Goal: Task Accomplishment & Management: Complete application form

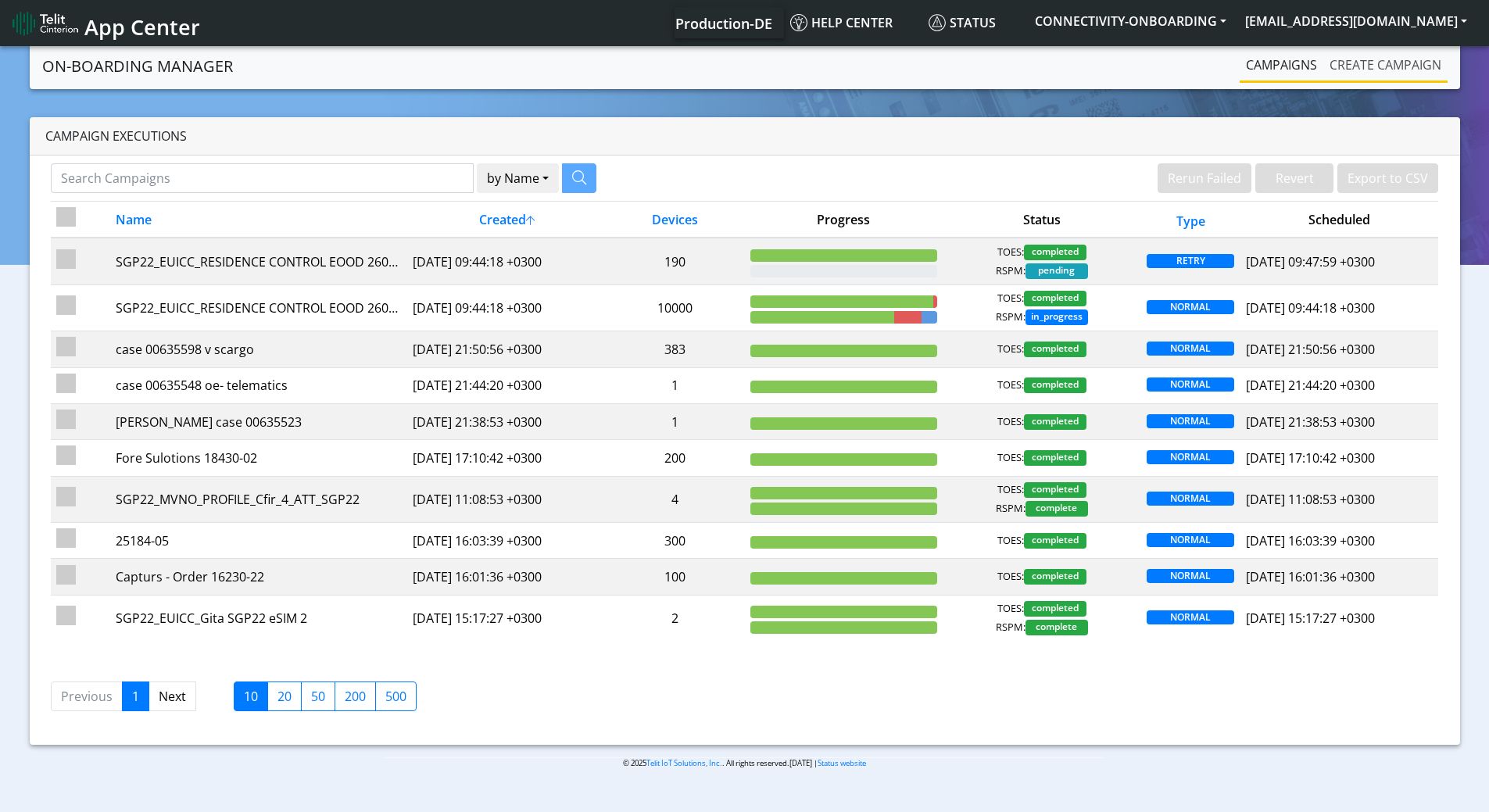
click at [1363, 66] on link "Create campaign" at bounding box center [1386, 65] width 125 height 31
click at [1211, 14] on button "CONNECTIVITY-ONBOARDING" at bounding box center [1130, 20] width 210 height 28
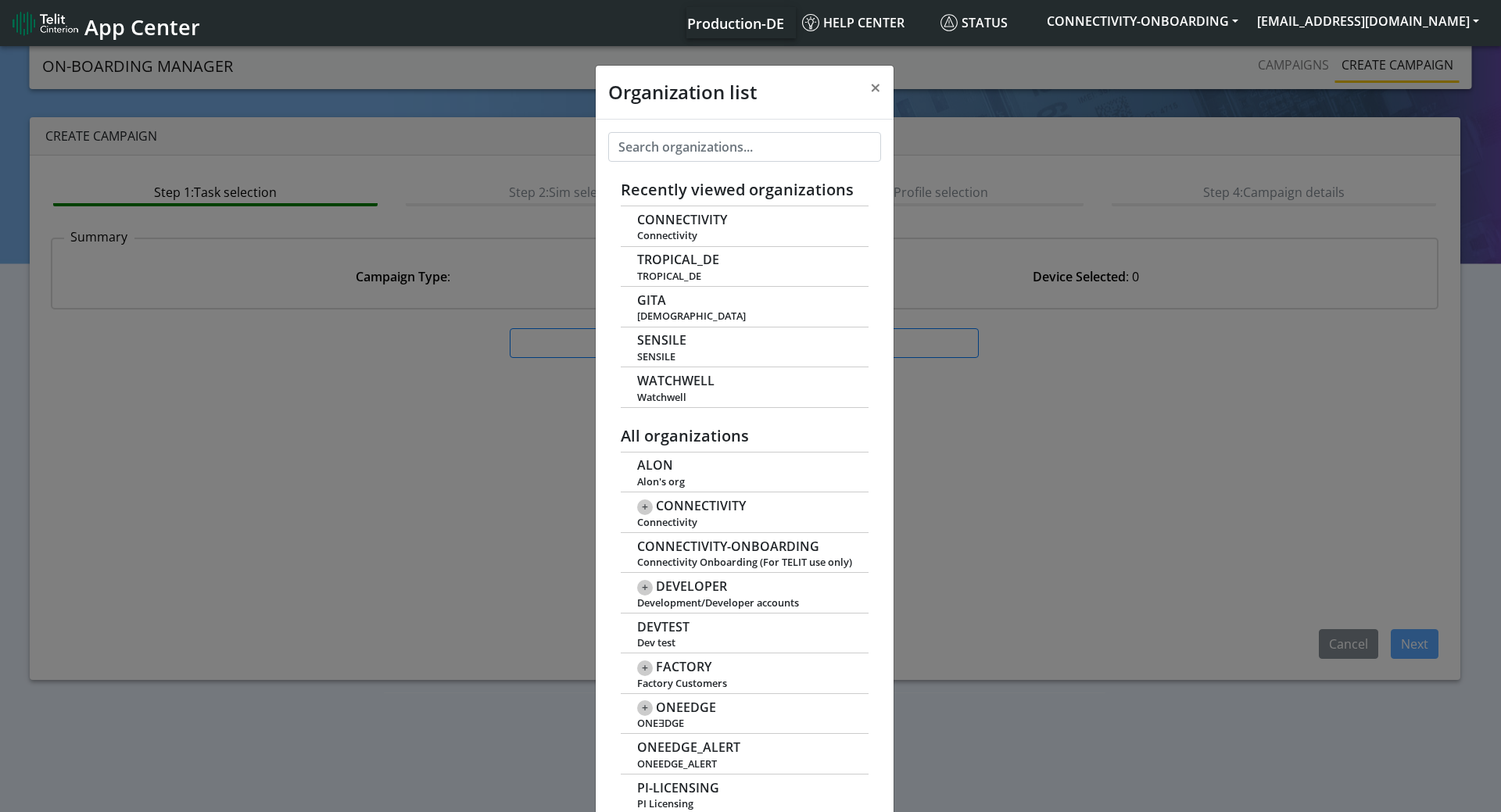
scroll to position [6, 0]
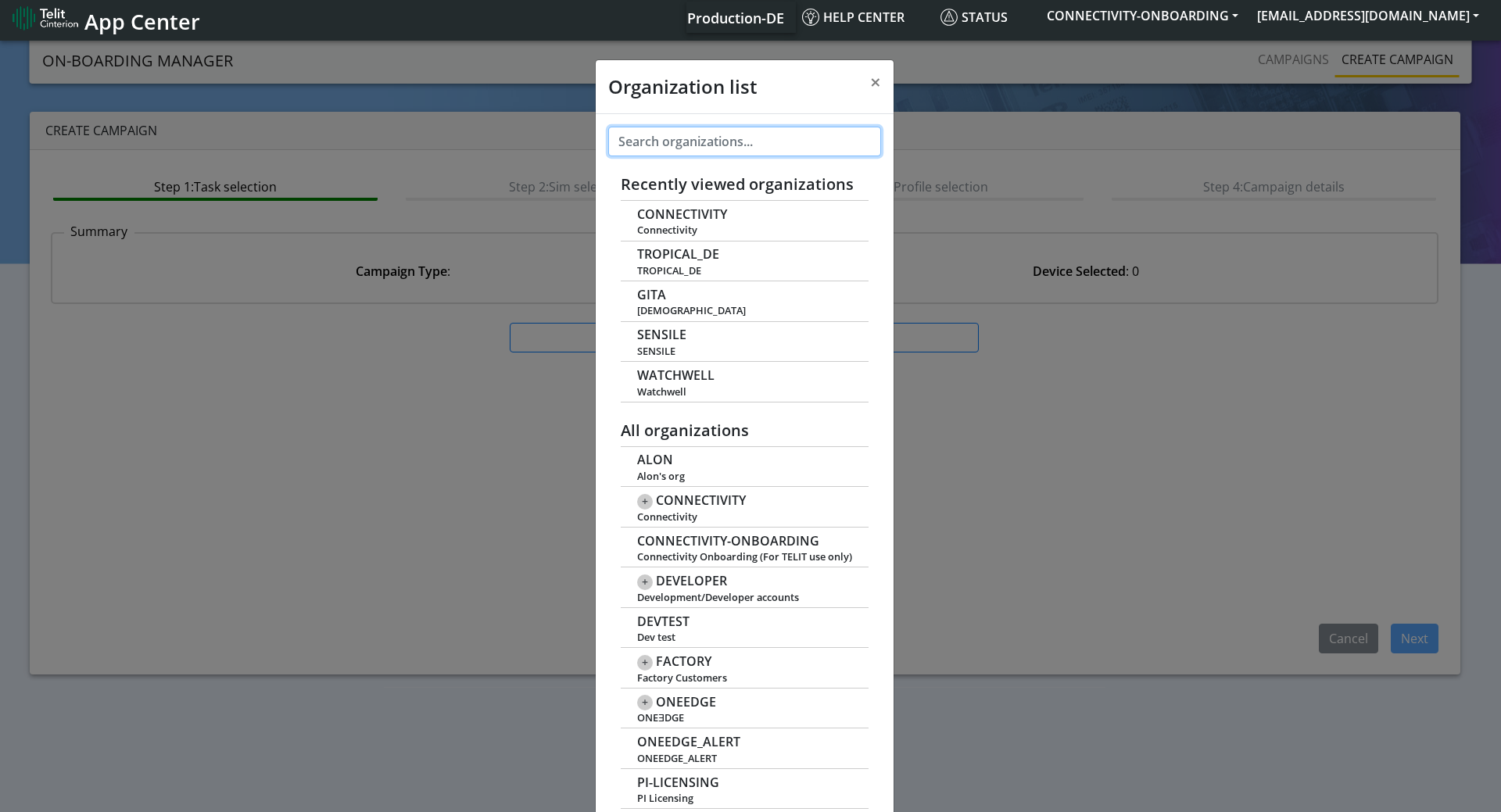
click at [651, 141] on input "text" at bounding box center [745, 141] width 273 height 30
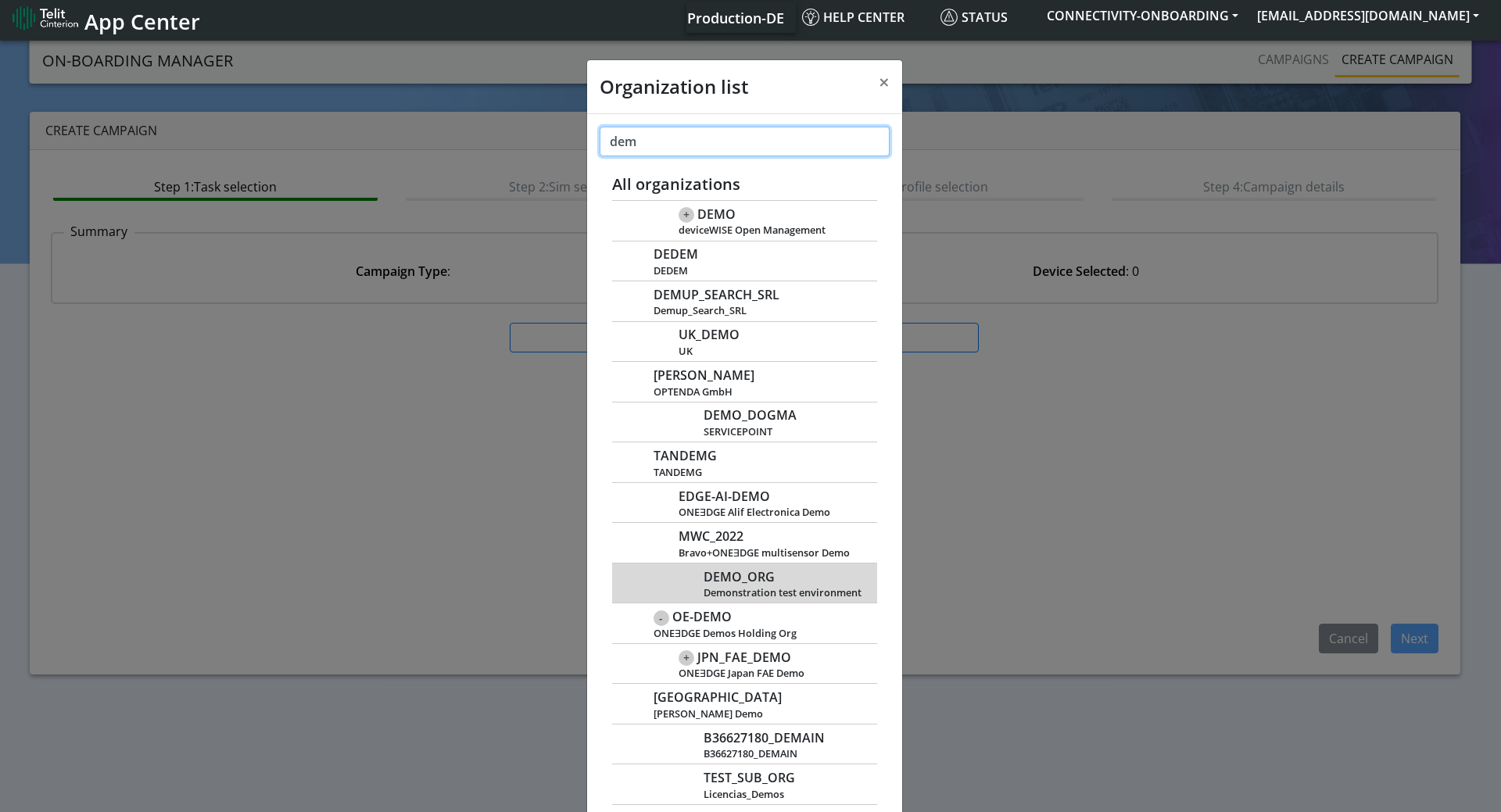
type input "dem"
click at [749, 573] on span "DEMO_ORG" at bounding box center [740, 576] width 72 height 14
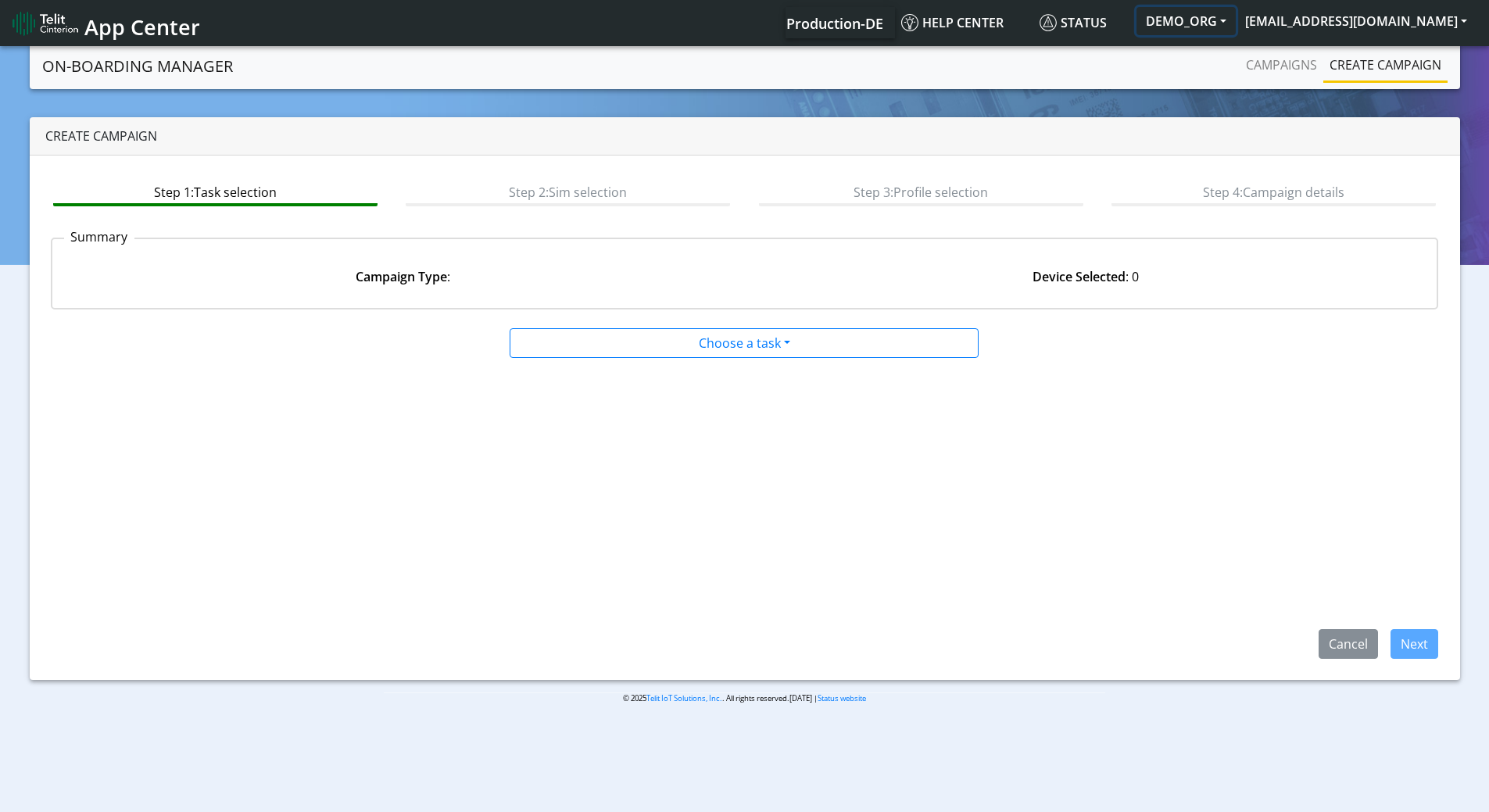
click at [1232, 26] on button "DEMO_ORG" at bounding box center [1186, 20] width 100 height 28
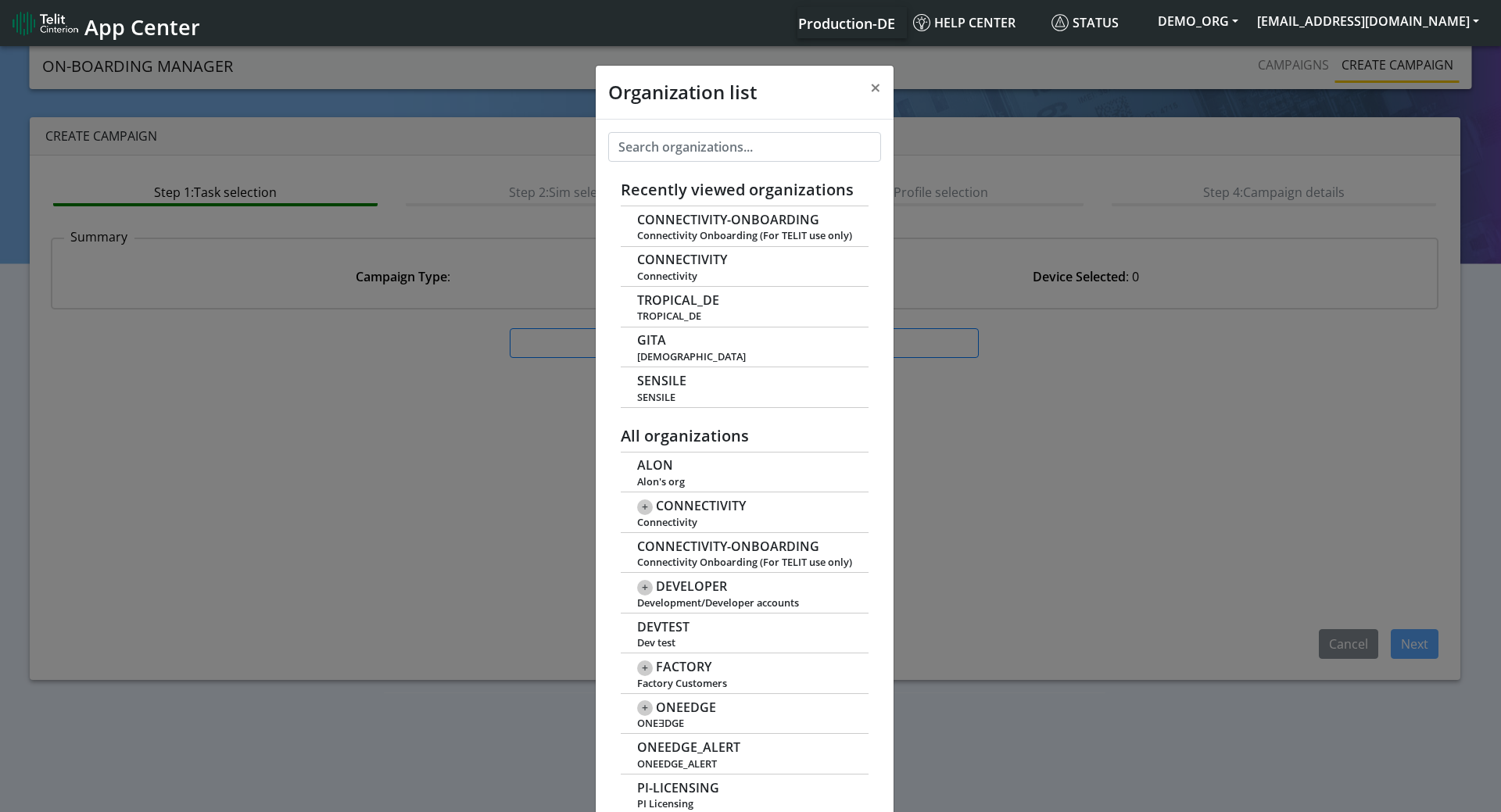
scroll to position [6, 0]
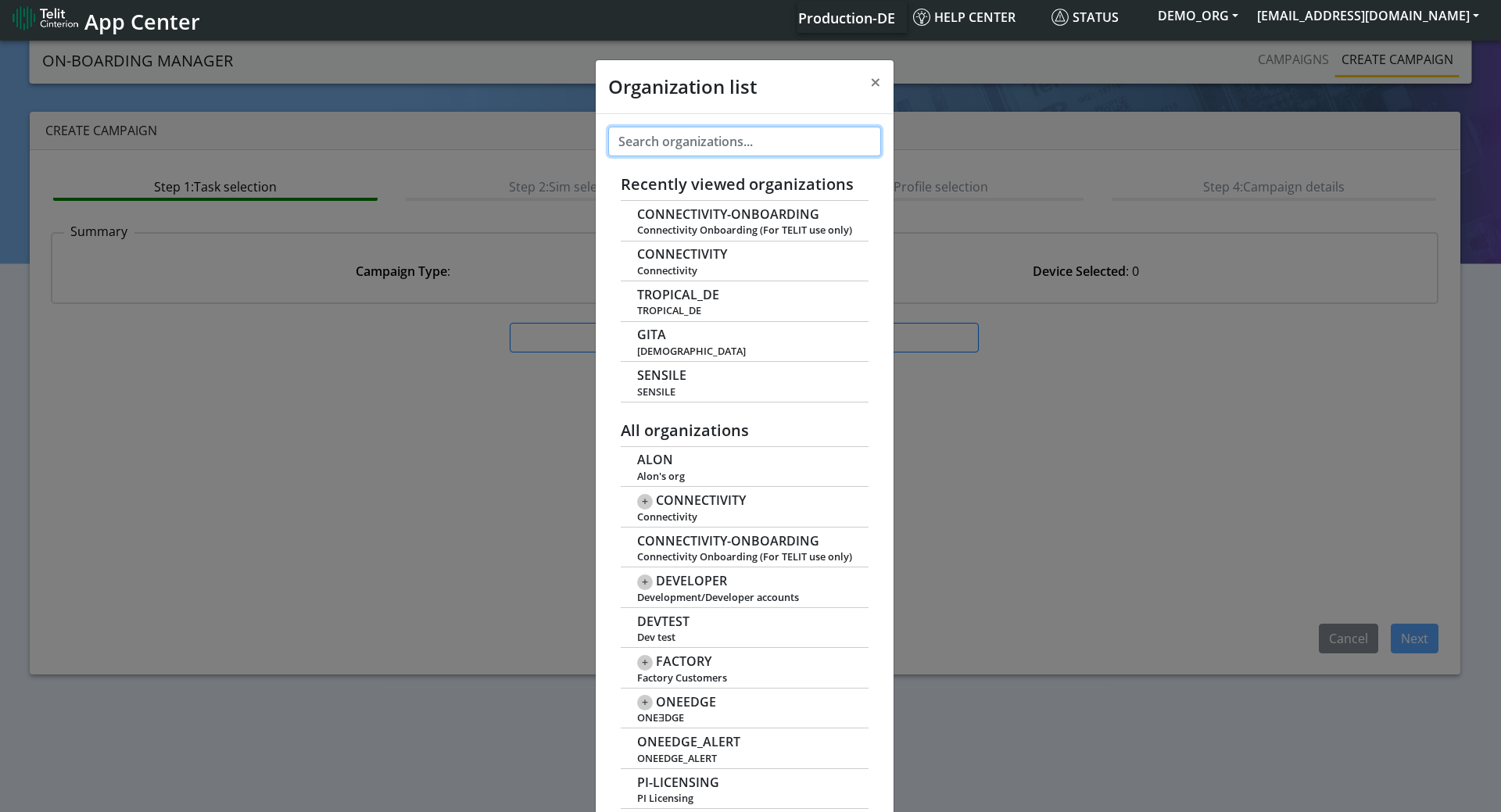
click at [749, 132] on input "text" at bounding box center [745, 141] width 273 height 30
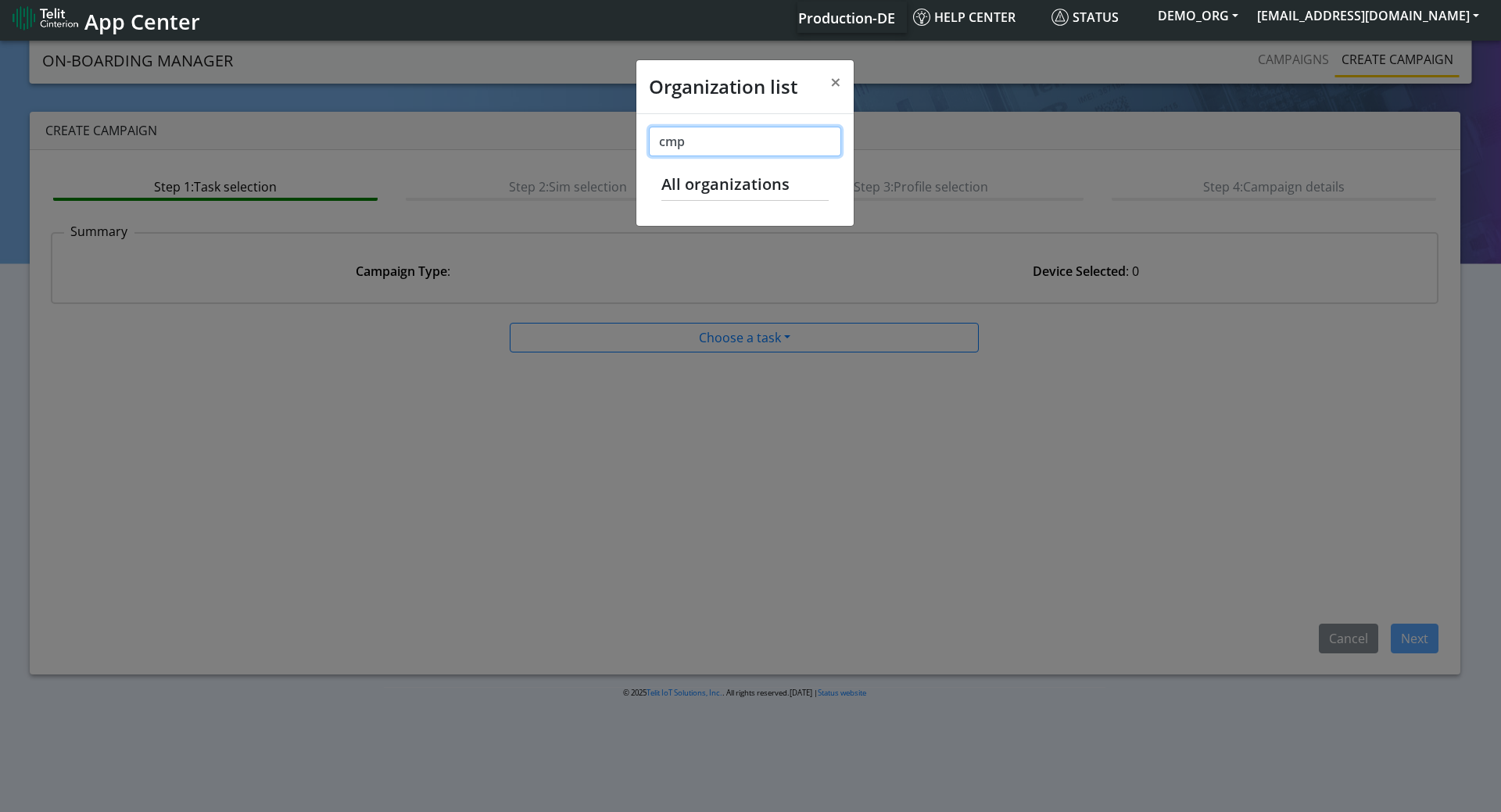
drag, startPoint x: 717, startPoint y: 143, endPoint x: 617, endPoint y: 132, distance: 100.6
click at [617, 132] on div "Organization list × cmp Recently viewed organizations CONNECTIVITY-ONBOARDING C…" at bounding box center [750, 424] width 1501 height 774
drag, startPoint x: 680, startPoint y: 491, endPoint x: 681, endPoint y: 481, distance: 10.0
click at [680, 490] on div "Organization list × cmp Recently viewed organizations CONNECTIVITY-ONBOARDING C…" at bounding box center [750, 424] width 1501 height 774
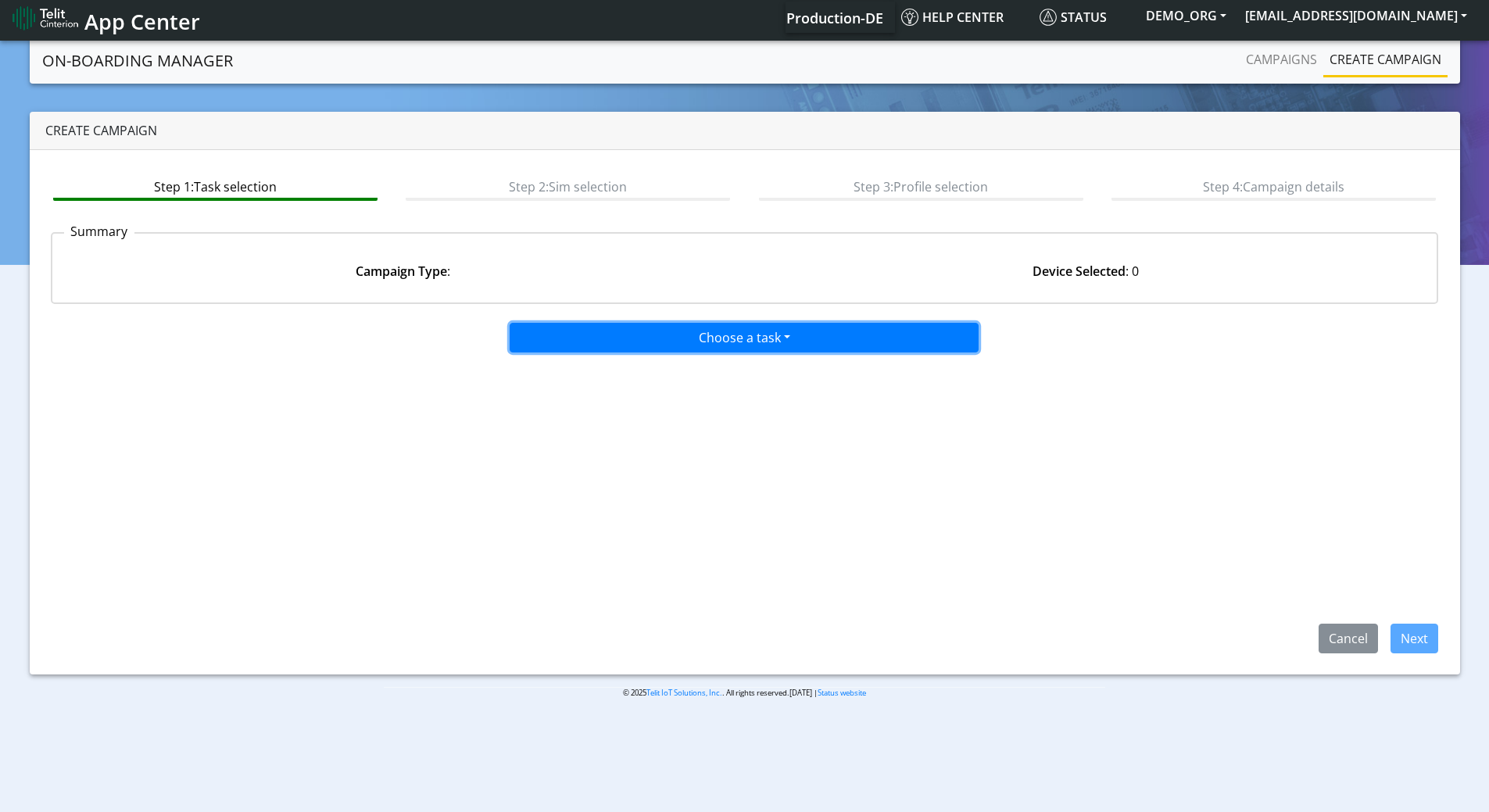
click at [797, 341] on button "Choose a task" at bounding box center [744, 337] width 469 height 30
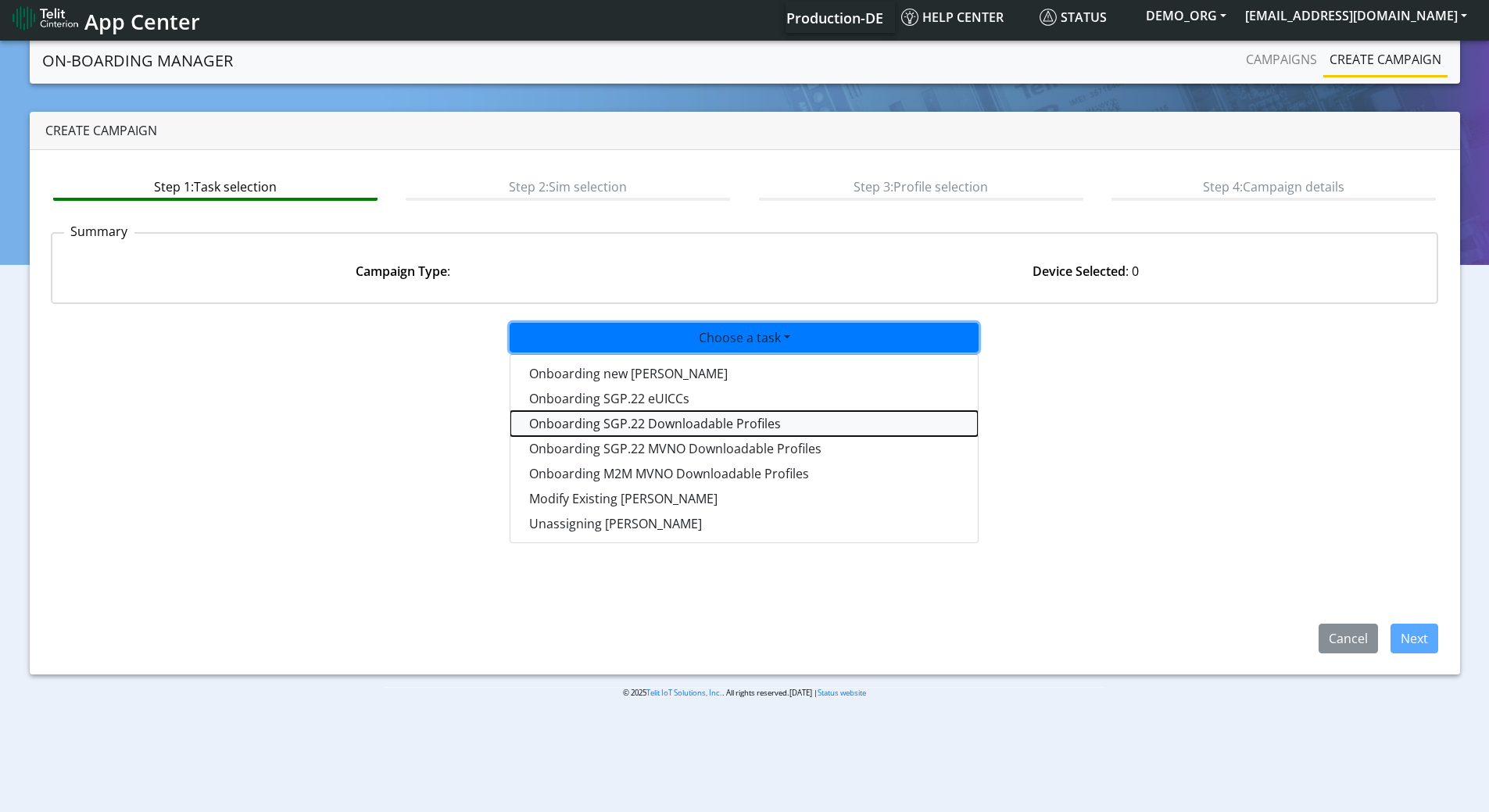
click at [708, 426] on tasksgp22profile-dropdown "Onboarding SGP.22 Downloadable Profiles" at bounding box center [744, 423] width 468 height 25
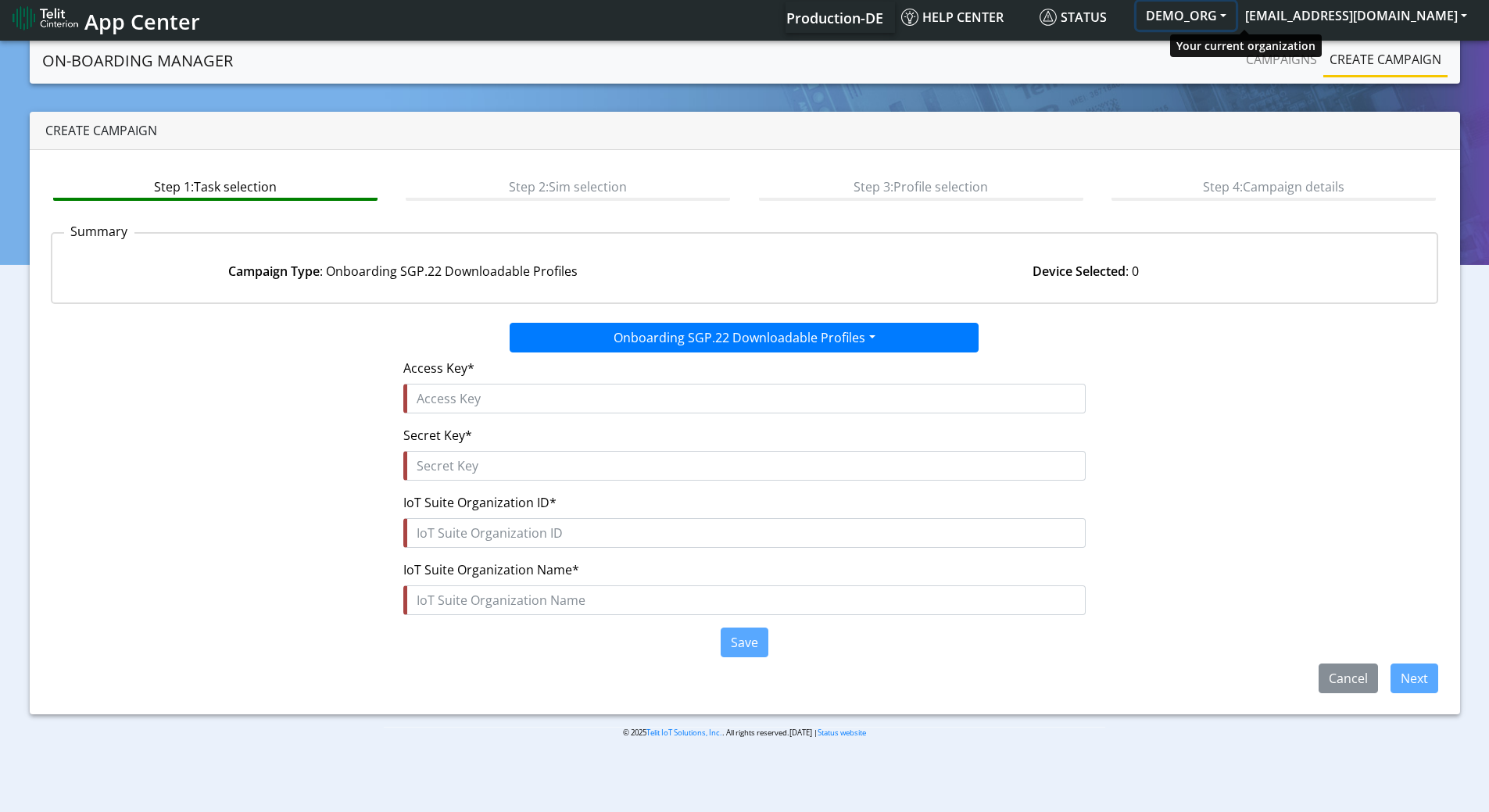
click at [1236, 9] on button "DEMO_ORG" at bounding box center [1186, 15] width 100 height 28
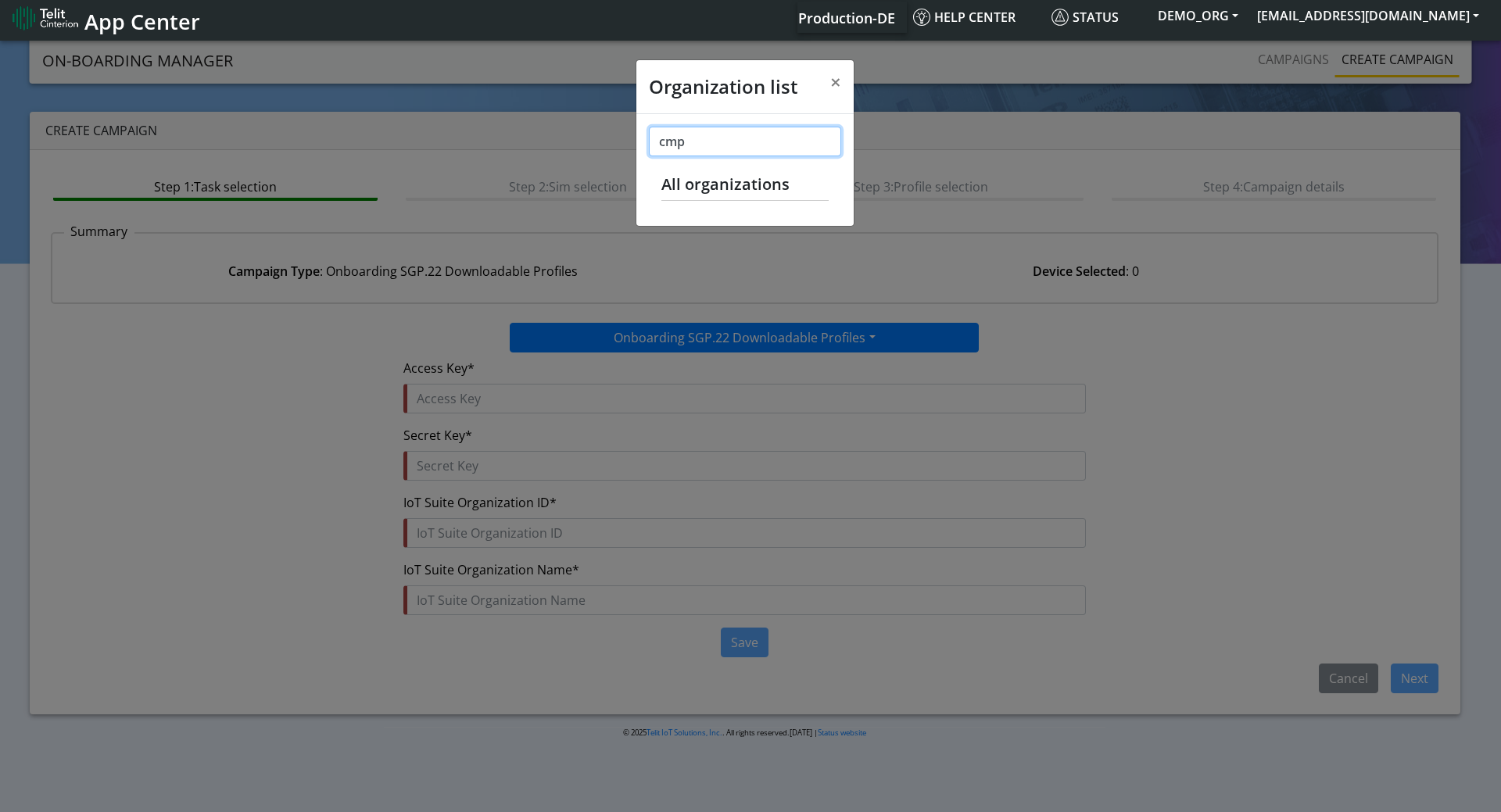
click at [706, 139] on input "cmp" at bounding box center [745, 141] width 192 height 30
drag, startPoint x: 708, startPoint y: 141, endPoint x: 573, endPoint y: 129, distance: 135.5
click at [576, 127] on div "Organization list × cmp Recently viewed organizations CONNECTIVITY-ONBOARDING C…" at bounding box center [750, 424] width 1501 height 774
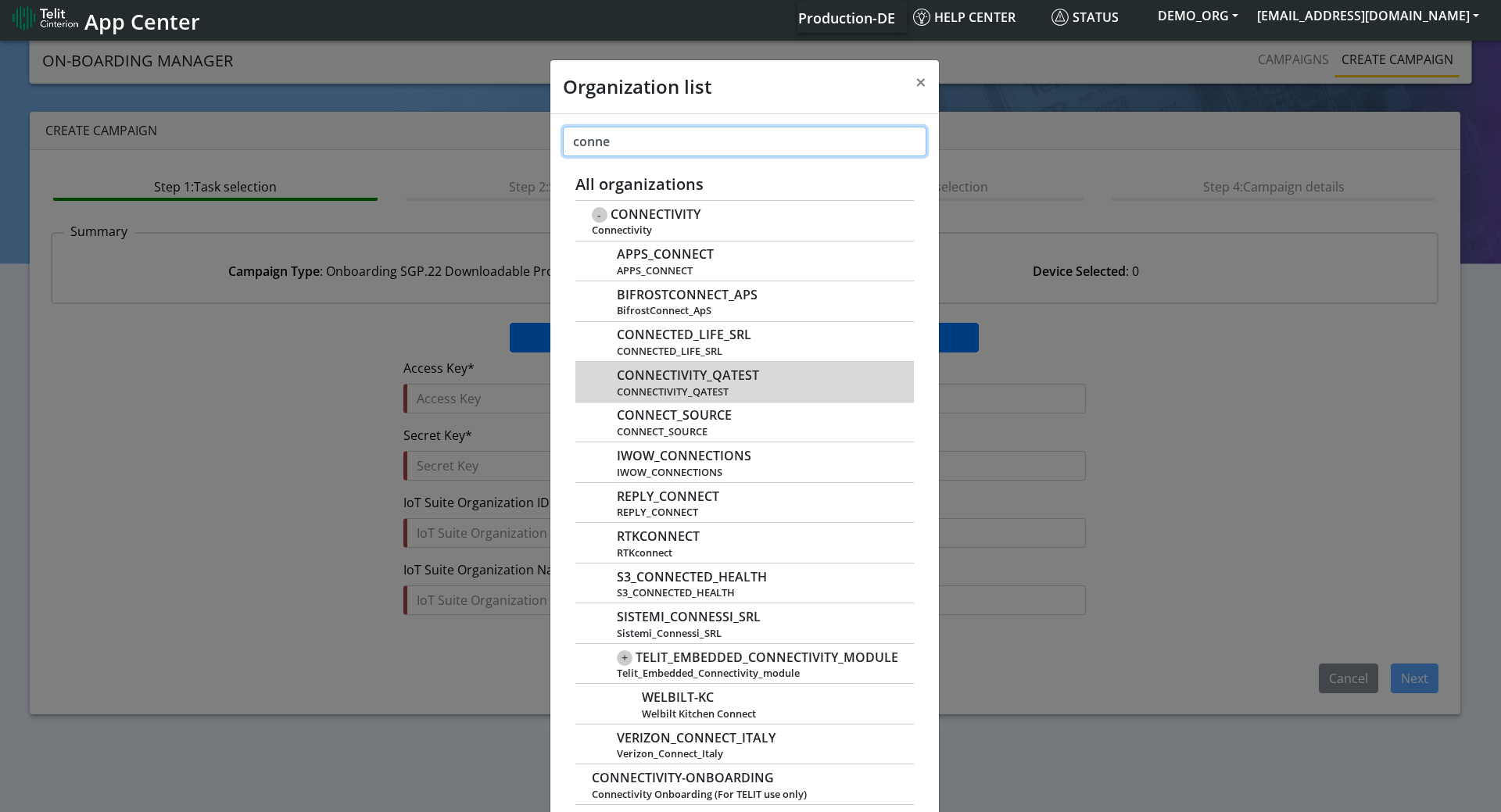
type input "conne"
click at [701, 369] on span "CONNECTIVITY_QATEST" at bounding box center [688, 375] width 142 height 14
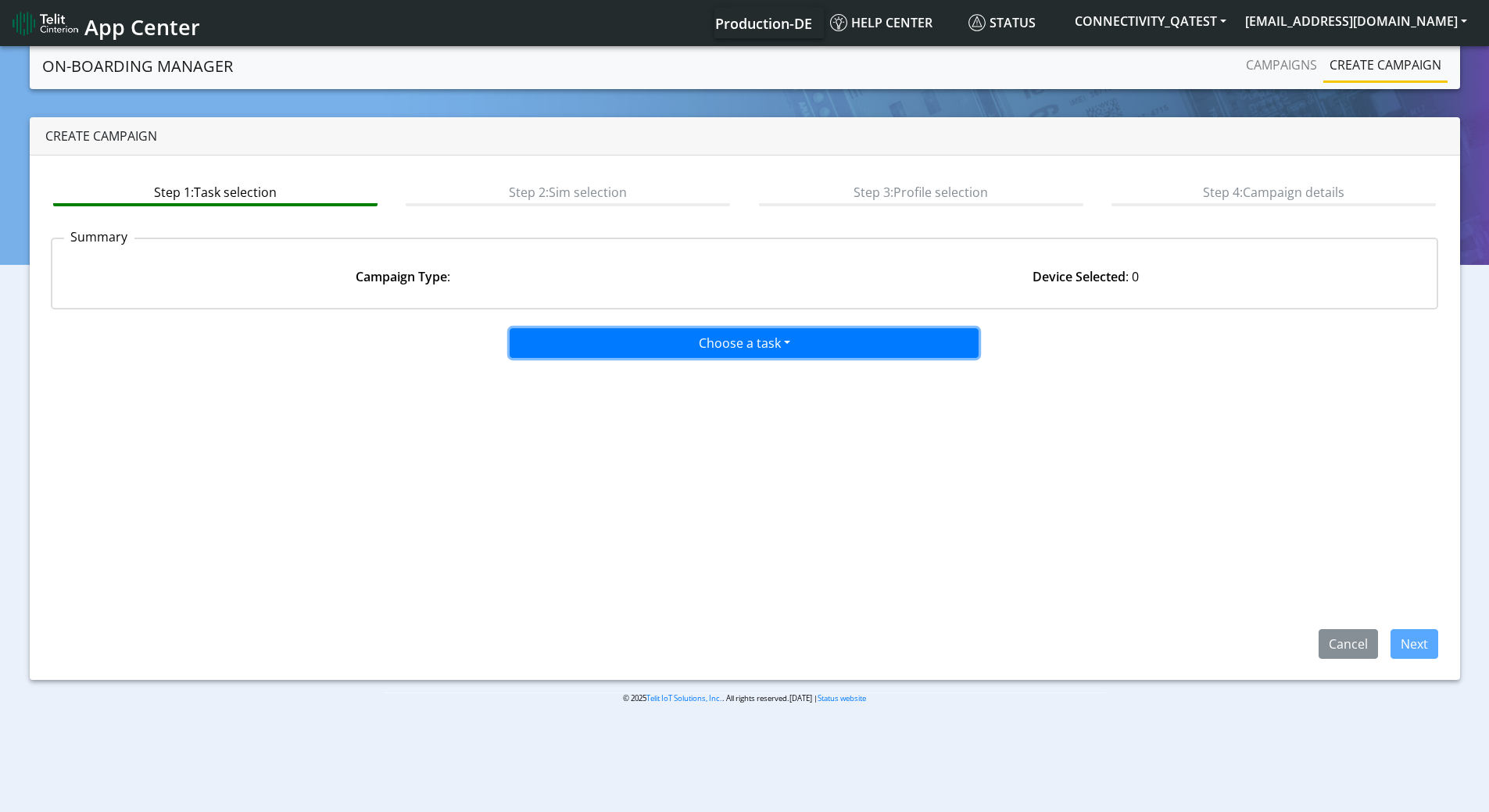
click at [715, 345] on button "Choose a task" at bounding box center [744, 343] width 469 height 30
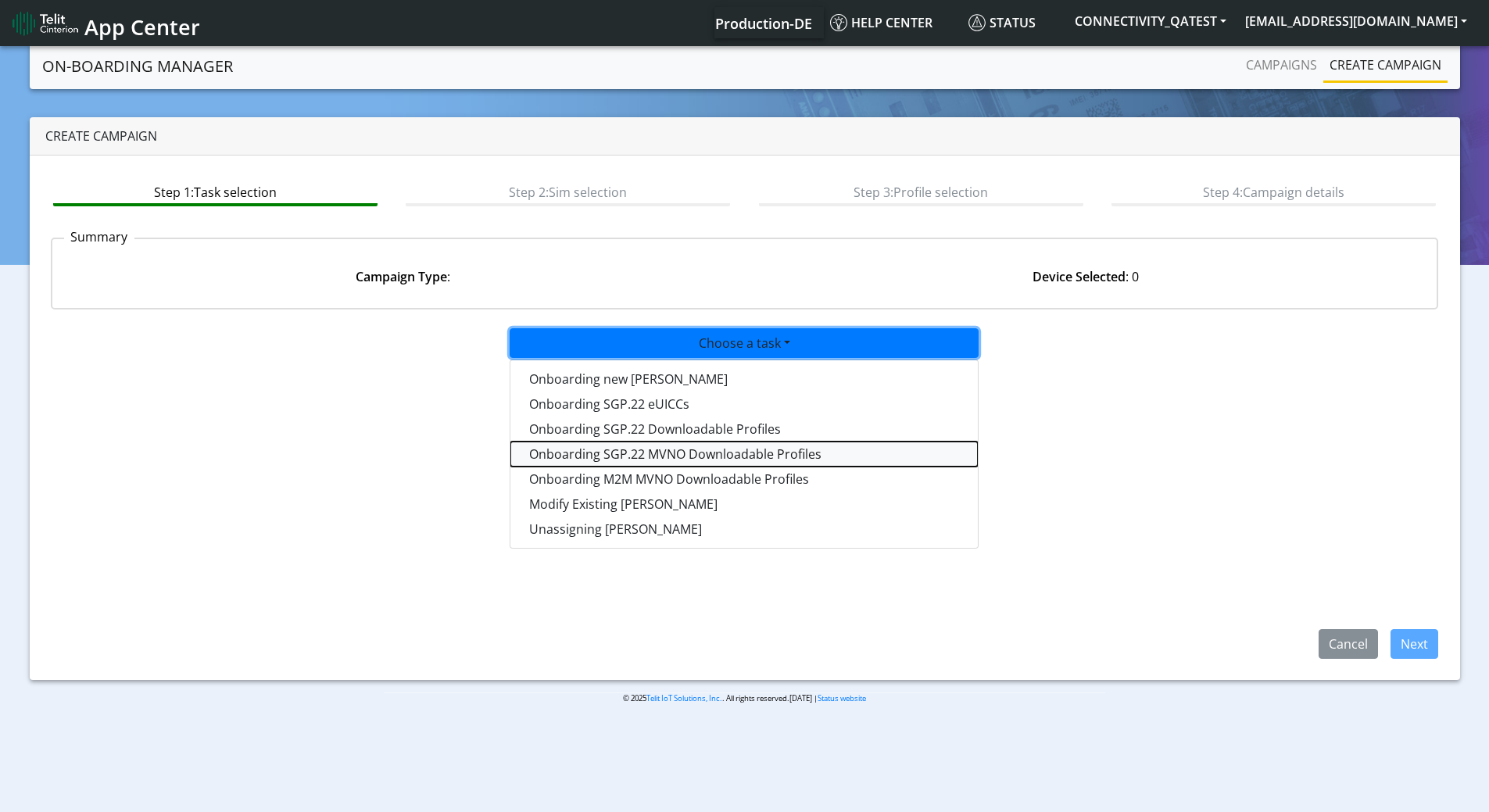
click at [625, 455] on tasksgp22mvnoprofile-dropdown "Onboarding SGP.22 MVNO Downloadable Profiles" at bounding box center [744, 454] width 468 height 25
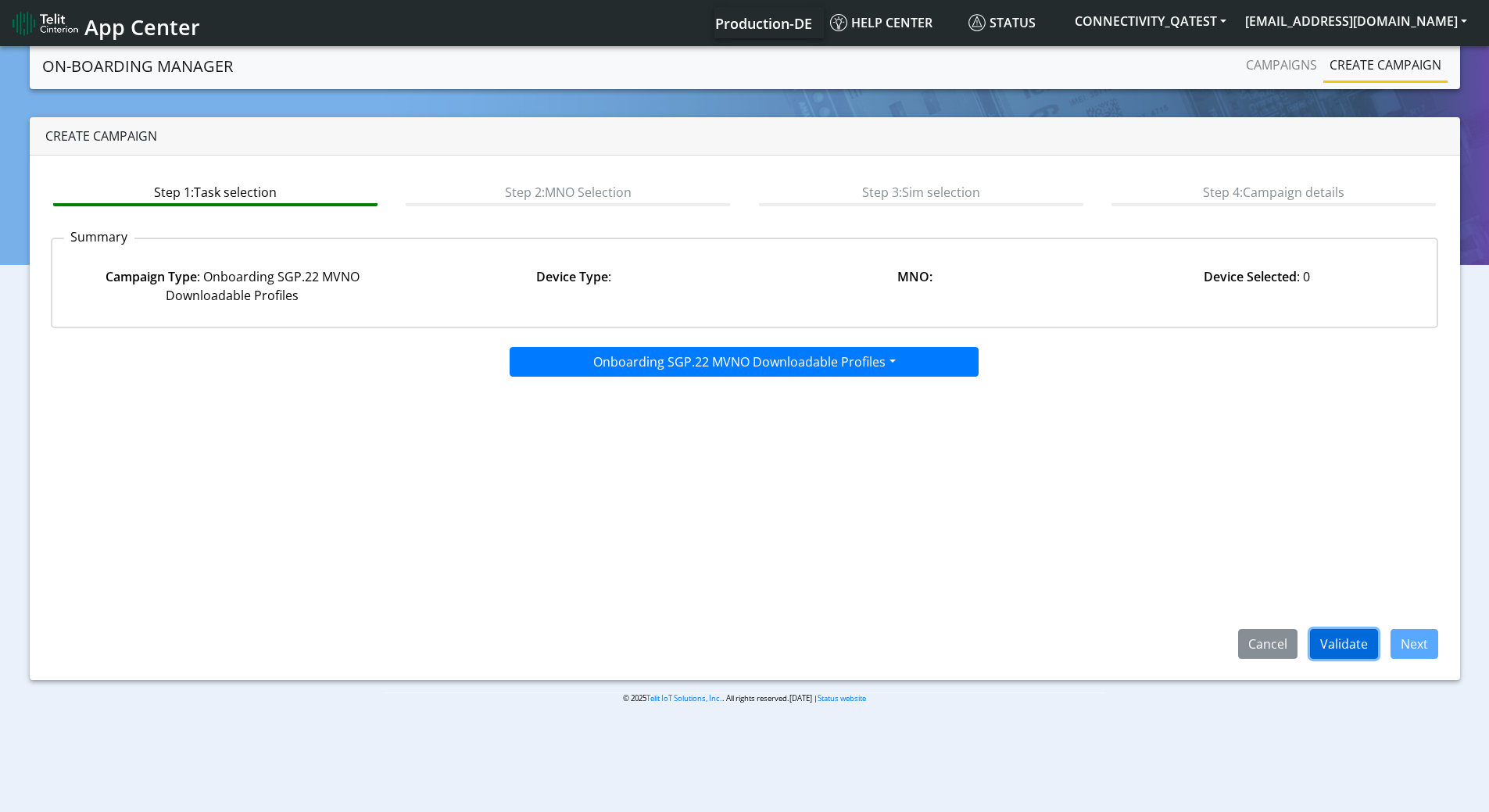
click at [1329, 635] on button "Validate" at bounding box center [1344, 644] width 68 height 30
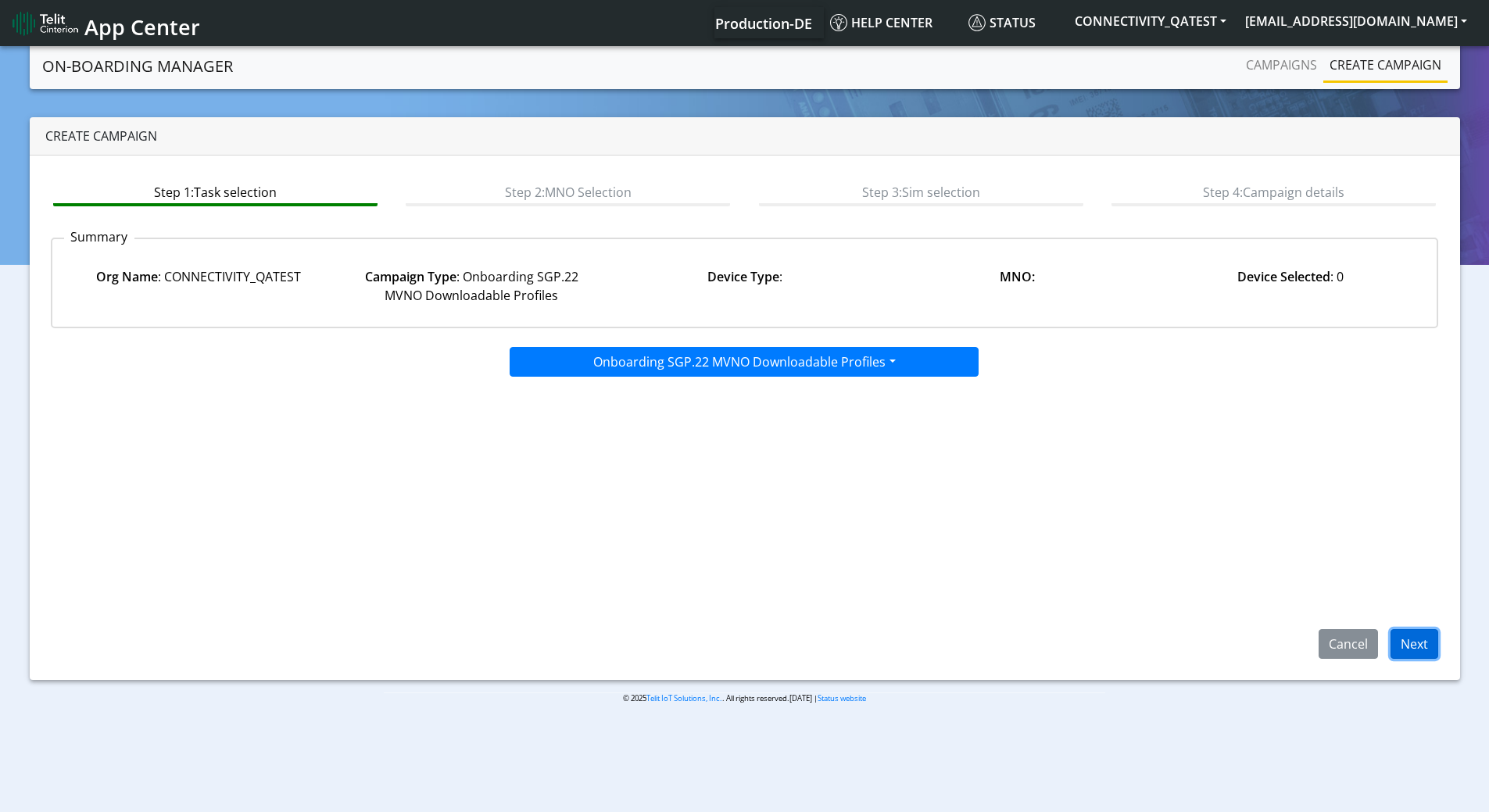
click at [1404, 644] on button "Next" at bounding box center [1414, 644] width 47 height 30
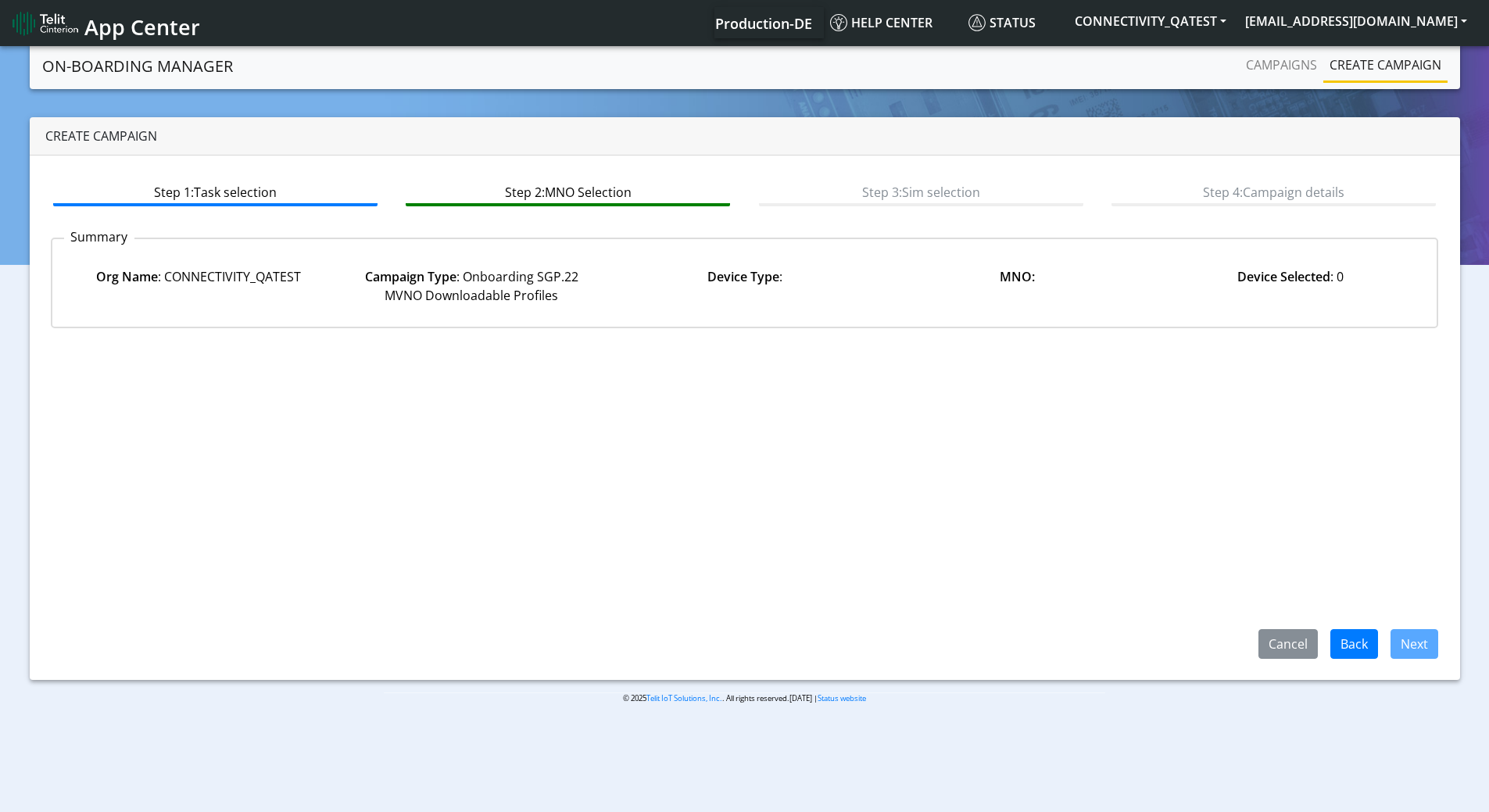
select select
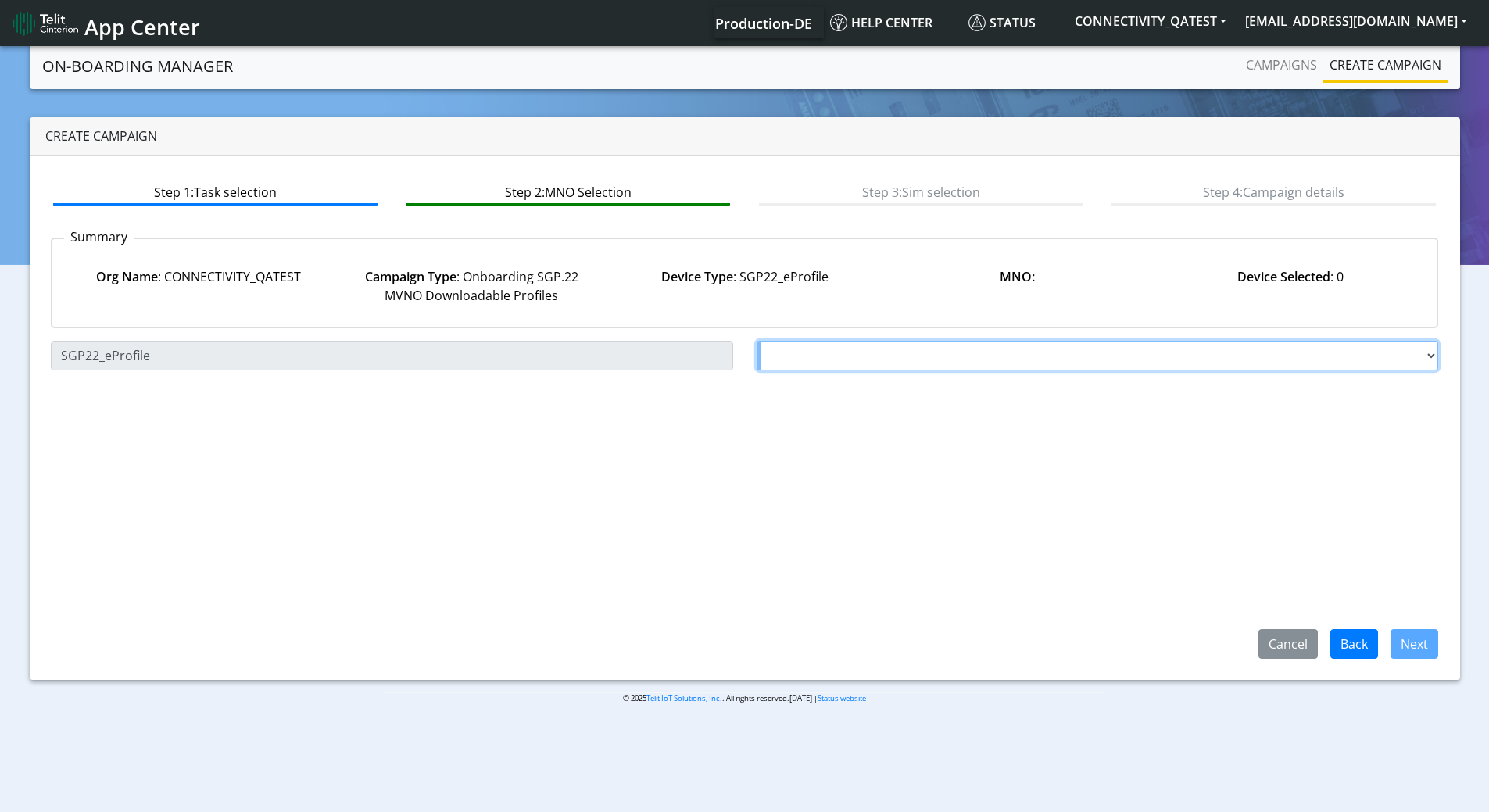
click at [990, 357] on select "Choose a MNO FutureProfile AT&T Wireless TELIT AT&T IOT GW Server NLT-Brazil AT…" at bounding box center [1098, 356] width 683 height 30
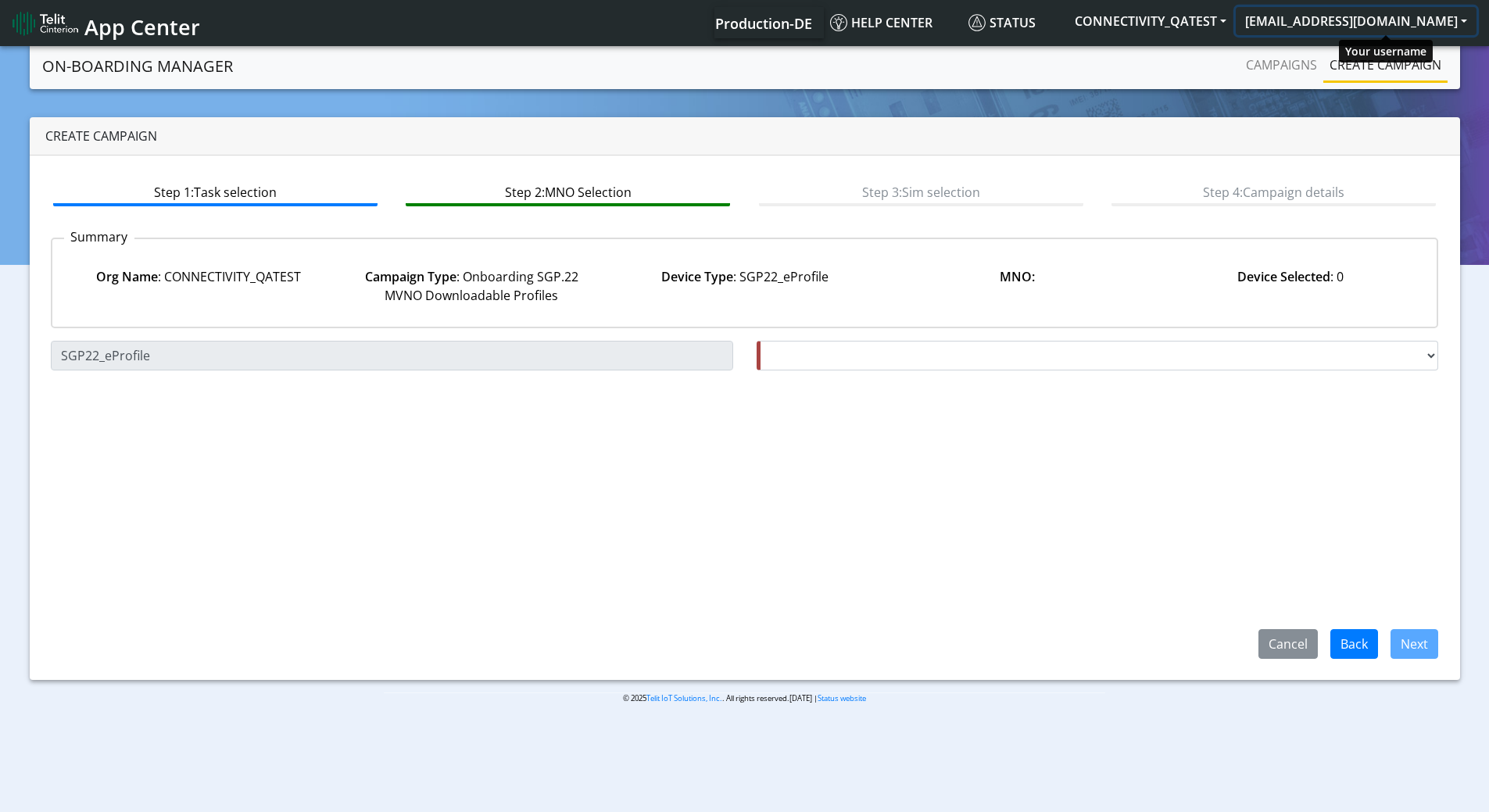
click at [1346, 20] on button "[EMAIL_ADDRESS][DOMAIN_NAME]" at bounding box center [1356, 20] width 241 height 28
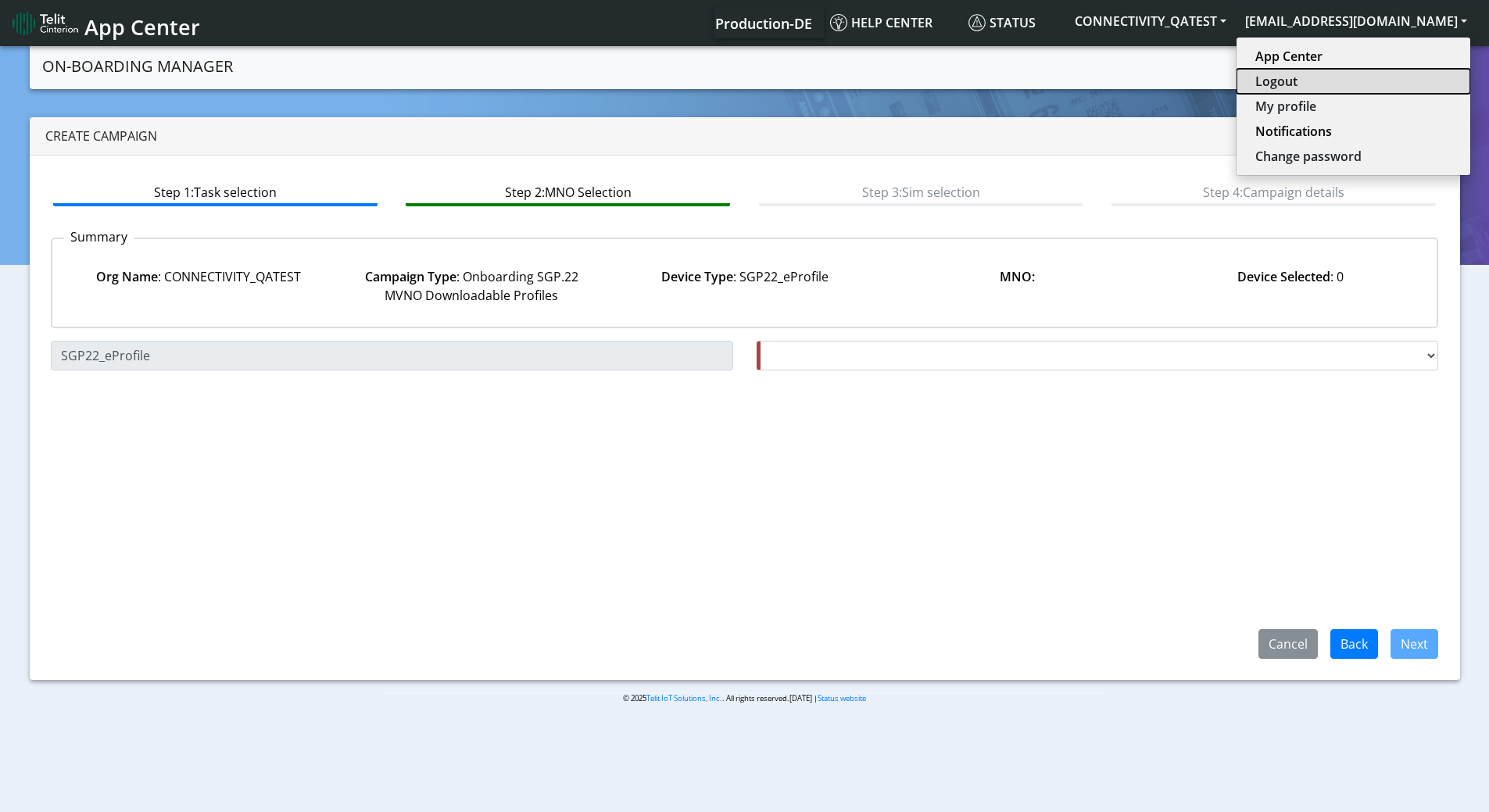
click at [1329, 74] on button "Logout" at bounding box center [1354, 81] width 234 height 25
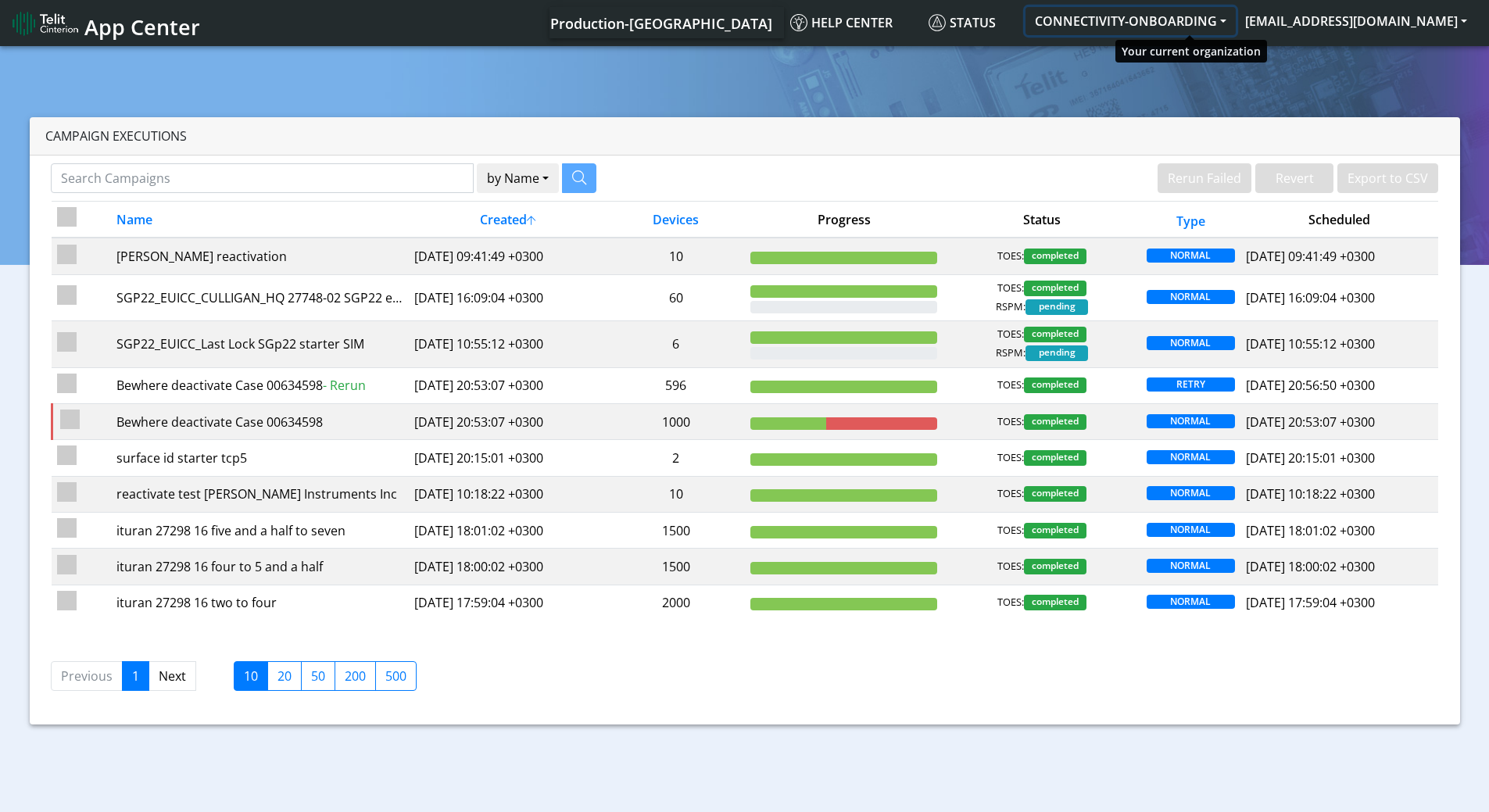
click at [1166, 26] on button "CONNECTIVITY-ONBOARDING" at bounding box center [1130, 20] width 210 height 28
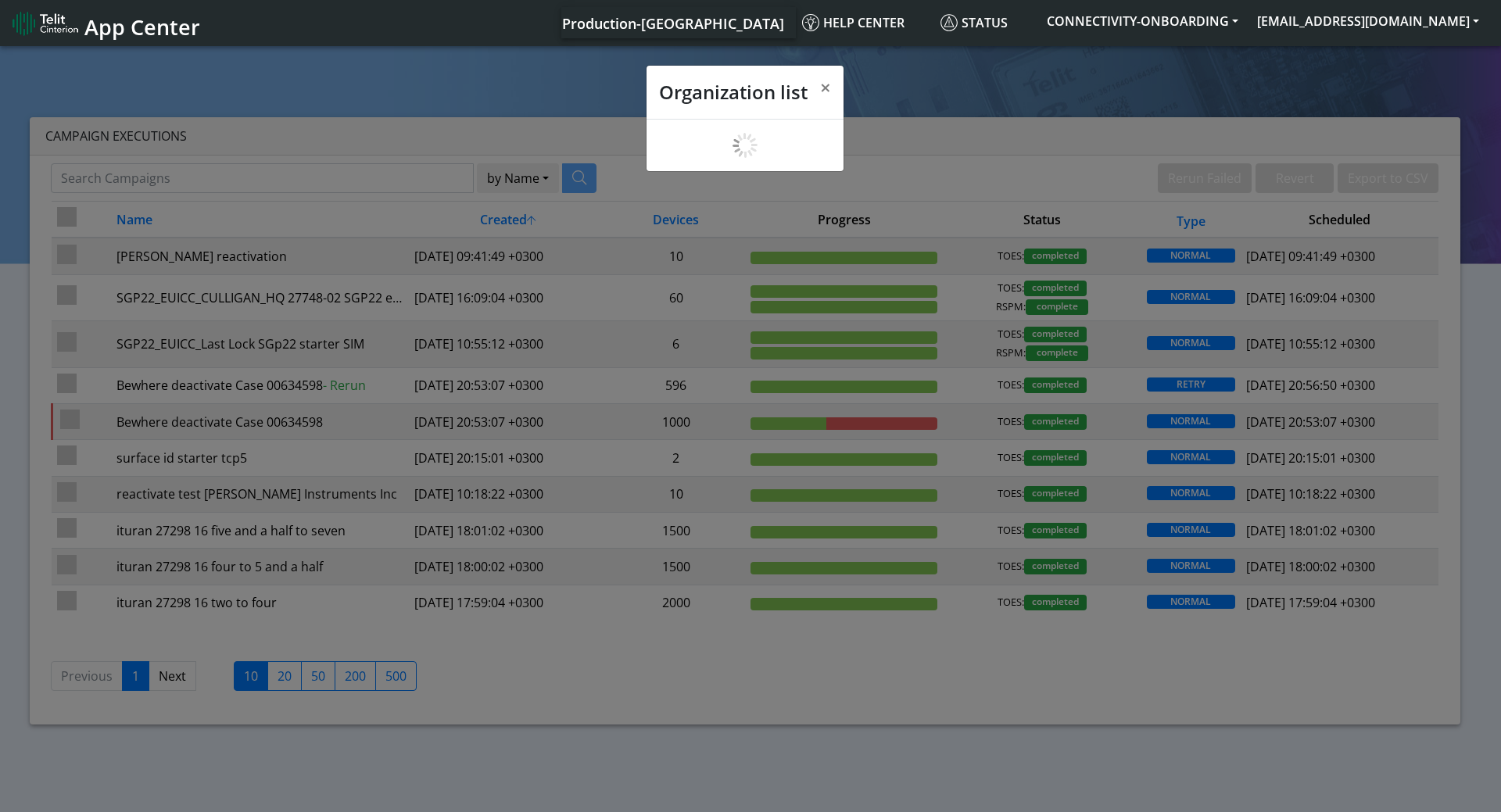
scroll to position [6, 0]
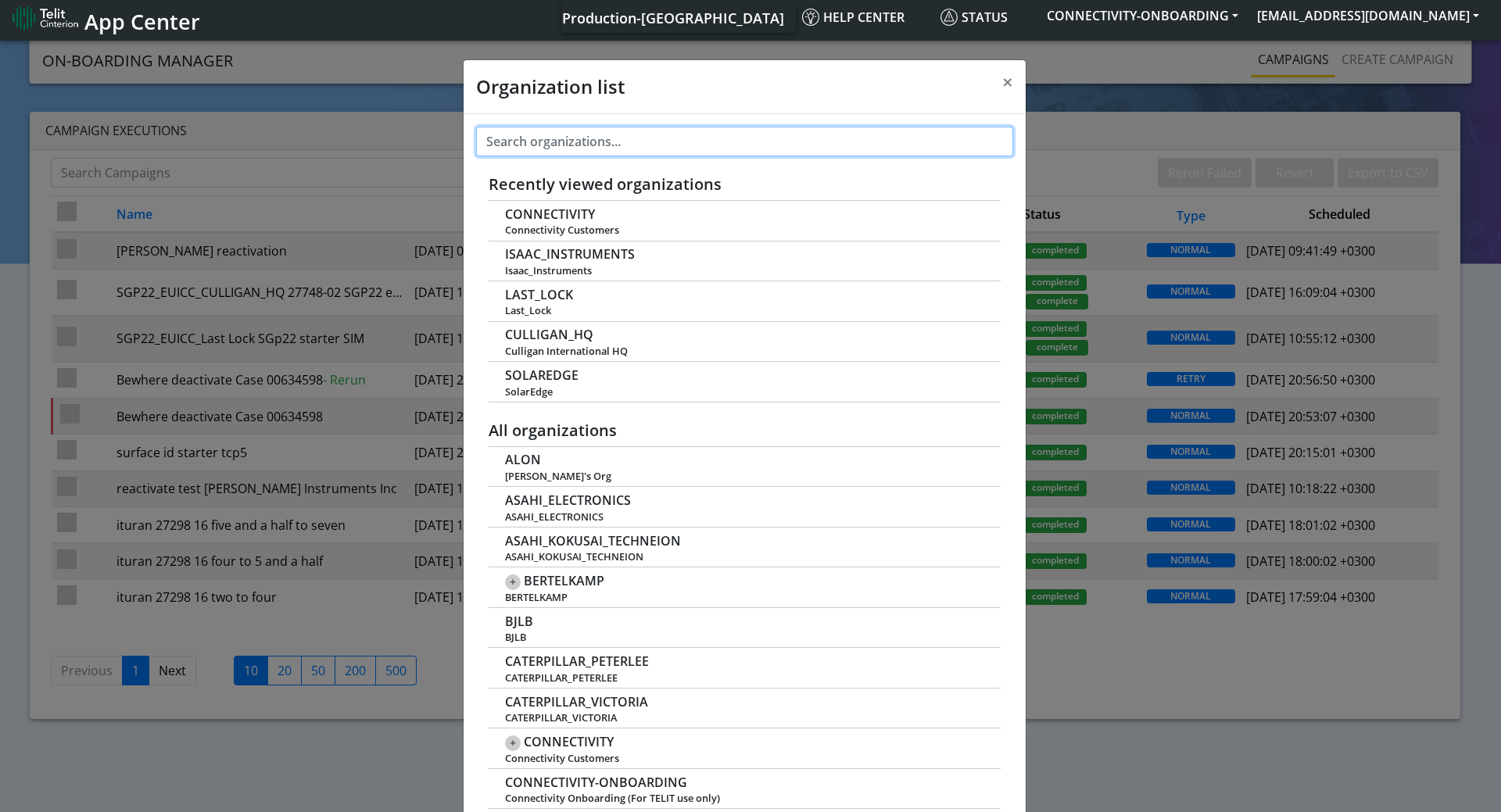
click at [694, 144] on input "text" at bounding box center [744, 141] width 537 height 30
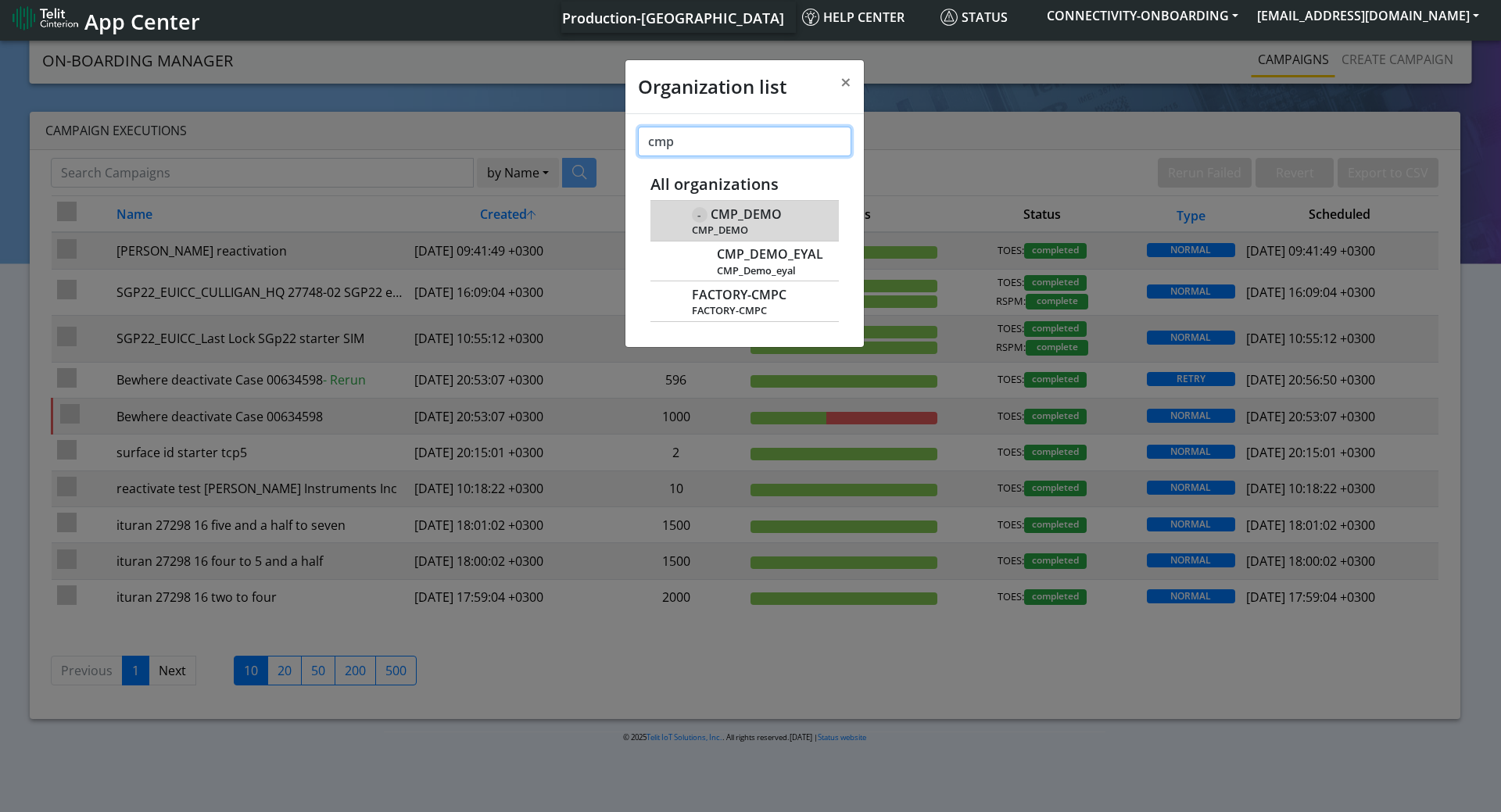
type input "cmp"
click at [762, 200] on div "All organizations" at bounding box center [746, 185] width 190 height 32
click at [760, 210] on span "CMP_DEMO" at bounding box center [747, 214] width 72 height 14
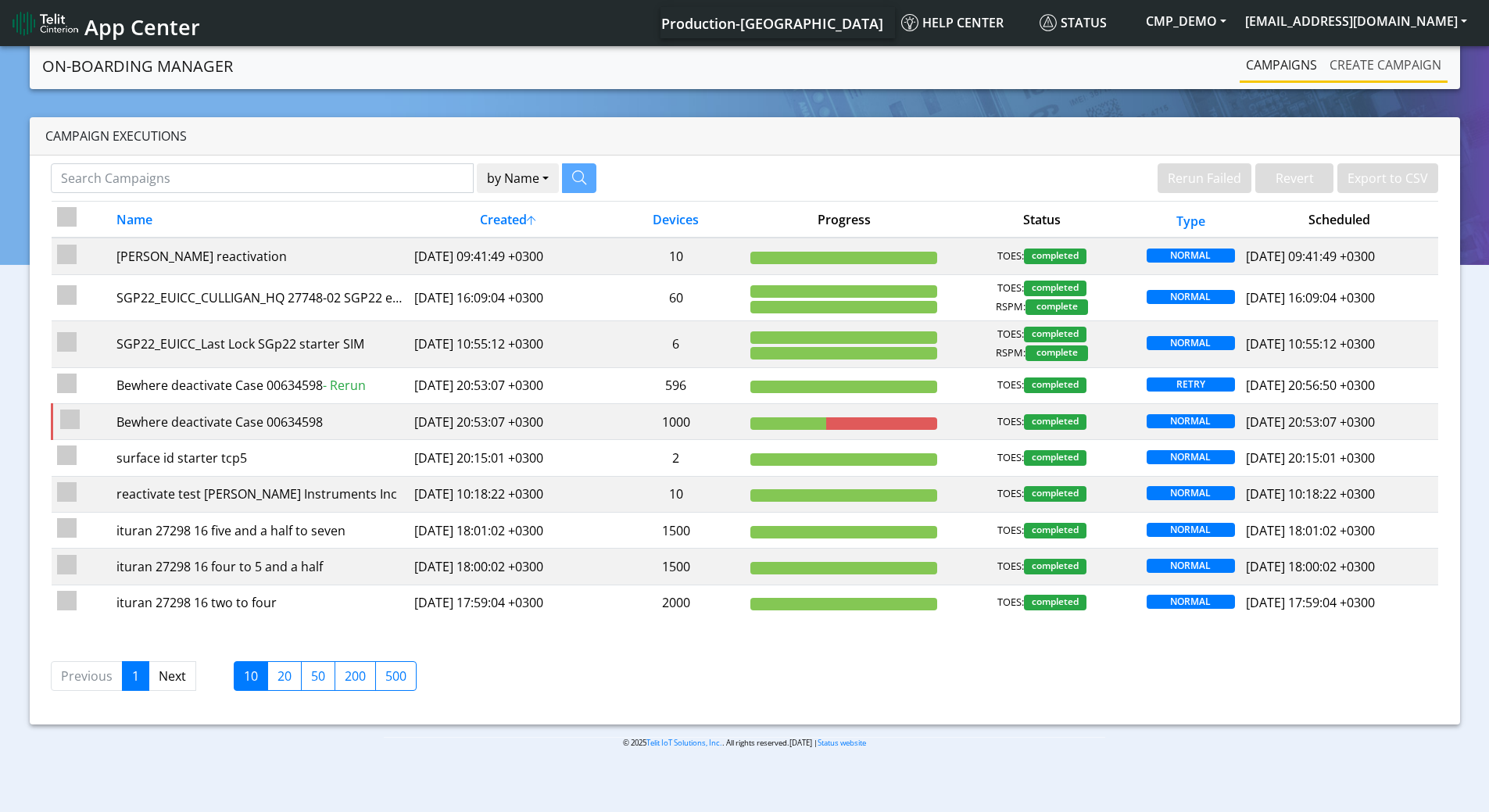
click at [1358, 68] on link "Create campaign" at bounding box center [1386, 65] width 125 height 31
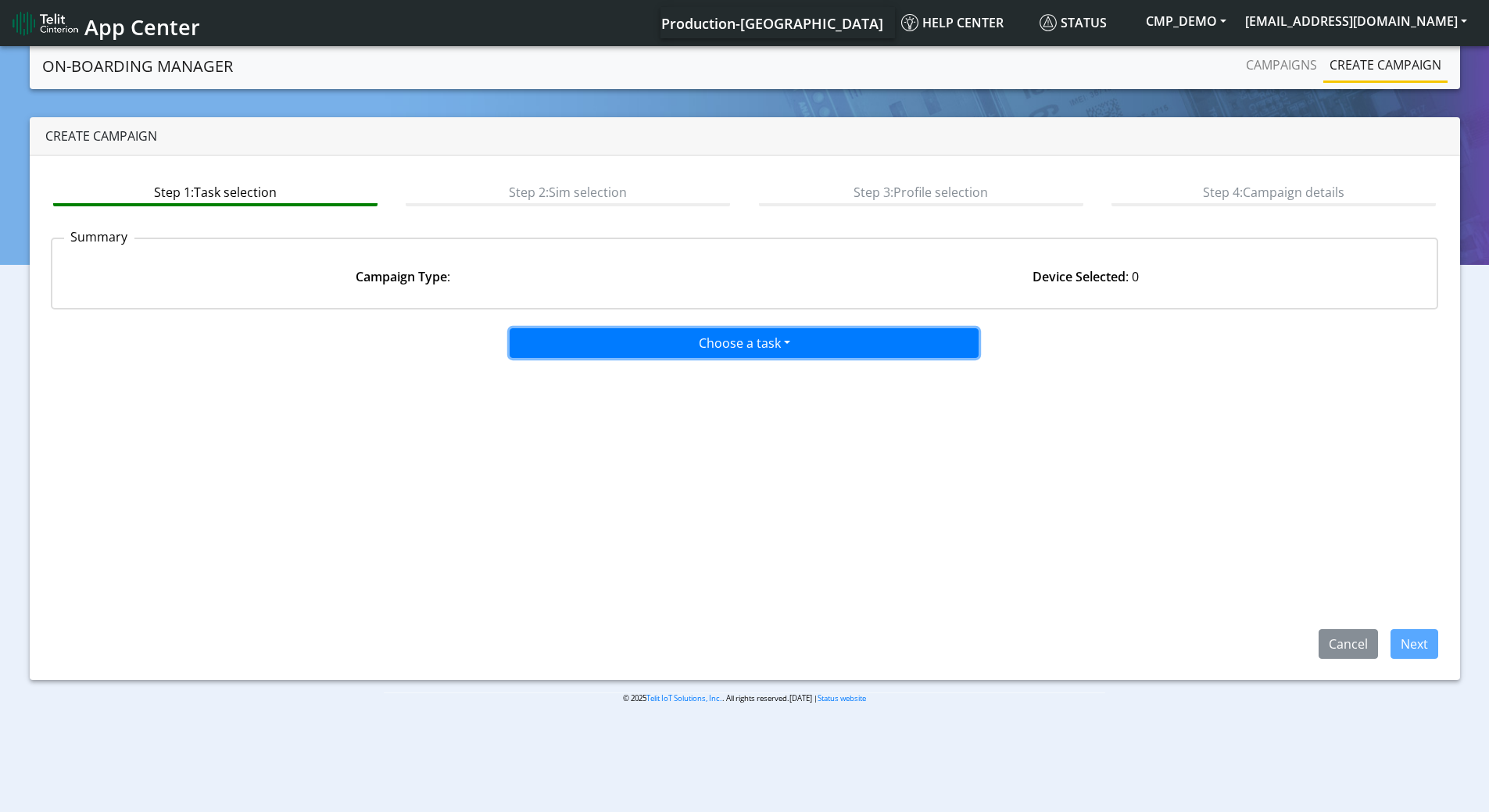
click at [694, 340] on button "Choose a task" at bounding box center [744, 343] width 469 height 30
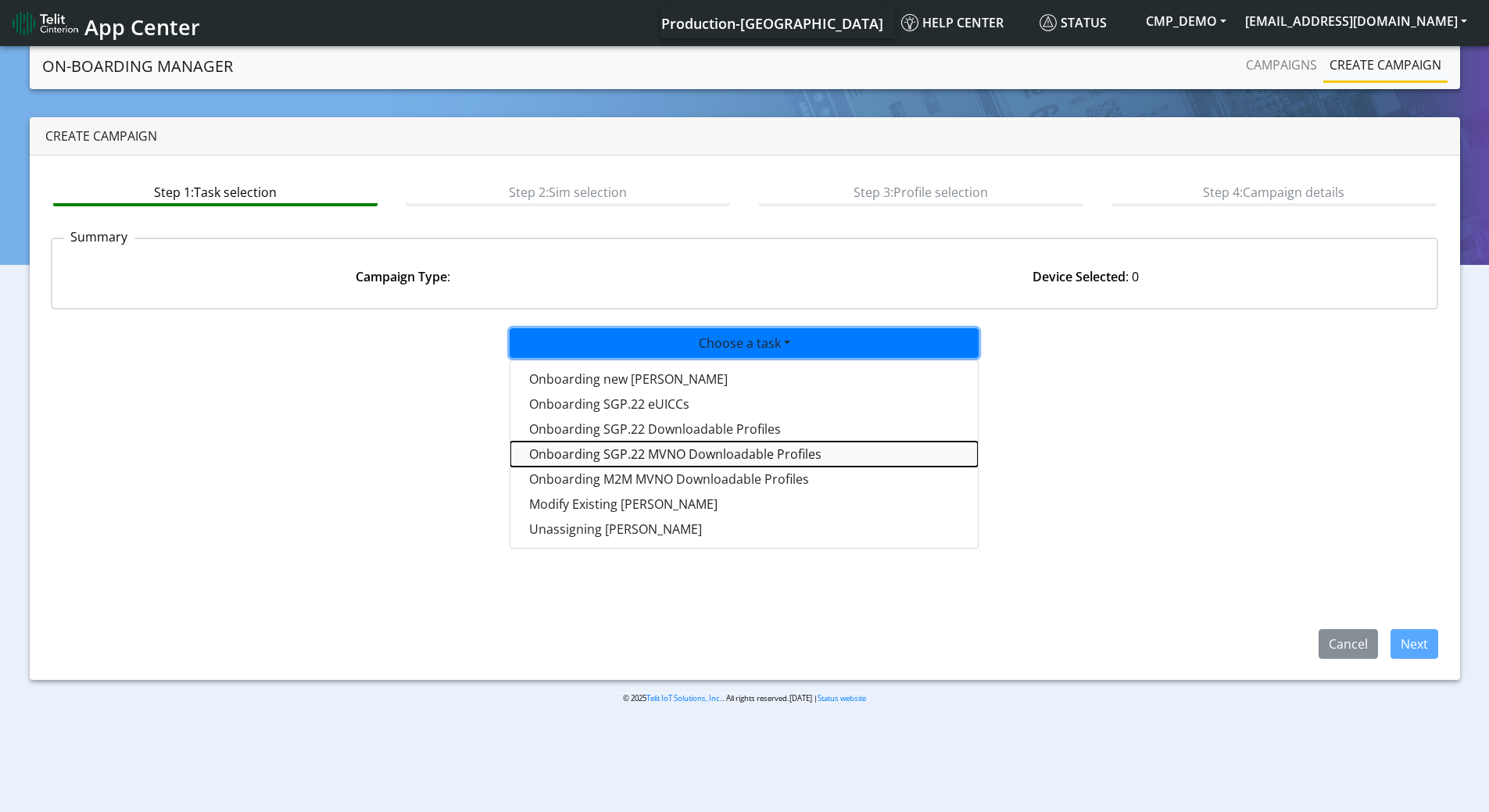
click at [599, 453] on tasksgp22mvnoprofile-dropdown "Onboarding SGP.22 MVNO Downloadable Profiles" at bounding box center [744, 454] width 468 height 25
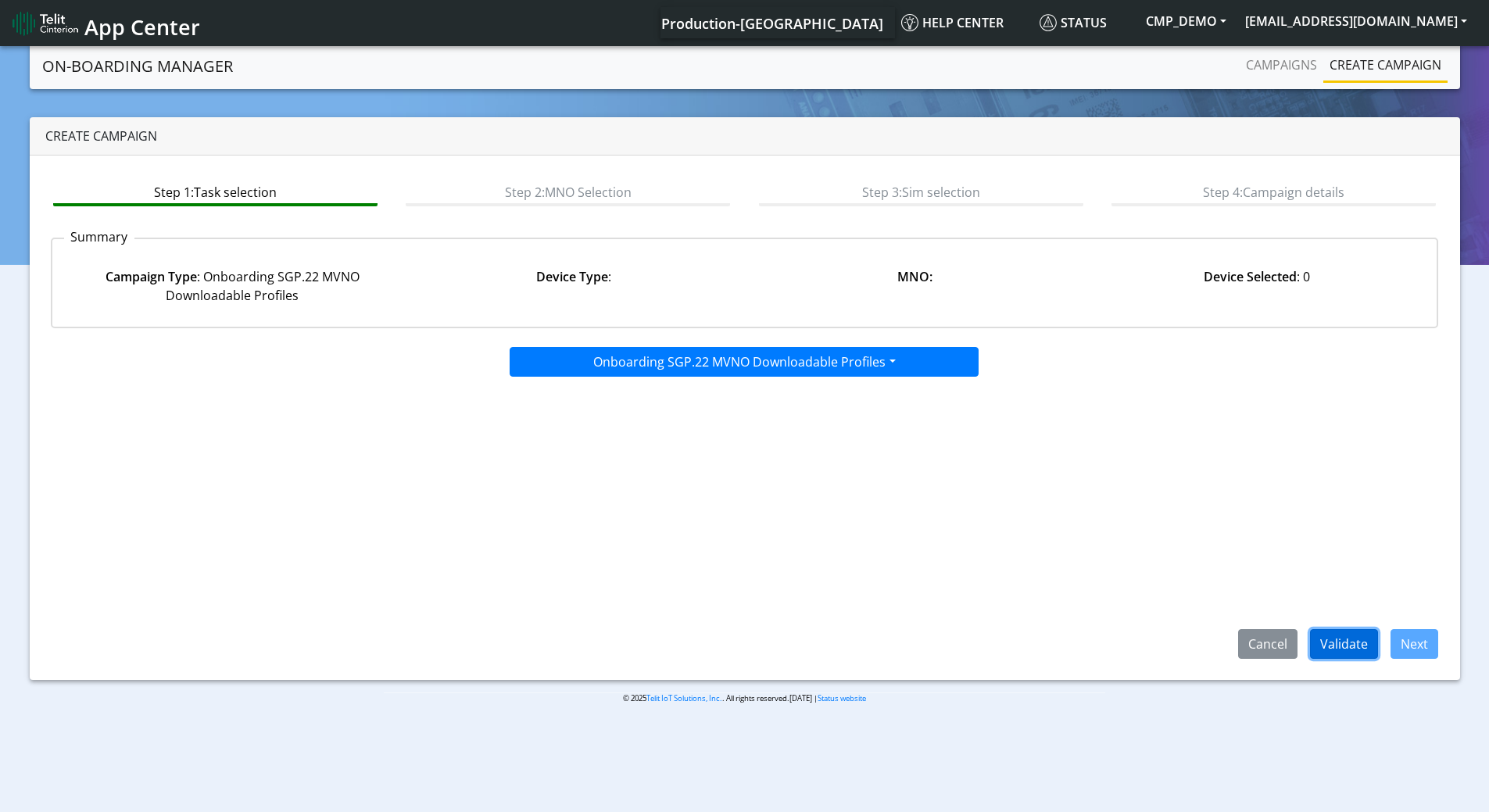
click at [1328, 648] on button "Validate" at bounding box center [1344, 644] width 68 height 30
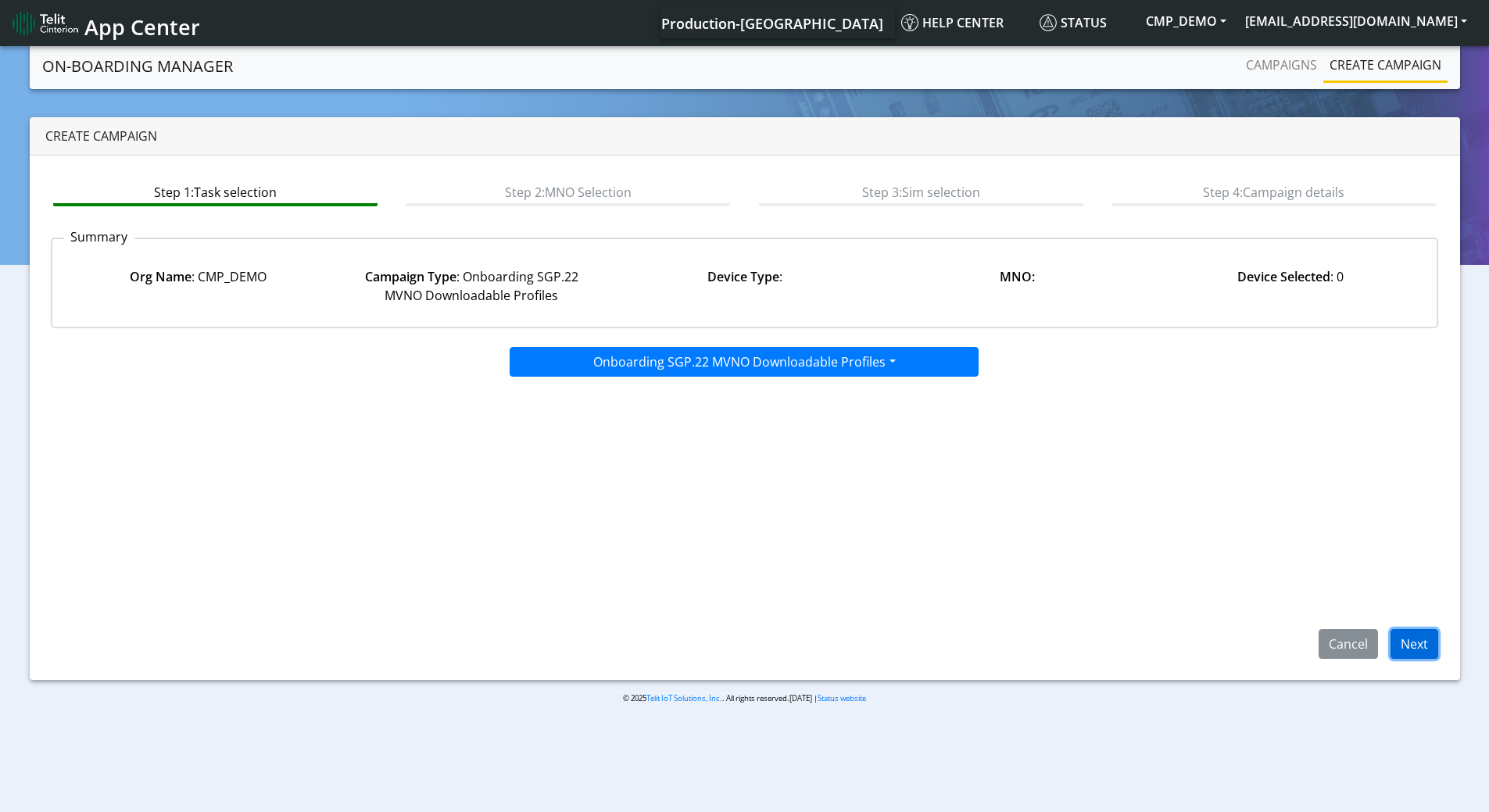
click at [1406, 645] on button "Next" at bounding box center [1414, 644] width 47 height 30
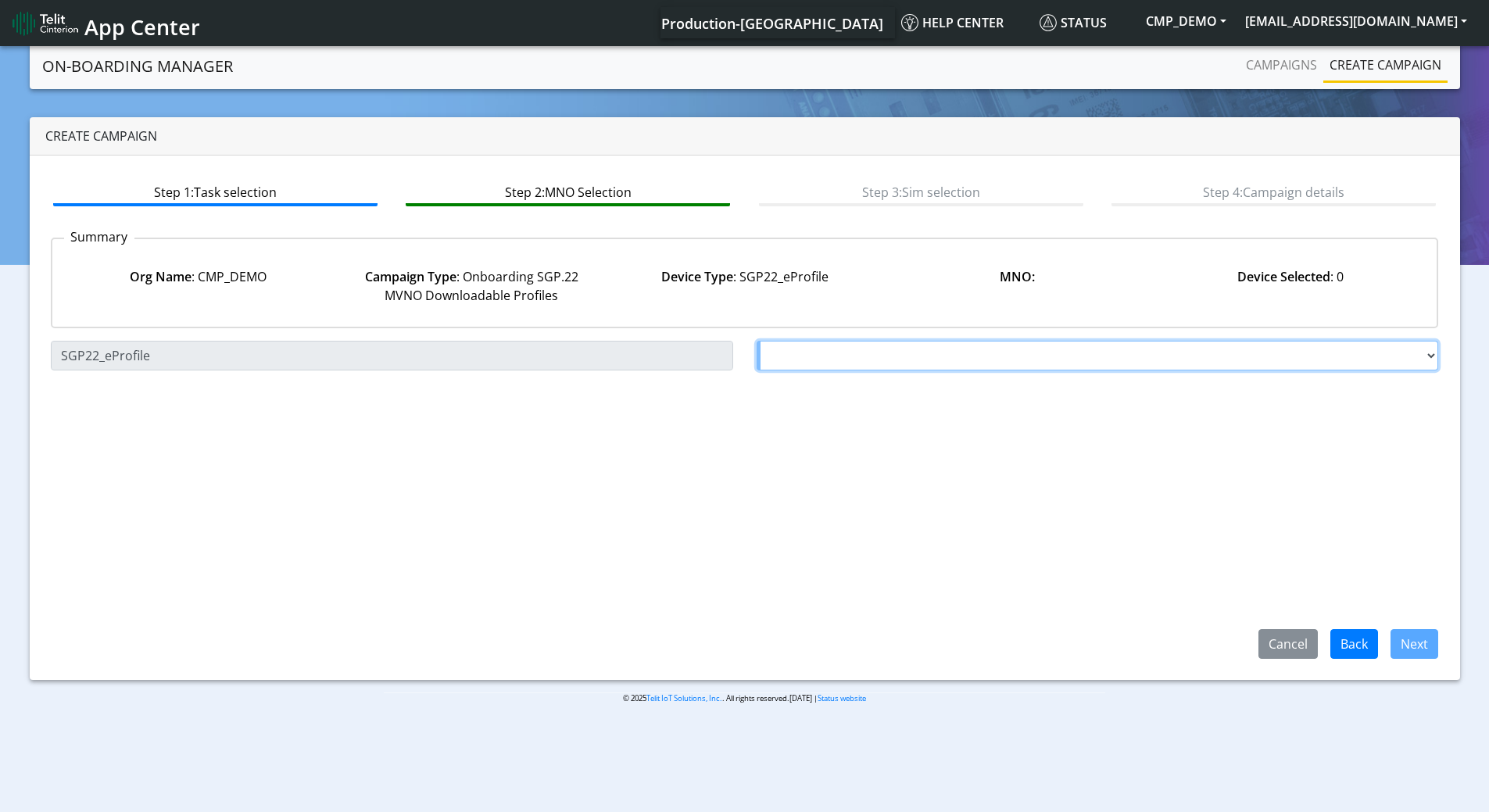
click at [858, 365] on select "Choose a MNO FutureProfile AT&T Wireless TELIT AT&T IOT GW Server NLT-[GEOGRAPH…" at bounding box center [1098, 356] width 683 height 30
select select "1.3.5.6.7"
click at [757, 341] on select "Choose a MNO FutureProfile AT&T Wireless TELIT AT&T IOT GW Server NLT-[GEOGRAPH…" at bounding box center [1098, 356] width 683 height 30
click at [860, 353] on select "Choose a MNO FutureProfile AT&T Wireless TELIT AT&T IOT GW Server NLT-[GEOGRAPH…" at bounding box center [1098, 356] width 683 height 30
click at [878, 360] on select "Choose a MNO FutureProfile AT&T Wireless TELIT AT&T IOT GW Server NLT-[GEOGRAPH…" at bounding box center [1098, 356] width 683 height 30
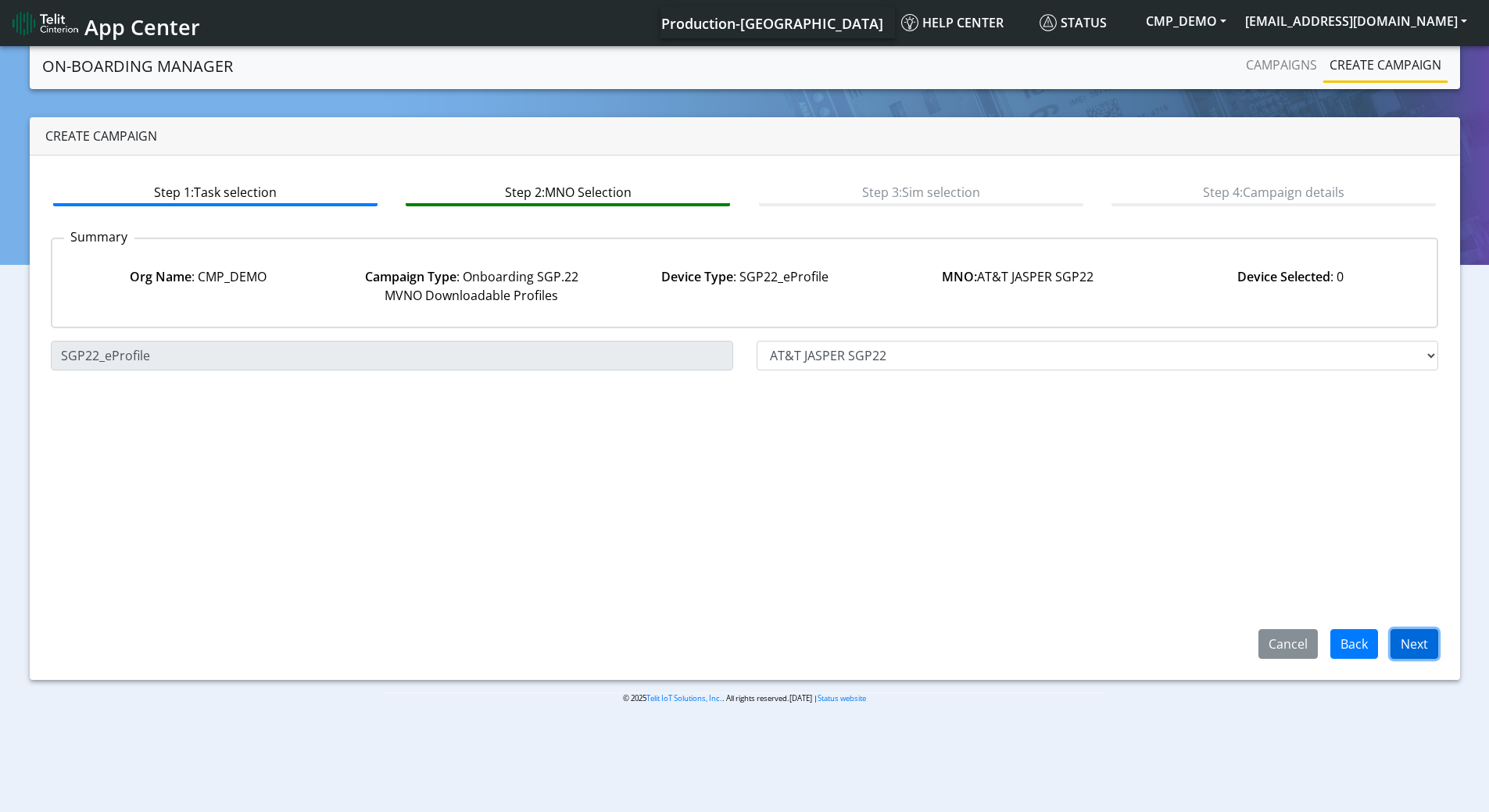
click at [1416, 641] on button "Next" at bounding box center [1414, 644] width 47 height 30
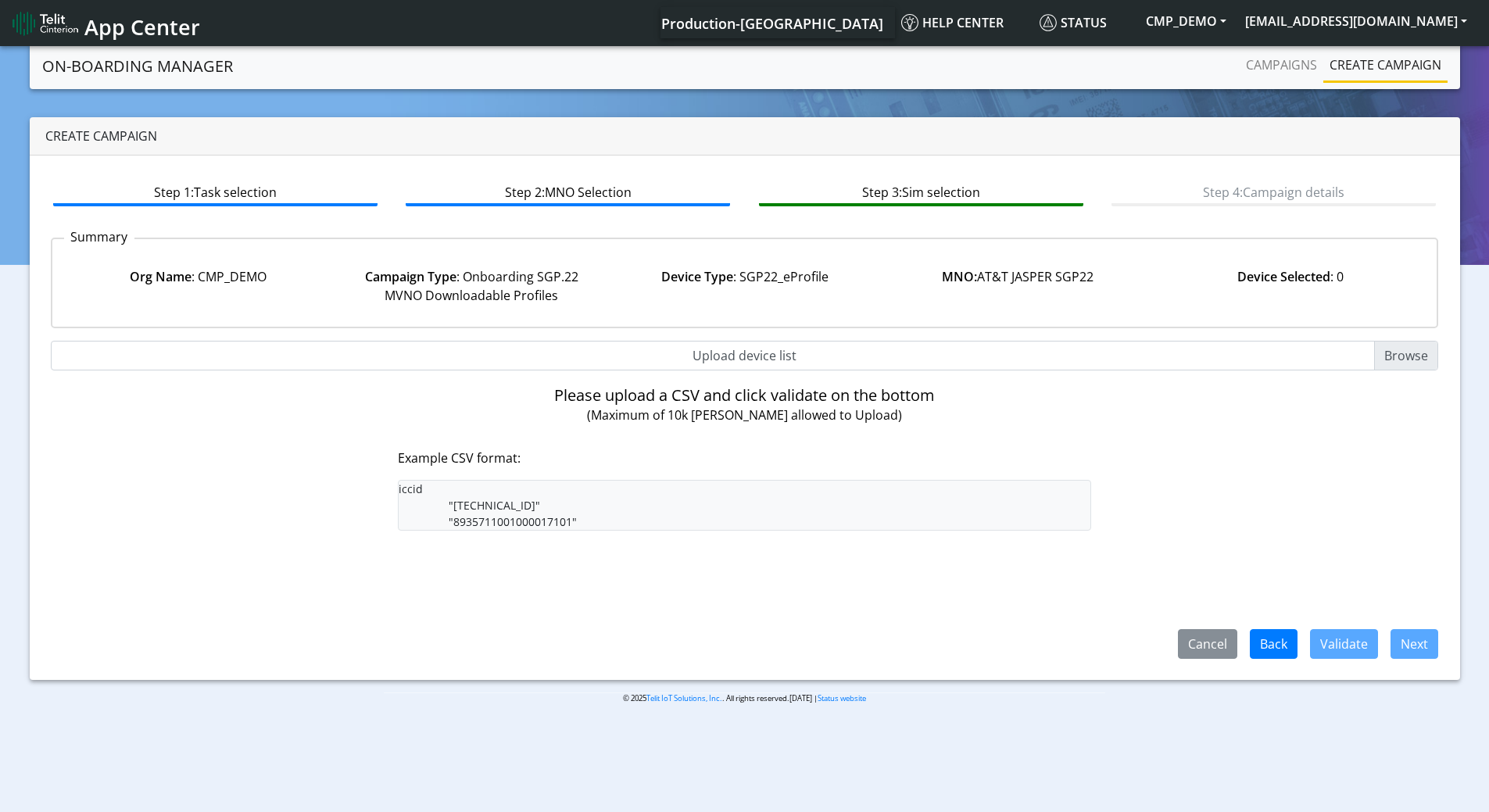
click at [777, 355] on input "Upload device list" at bounding box center [745, 356] width 1388 height 30
type input "C:\fakepath\onboarding CSV.csv"
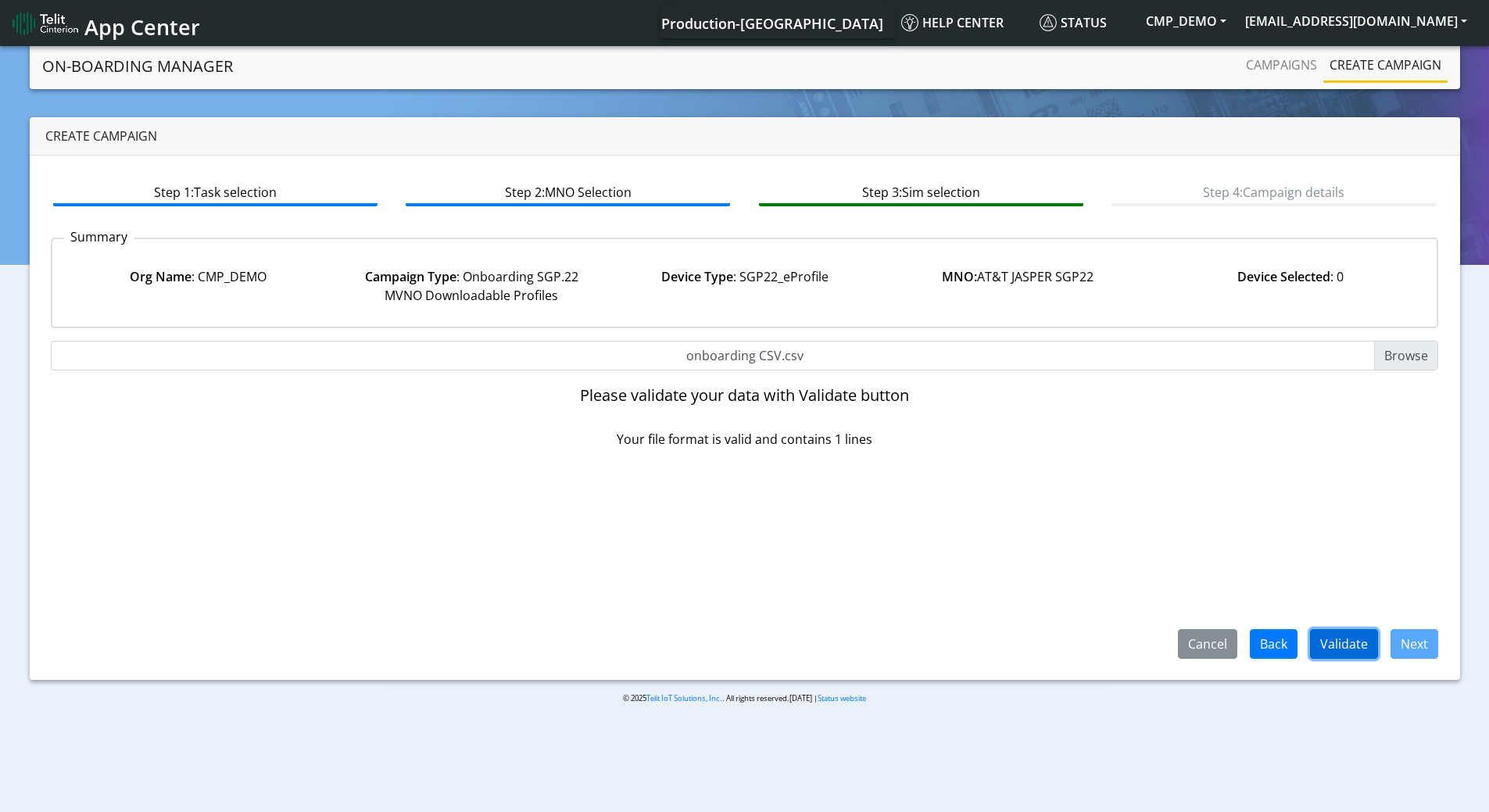
click at [1346, 644] on button "Validate" at bounding box center [1344, 644] width 68 height 30
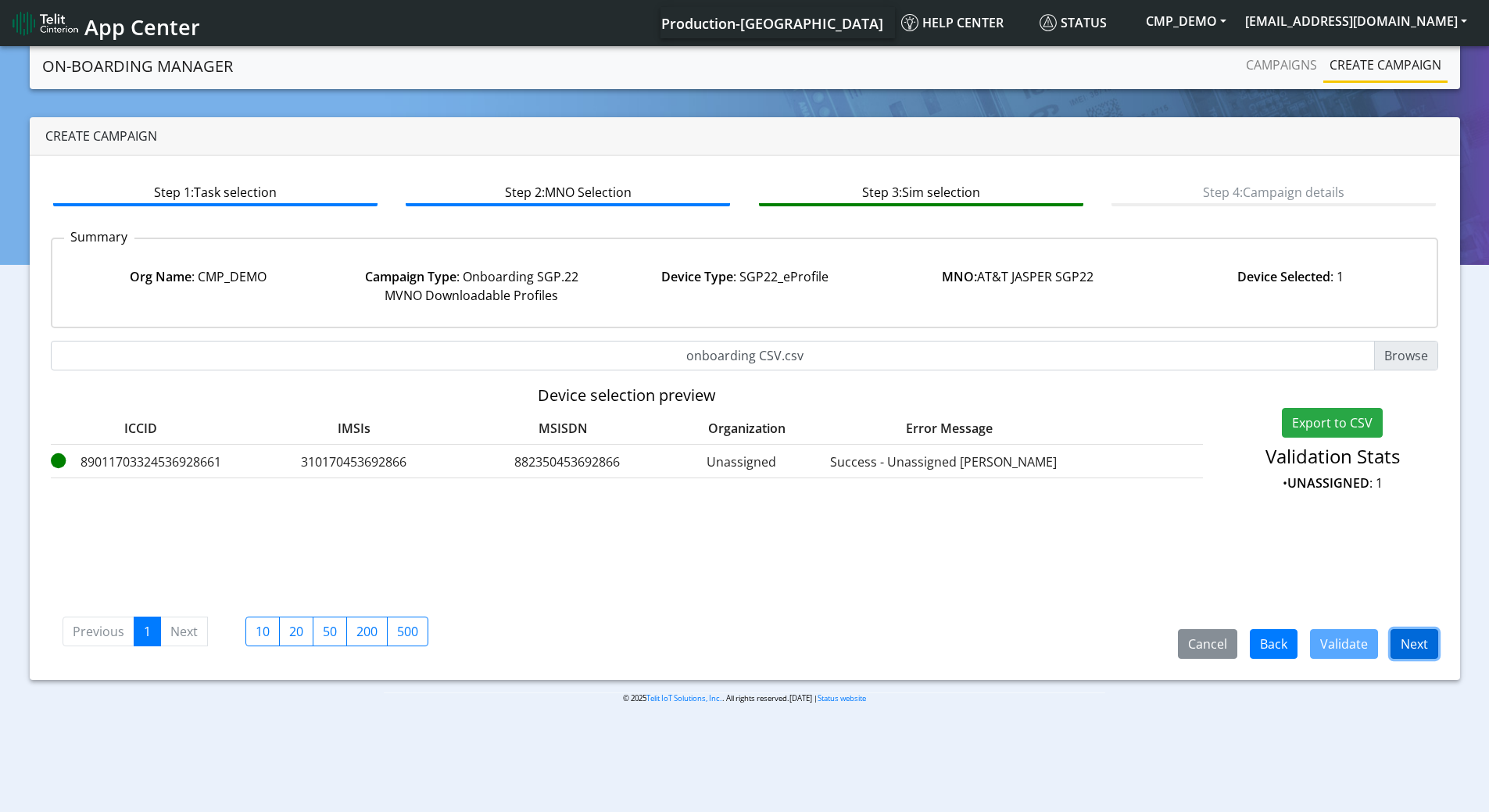
click at [1409, 647] on button "Next" at bounding box center [1414, 644] width 47 height 30
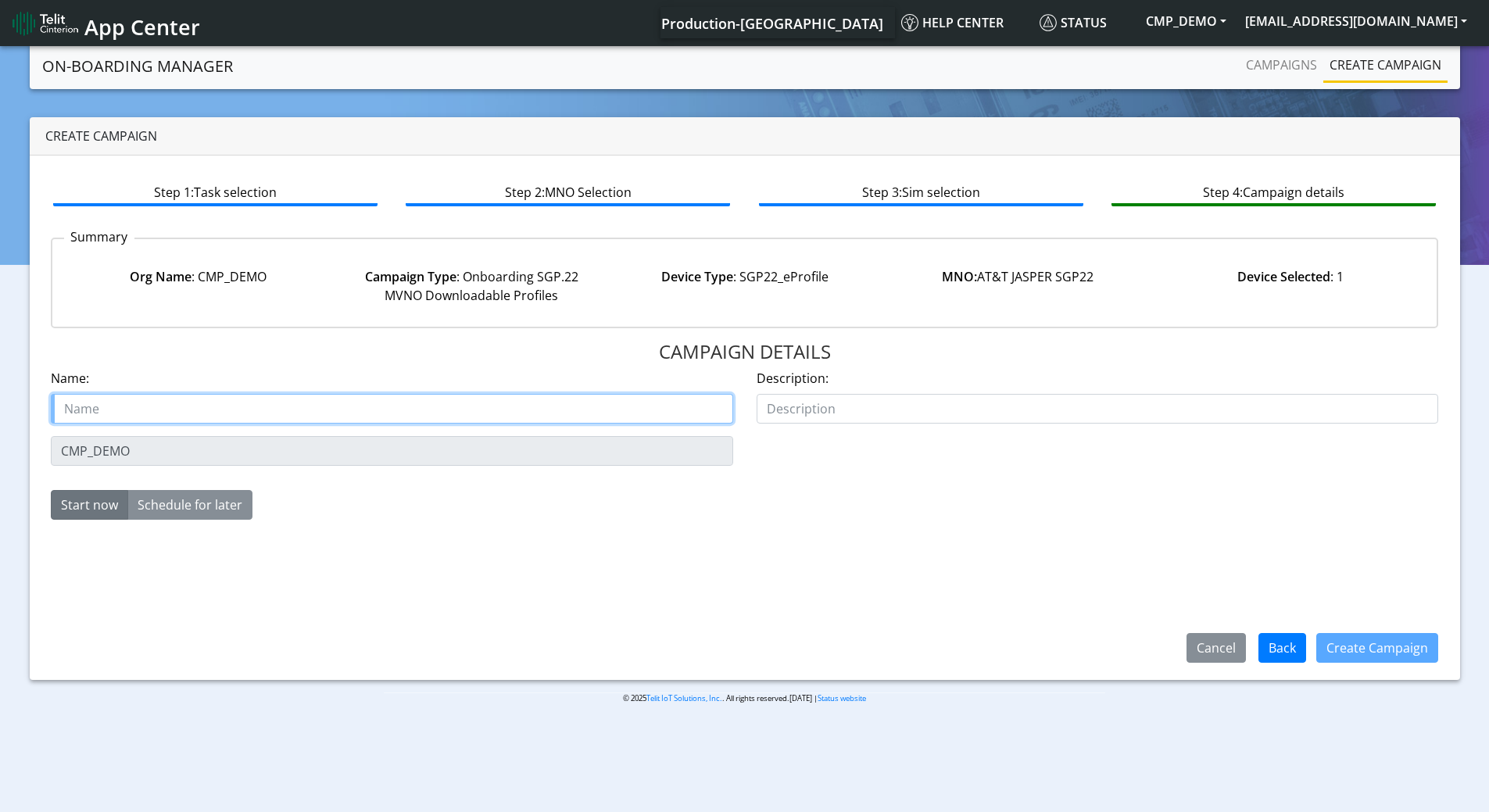
click at [224, 408] on input "text" at bounding box center [393, 409] width 683 height 30
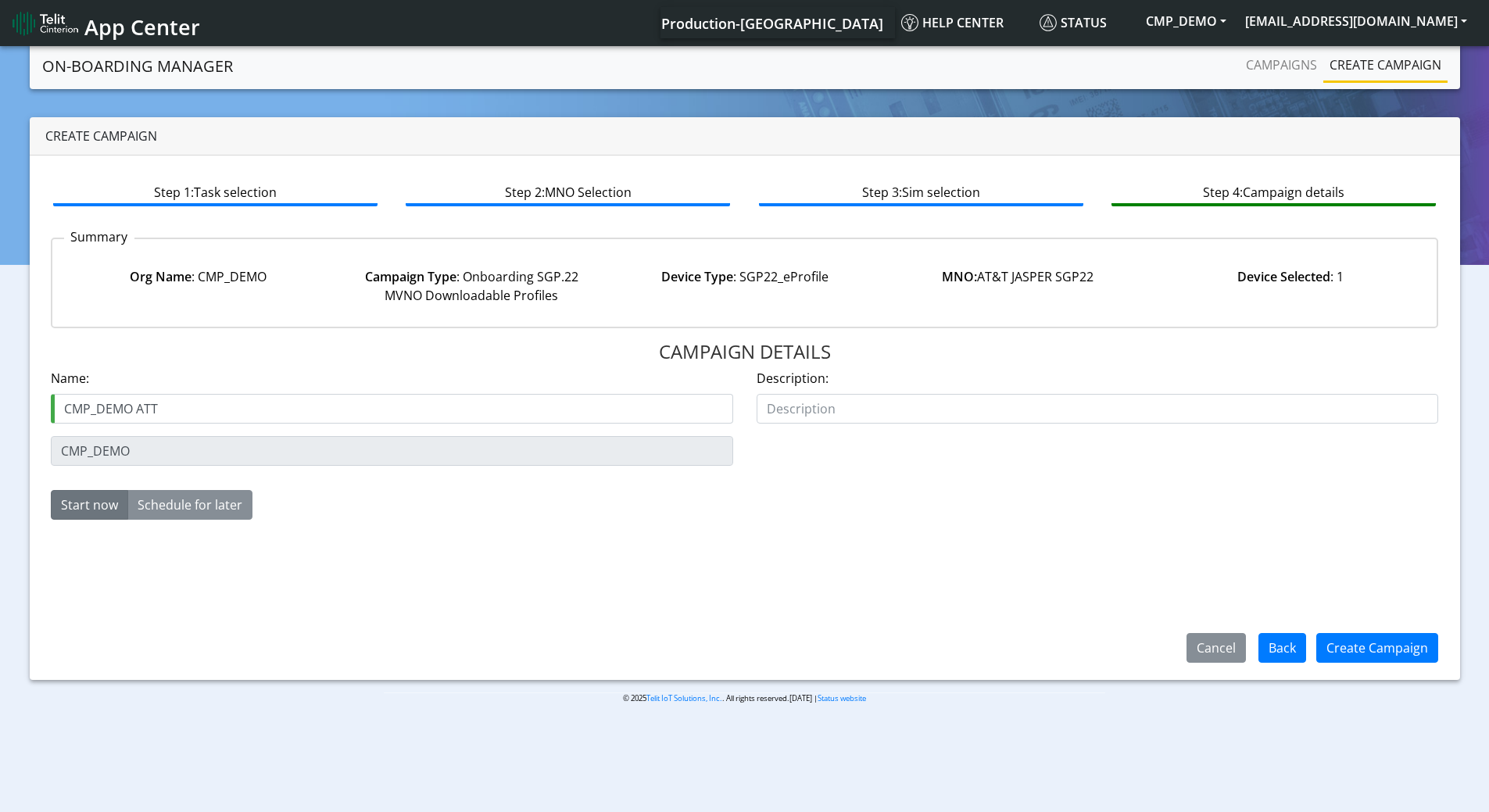
drag, startPoint x: 980, startPoint y: 275, endPoint x: 1153, endPoint y: 270, distance: 173.1
click at [1153, 270] on div "MNO: AT&T JASPER SGP22" at bounding box center [1017, 286] width 273 height 38
copy div "AT&T JASPER SGP22"
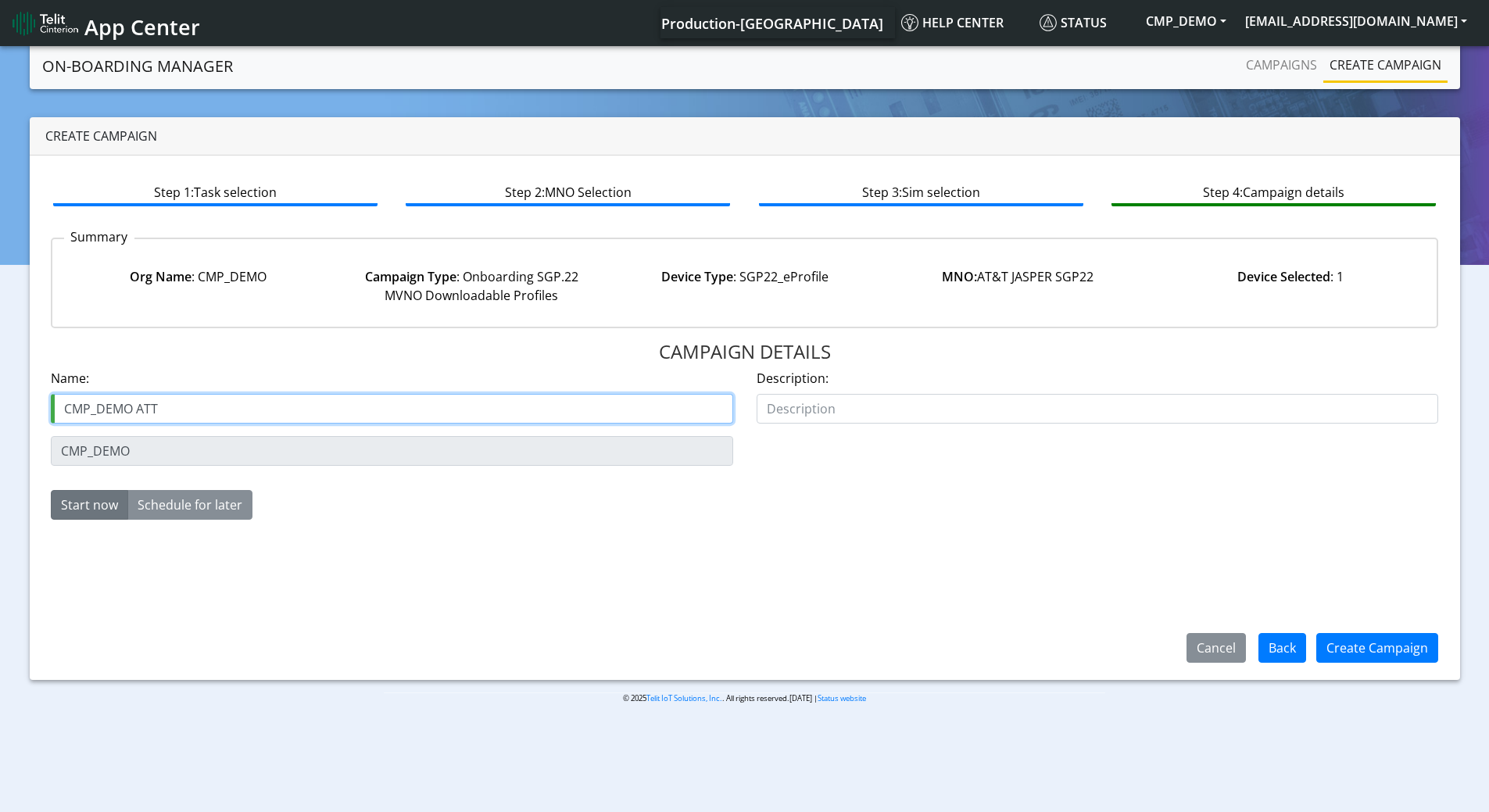
click at [147, 403] on input "CMP_DEMO ATT" at bounding box center [393, 409] width 683 height 30
paste input "&T JASPER SGP22"
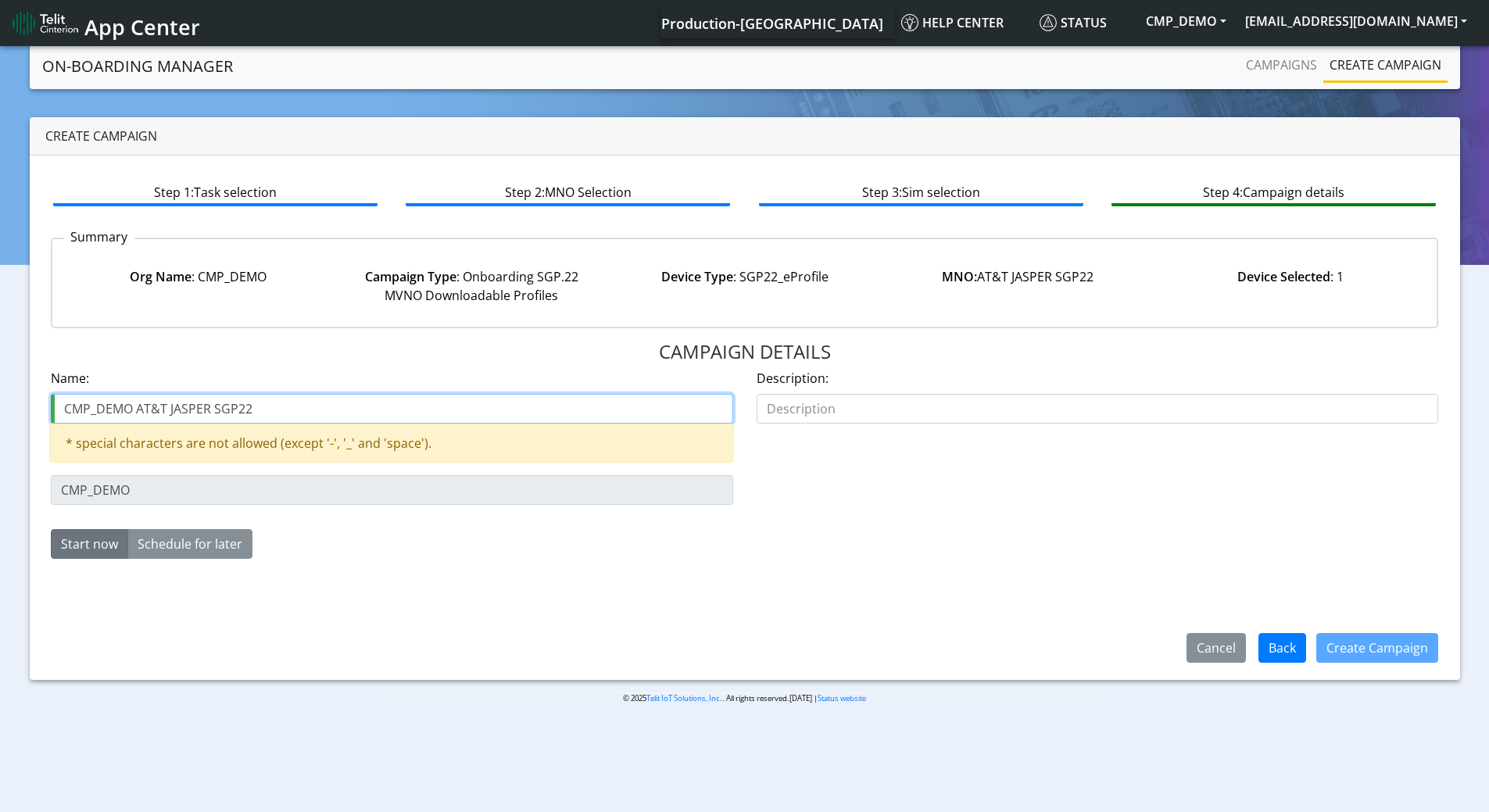
click at [161, 404] on input "CMP_DEMO AT&T JASPER SGP22" at bounding box center [393, 409] width 683 height 30
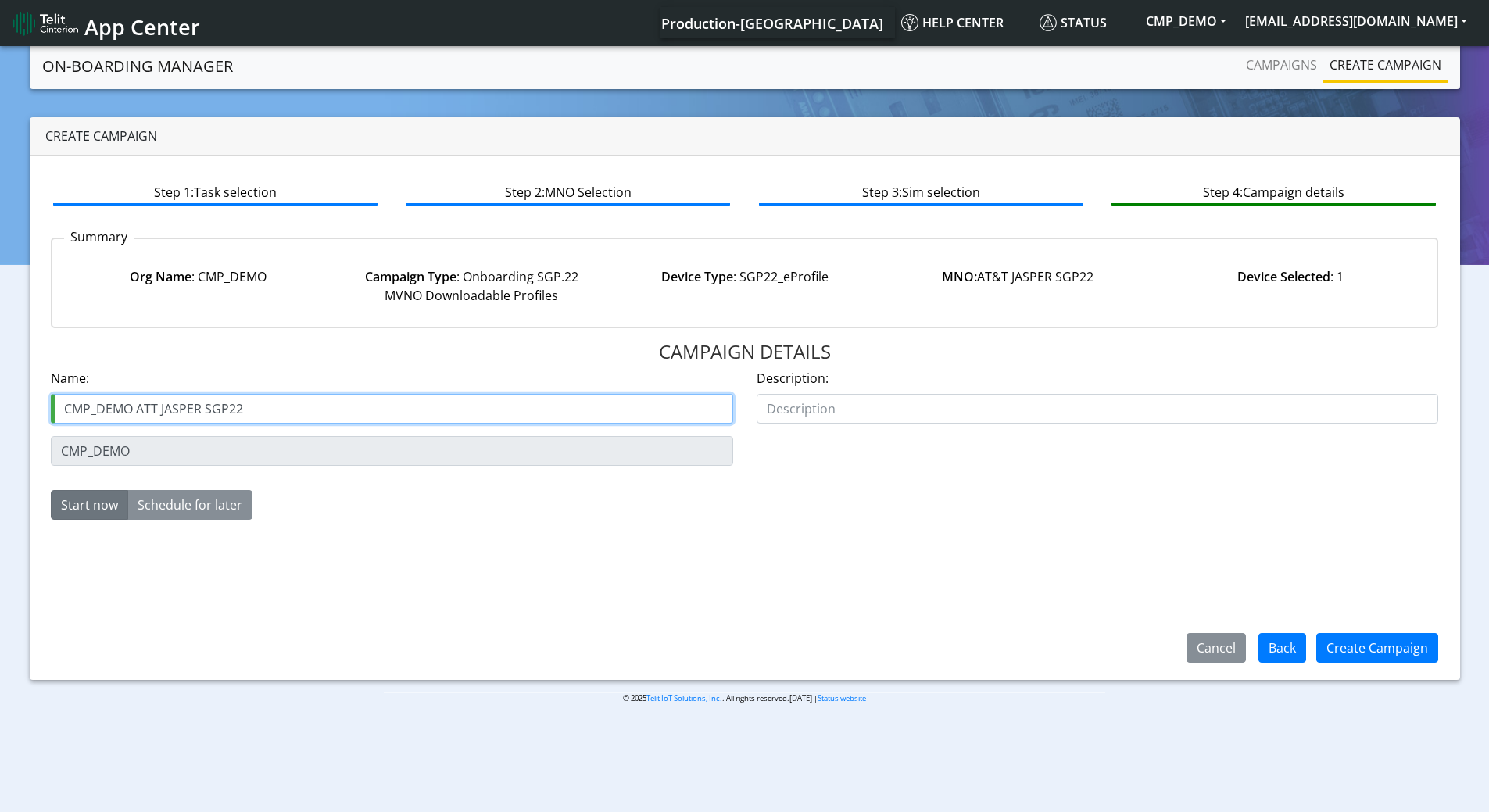
click at [278, 407] on input "CMP_DEMO ATT JASPER SGP22" at bounding box center [393, 409] width 683 height 30
type input "CMP_DEMO ATT JASPER SGP22"
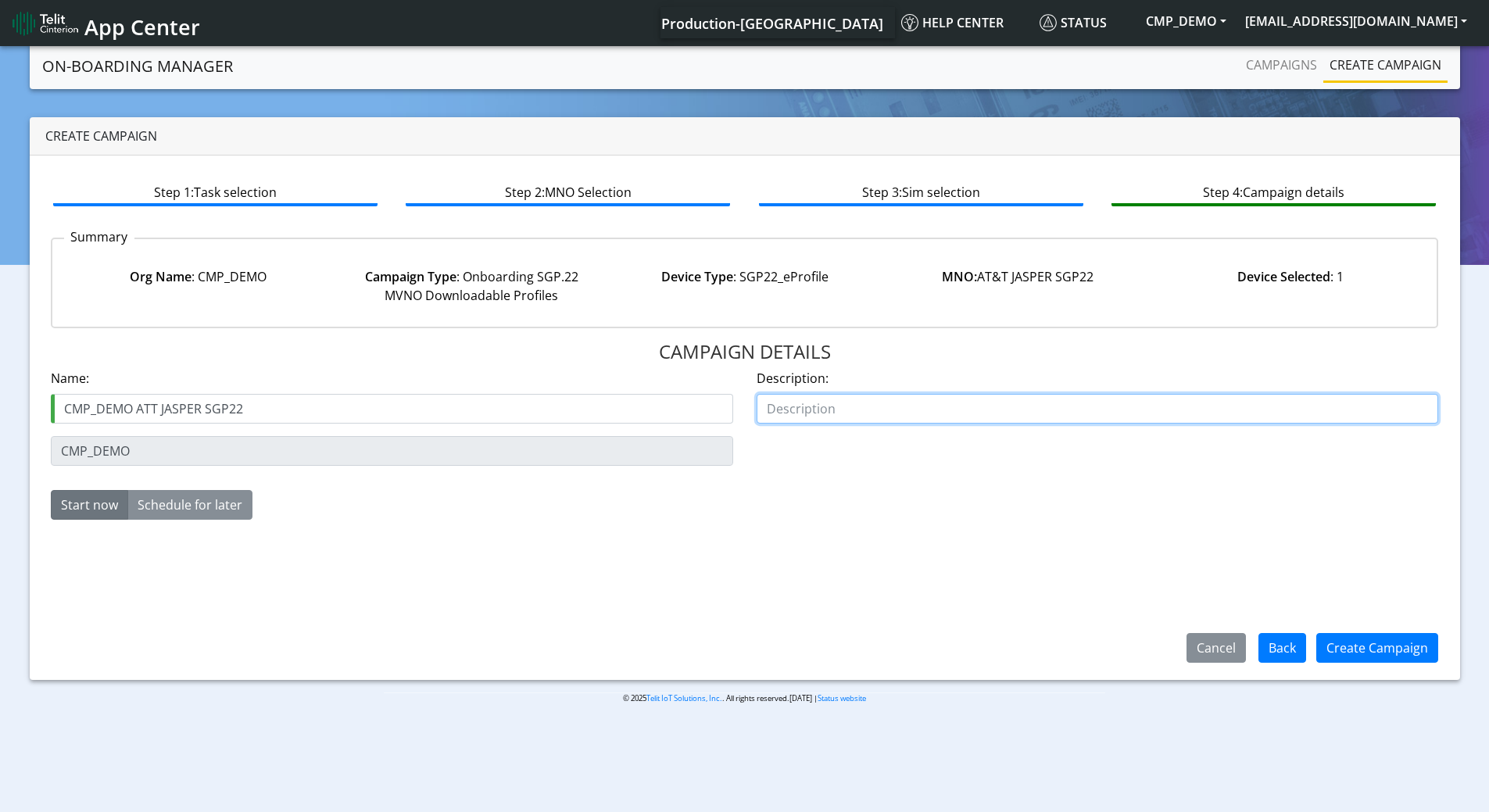
click at [863, 407] on input "text" at bounding box center [1098, 409] width 683 height 30
type input "test"
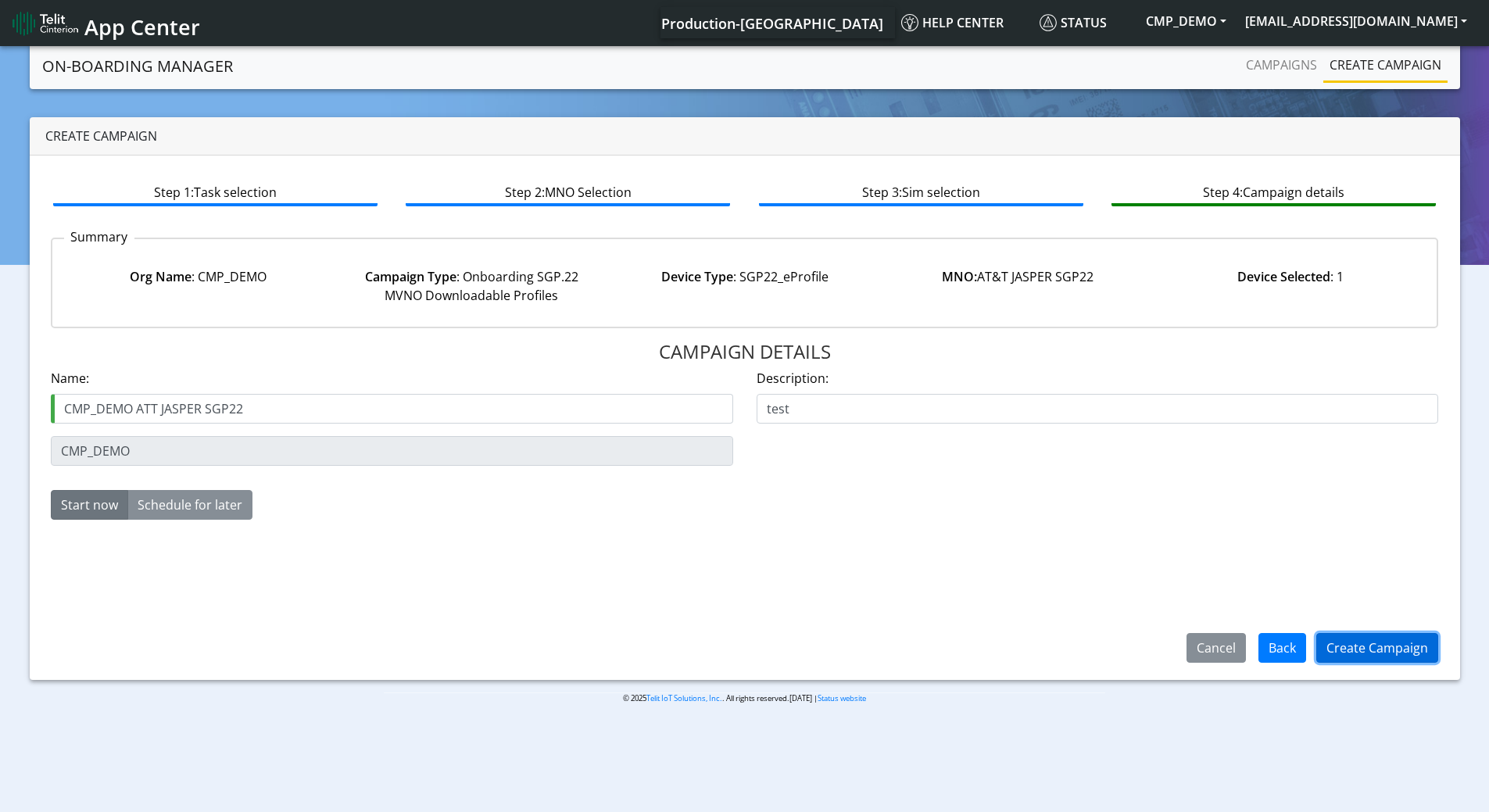
click at [1360, 654] on button "Create Campaign" at bounding box center [1378, 648] width 122 height 30
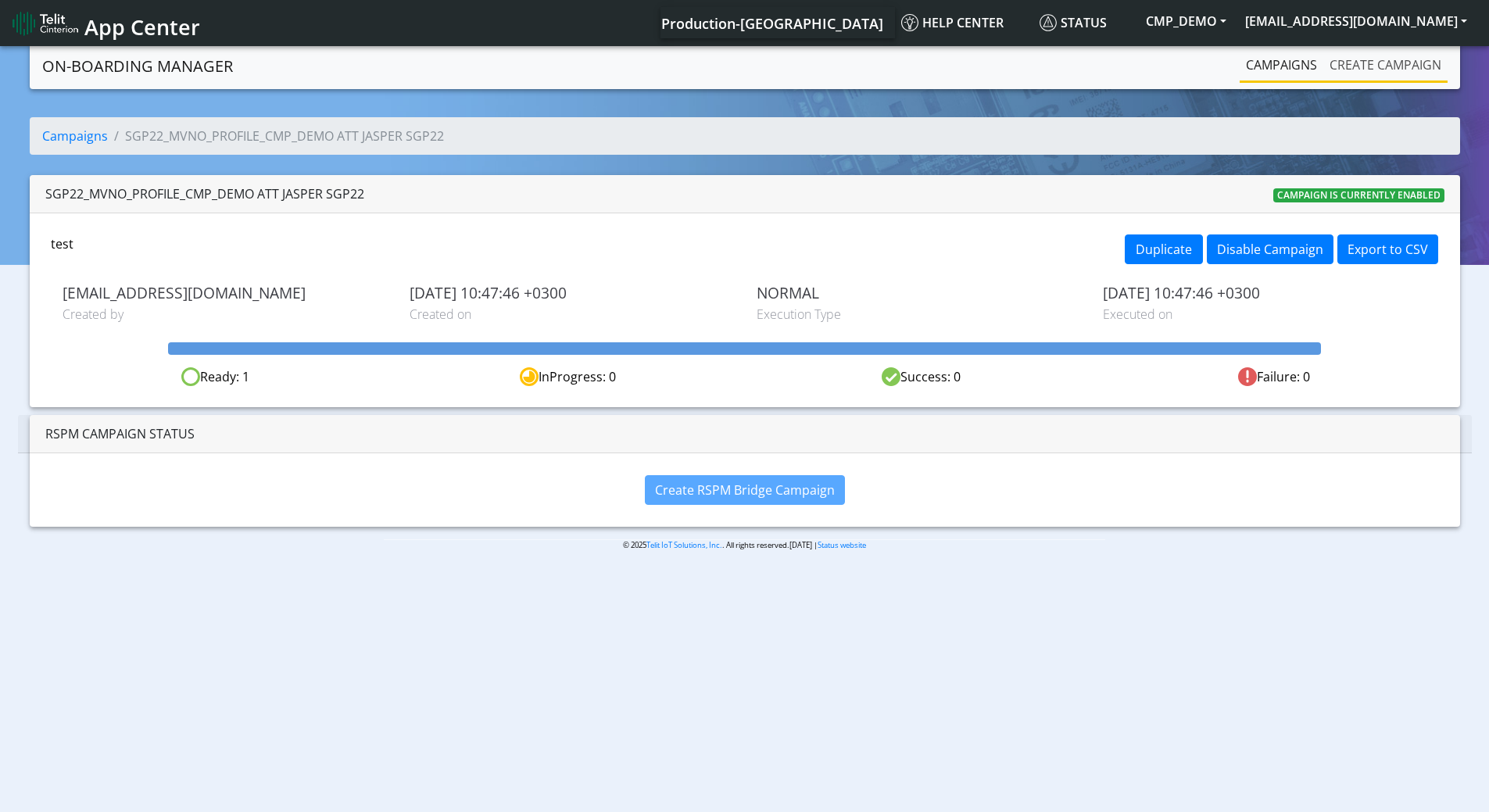
drag, startPoint x: 1361, startPoint y: 66, endPoint x: 1331, endPoint y: 66, distance: 30.0
click at [1360, 66] on link "Create campaign" at bounding box center [1386, 65] width 125 height 31
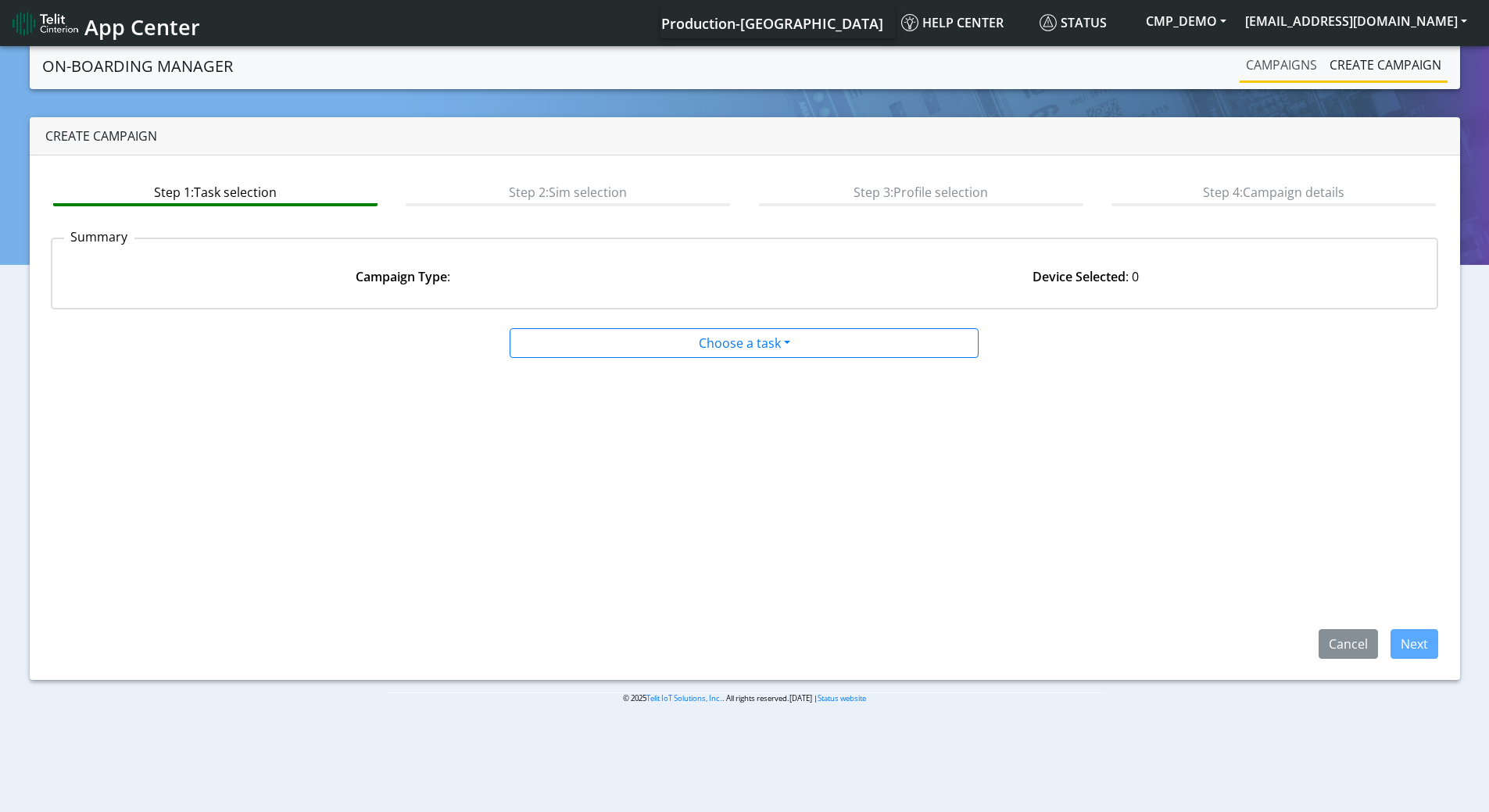
click at [1281, 65] on link "Campaigns" at bounding box center [1281, 65] width 84 height 31
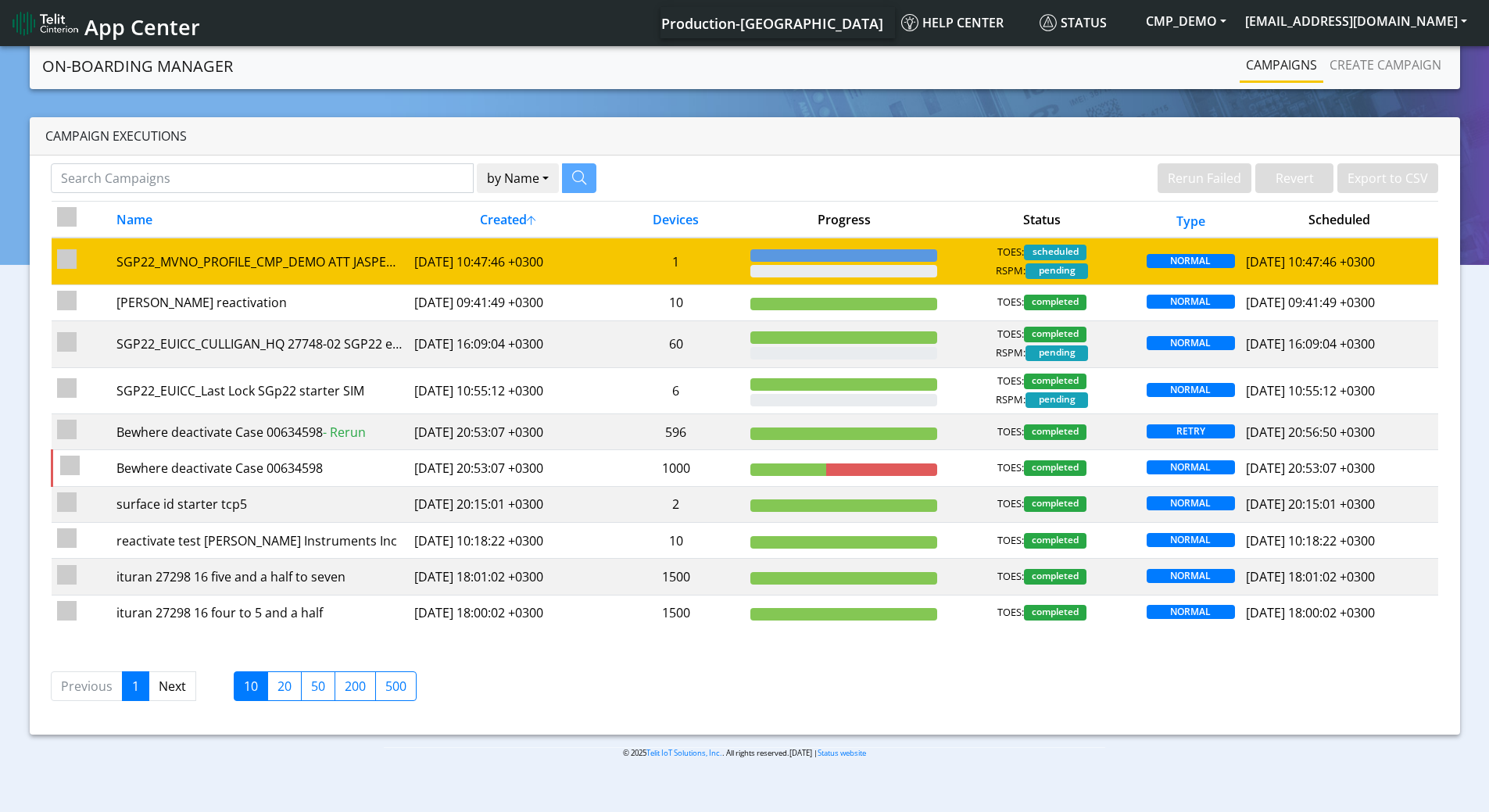
click at [722, 257] on td "1" at bounding box center [675, 261] width 138 height 47
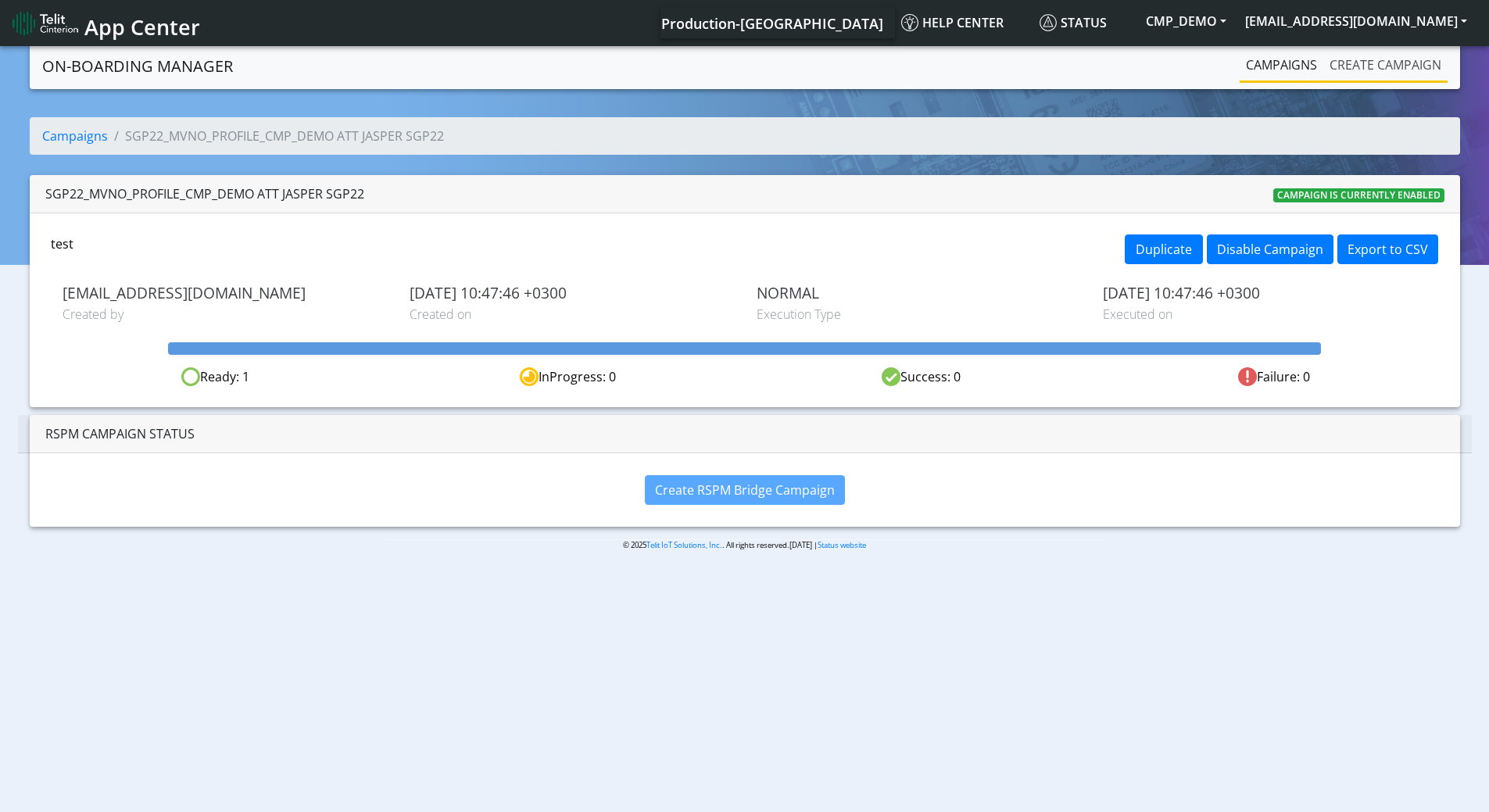
drag, startPoint x: 1411, startPoint y: 59, endPoint x: 1398, endPoint y: 63, distance: 13.6
click at [1410, 59] on link "Create campaign" at bounding box center [1386, 65] width 125 height 31
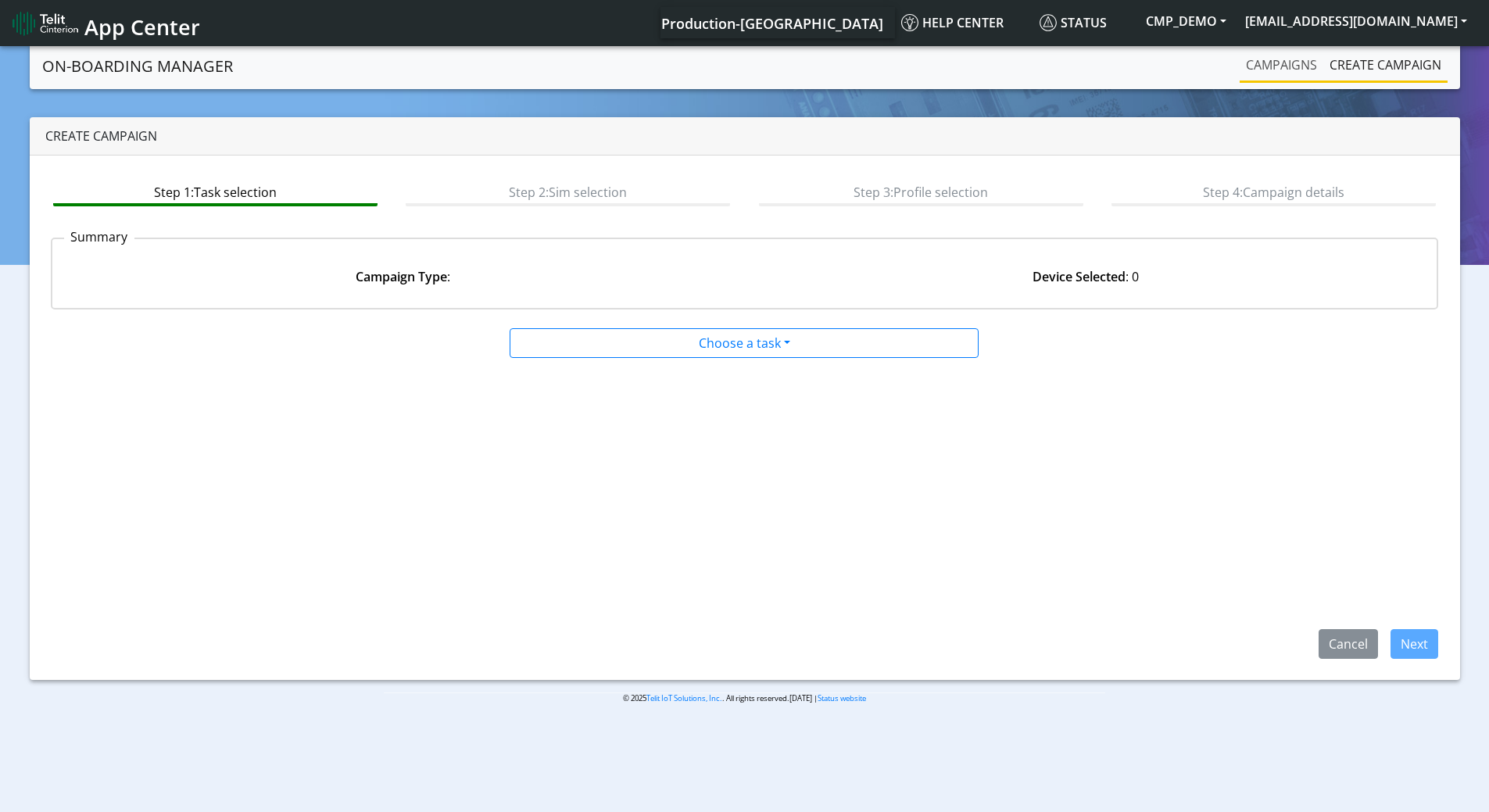
click at [1280, 62] on link "Campaigns" at bounding box center [1281, 65] width 84 height 31
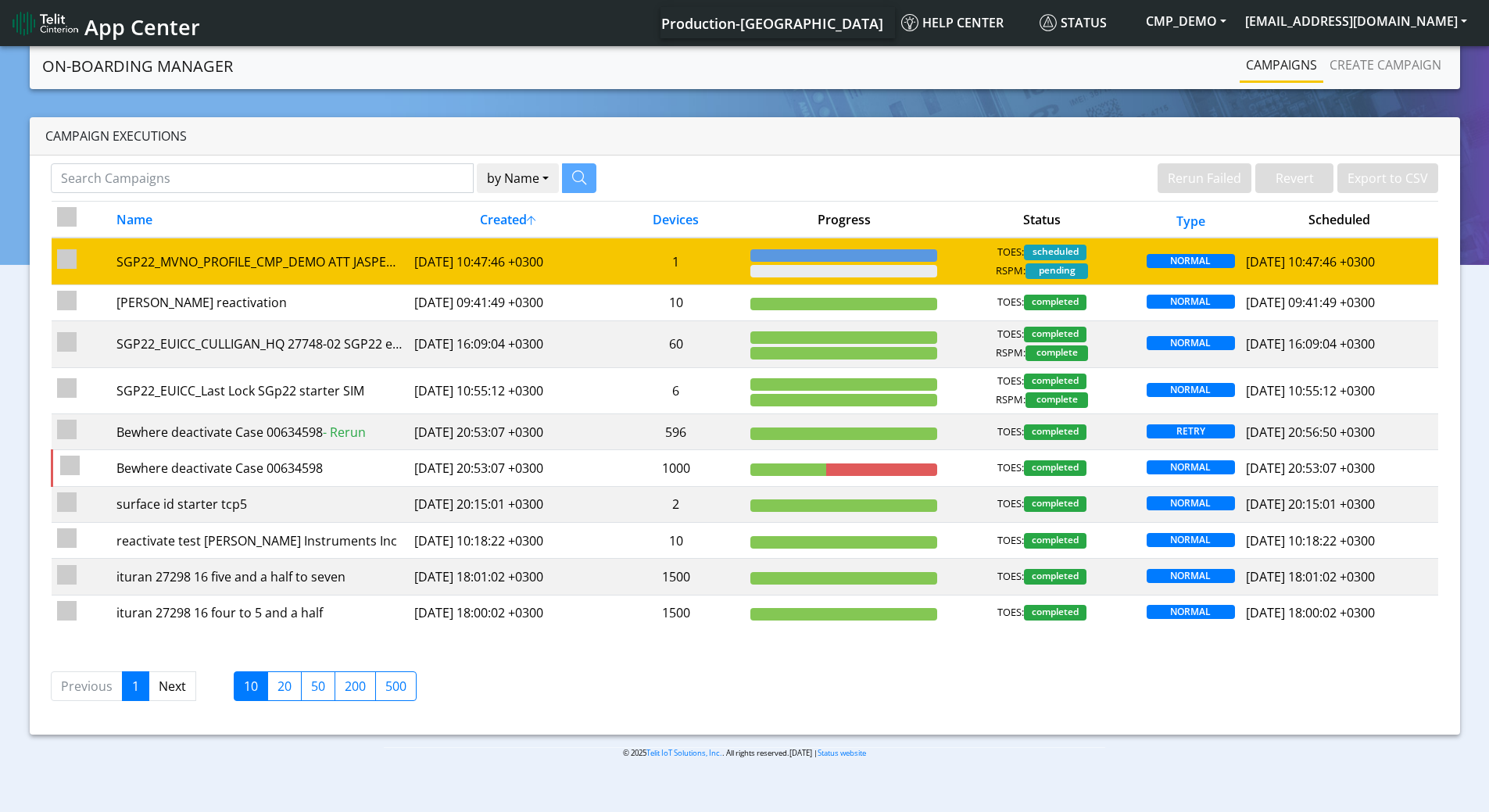
click at [693, 242] on td "1" at bounding box center [675, 261] width 138 height 47
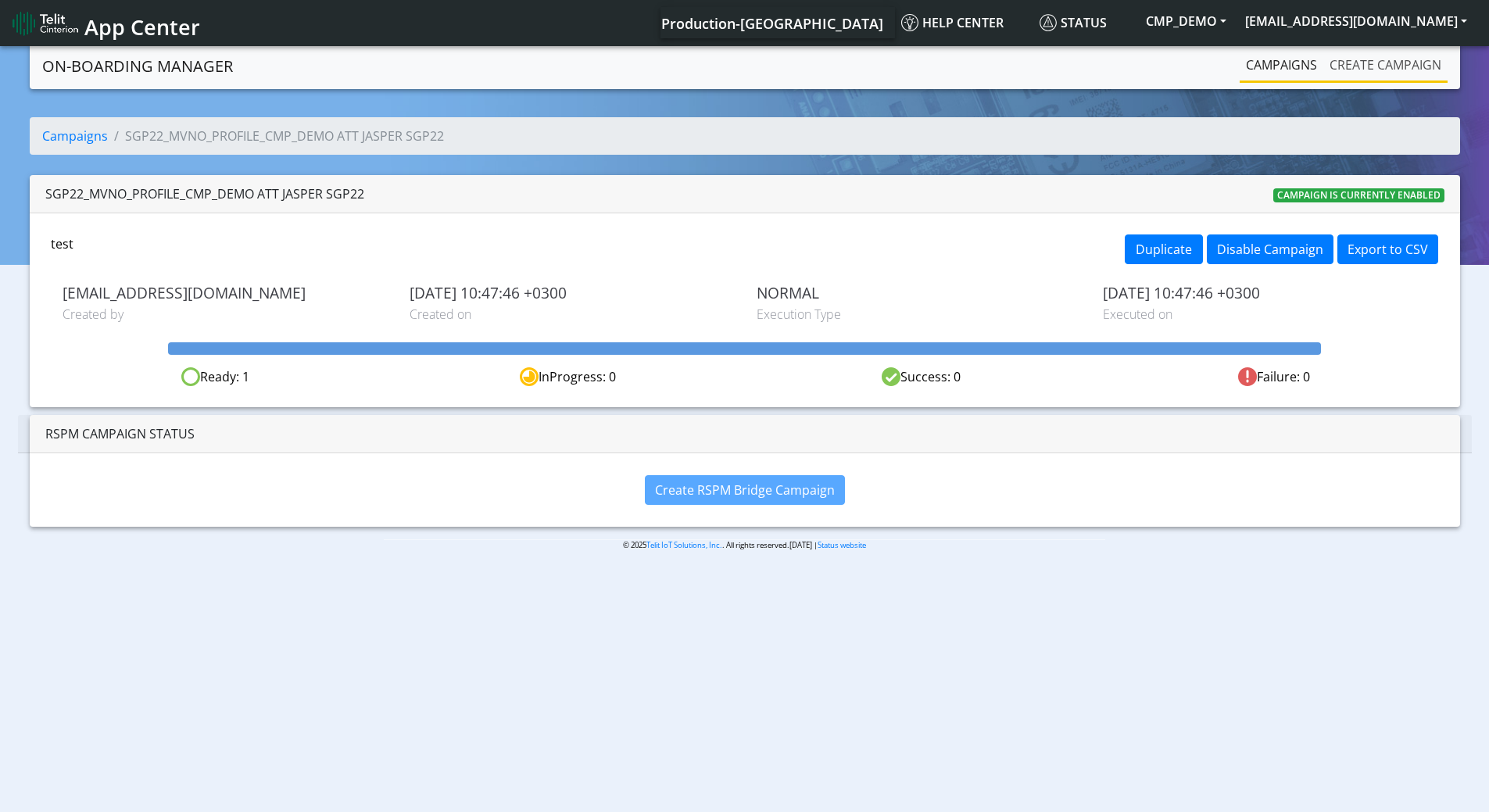
click at [1365, 59] on link "Create campaign" at bounding box center [1386, 65] width 125 height 31
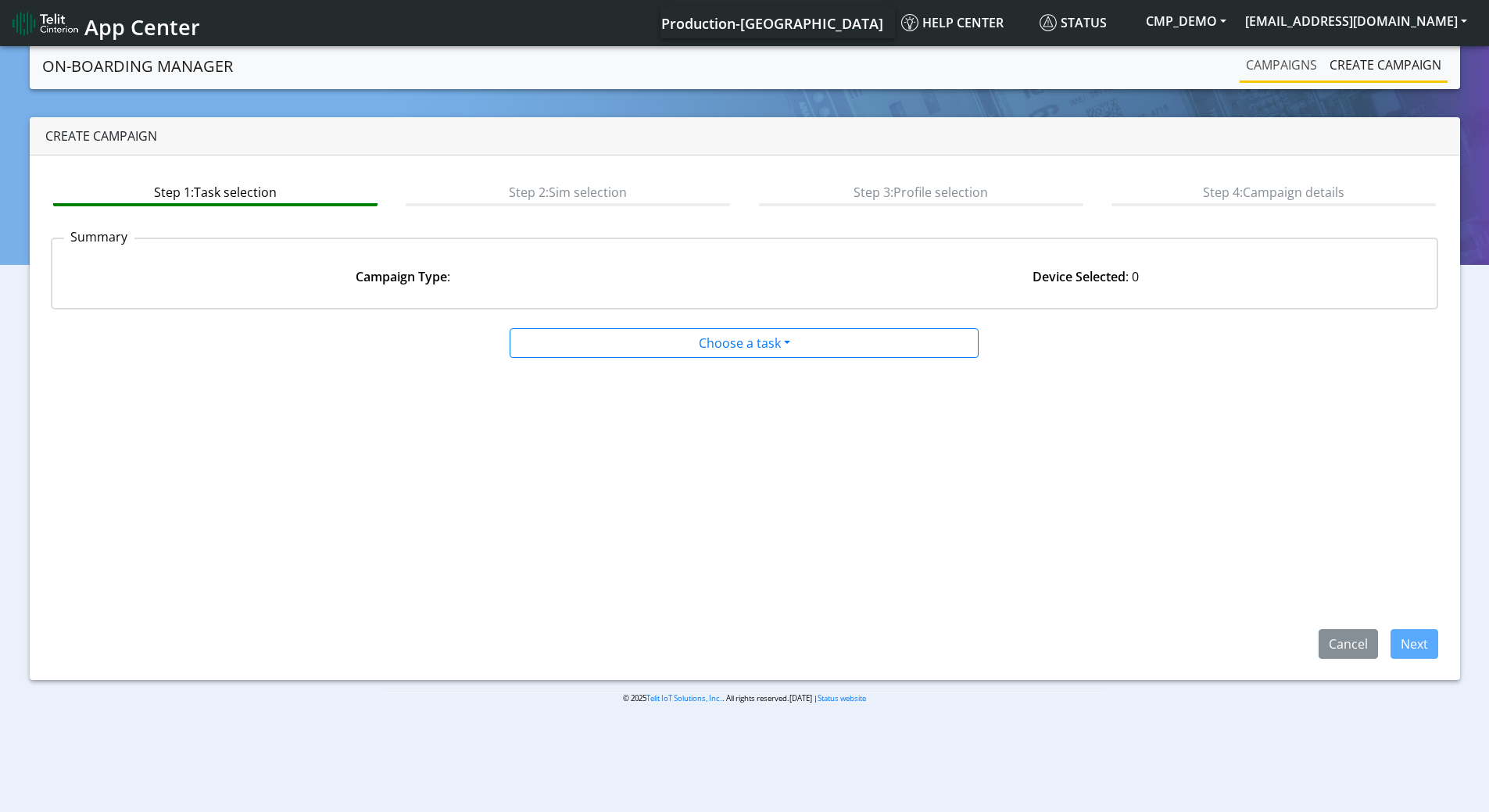
click at [1284, 71] on link "Campaigns" at bounding box center [1281, 65] width 84 height 31
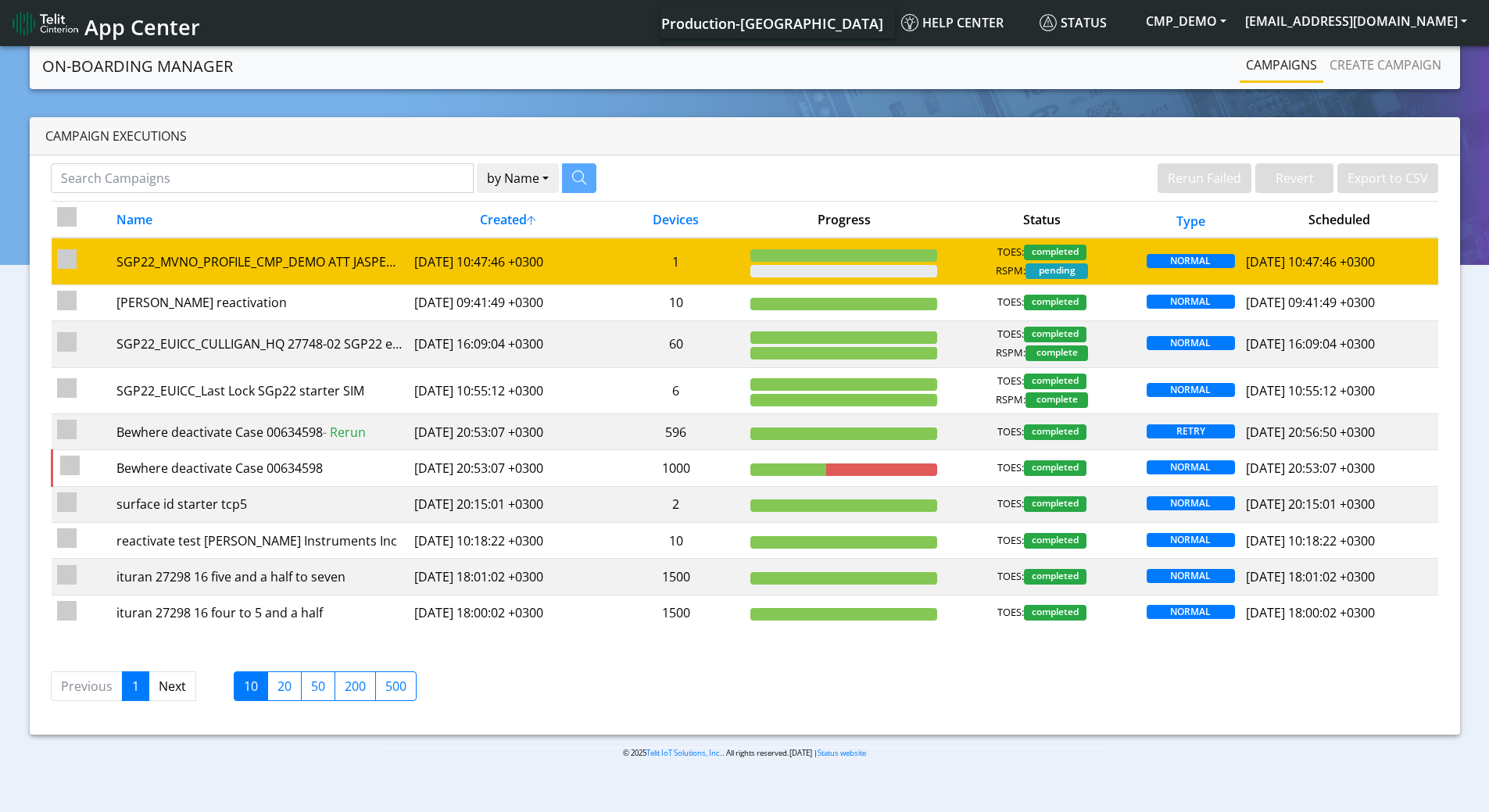
click at [713, 262] on td "1" at bounding box center [675, 261] width 138 height 47
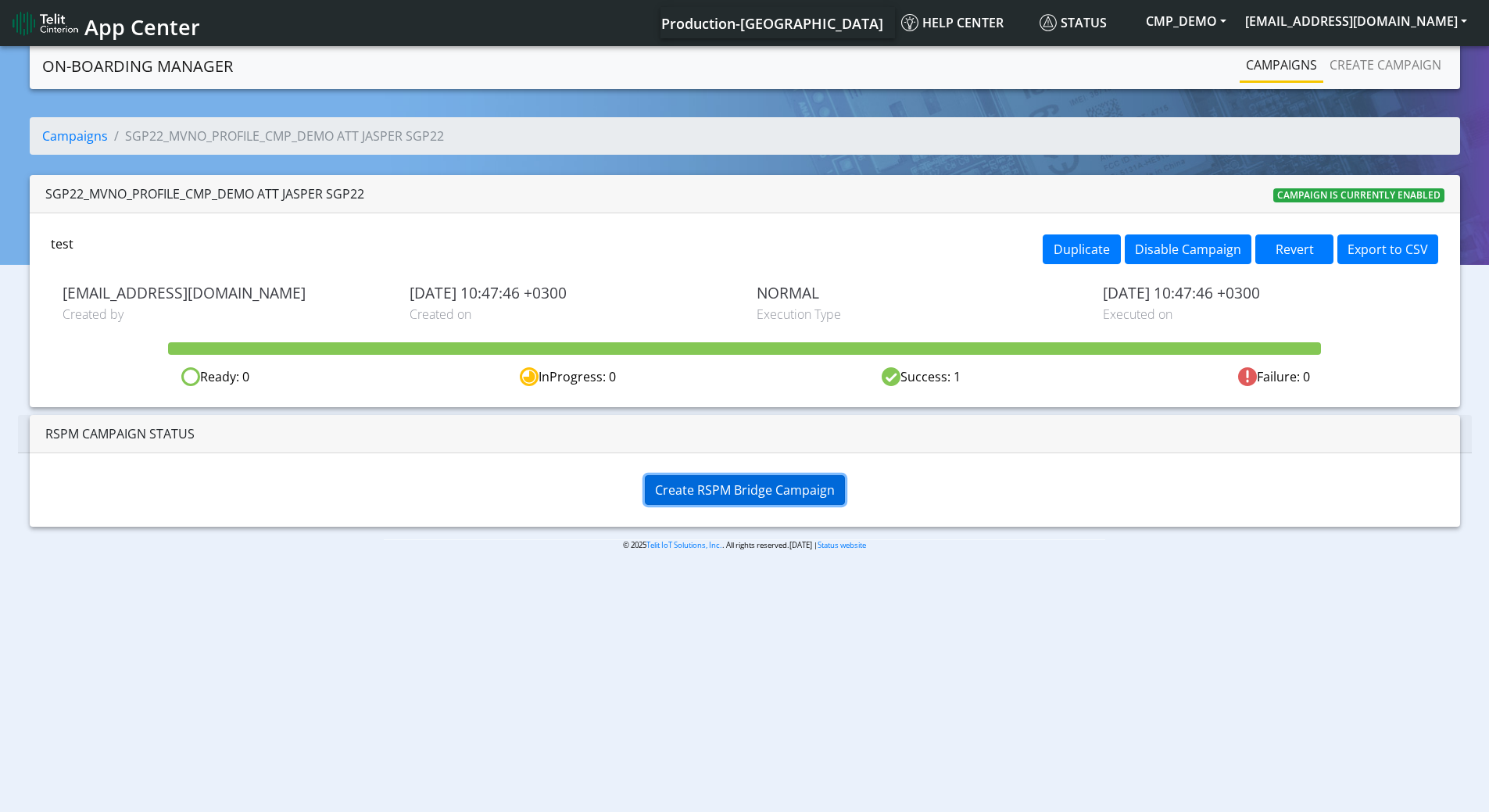
click at [712, 493] on span "Create RSPM Bridge Campaign" at bounding box center [745, 490] width 180 height 17
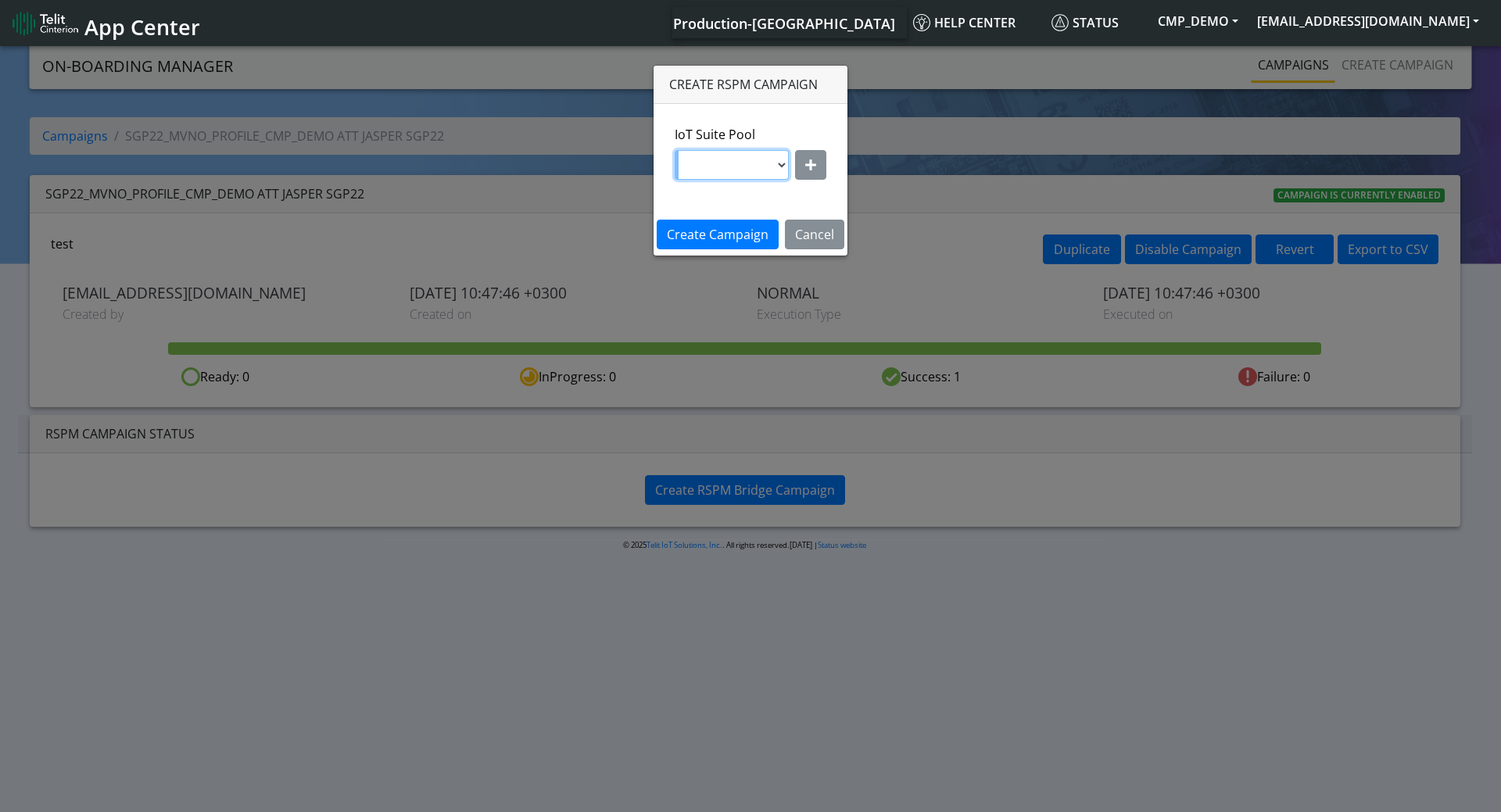
click at [737, 169] on select at bounding box center [732, 164] width 114 height 30
click at [780, 161] on select at bounding box center [732, 164] width 114 height 30
click at [804, 168] on button "button" at bounding box center [810, 164] width 31 height 30
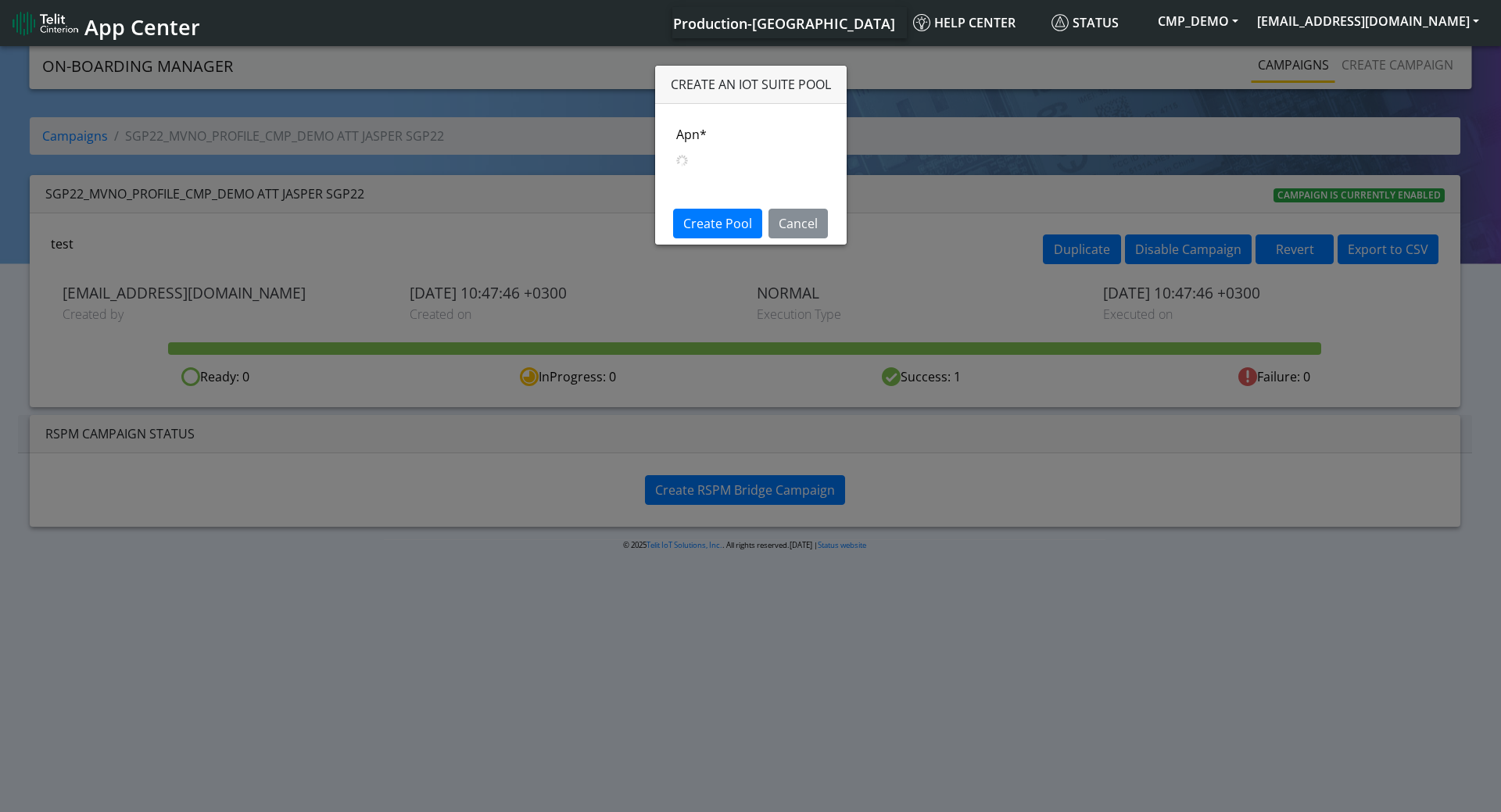
select select
click at [750, 168] on select "nxt17.ue s.test [DOMAIN_NAME] [DOMAIN_NAME] [DOMAIN_NAME] [DOMAIN_NAME] [DOMAIN…" at bounding box center [750, 164] width 149 height 30
click at [664, 165] on div "Apn* nxt17.ue s.test [DOMAIN_NAME] [DOMAIN_NAME] [DOMAIN_NAME] [DOMAIN_NAME] [D…" at bounding box center [750, 159] width 173 height 68
click at [783, 231] on button "Cancel" at bounding box center [798, 234] width 59 height 30
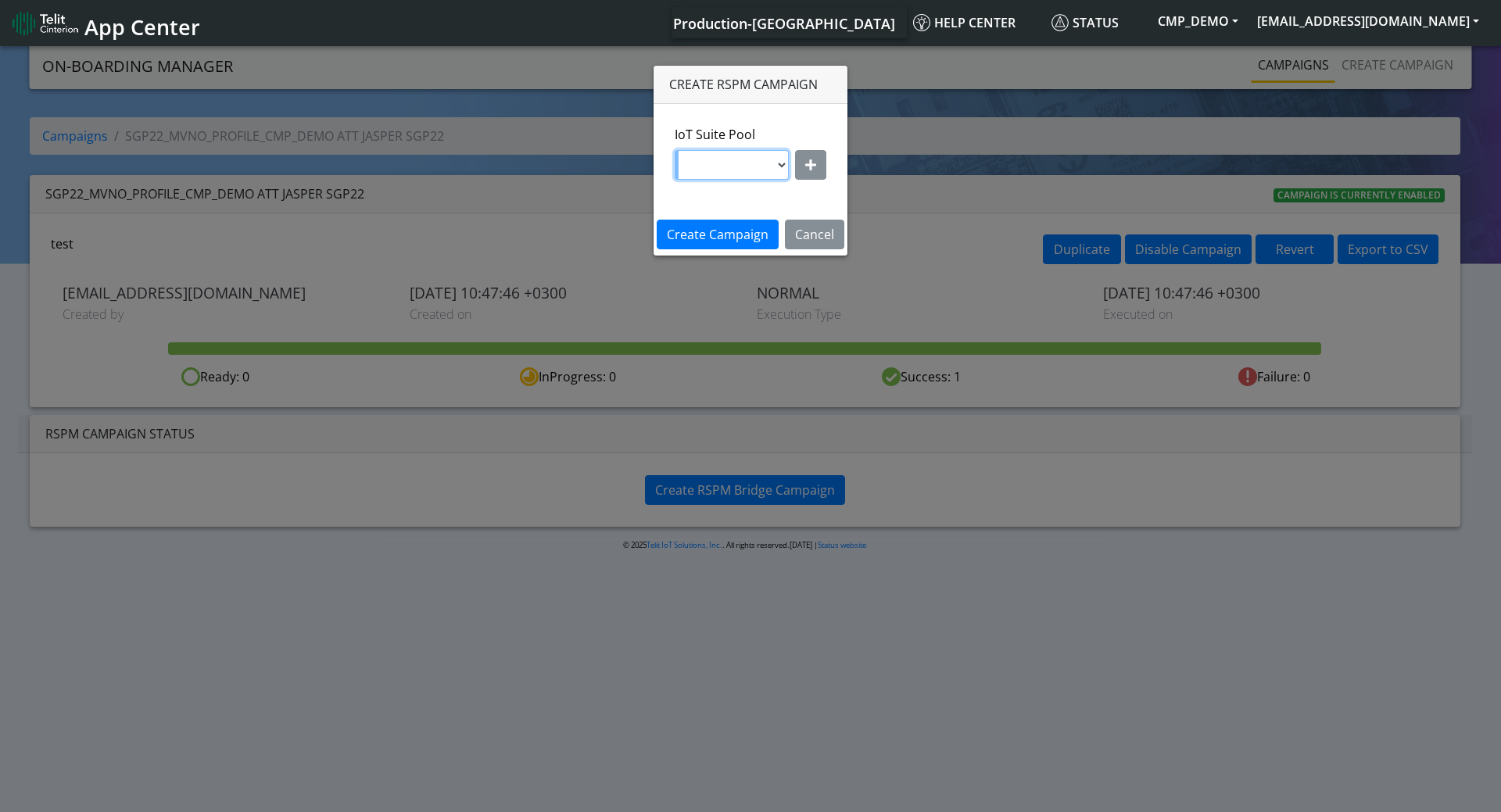
click at [779, 156] on select at bounding box center [732, 164] width 114 height 30
click at [807, 167] on icon "button" at bounding box center [810, 164] width 11 height 13
click at [736, 171] on select "nxt17.ue s.test [DOMAIN_NAME] [DOMAIN_NAME] [DOMAIN_NAME] [DOMAIN_NAME] [DOMAIN…" at bounding box center [750, 164] width 149 height 30
click at [643, 220] on div "Create Pool Cancel" at bounding box center [750, 235] width 215 height 43
click at [767, 159] on select "nxt17.ue s.test [DOMAIN_NAME] [DOMAIN_NAME] [DOMAIN_NAME] [DOMAIN_NAME] [DOMAIN…" at bounding box center [750, 164] width 149 height 30
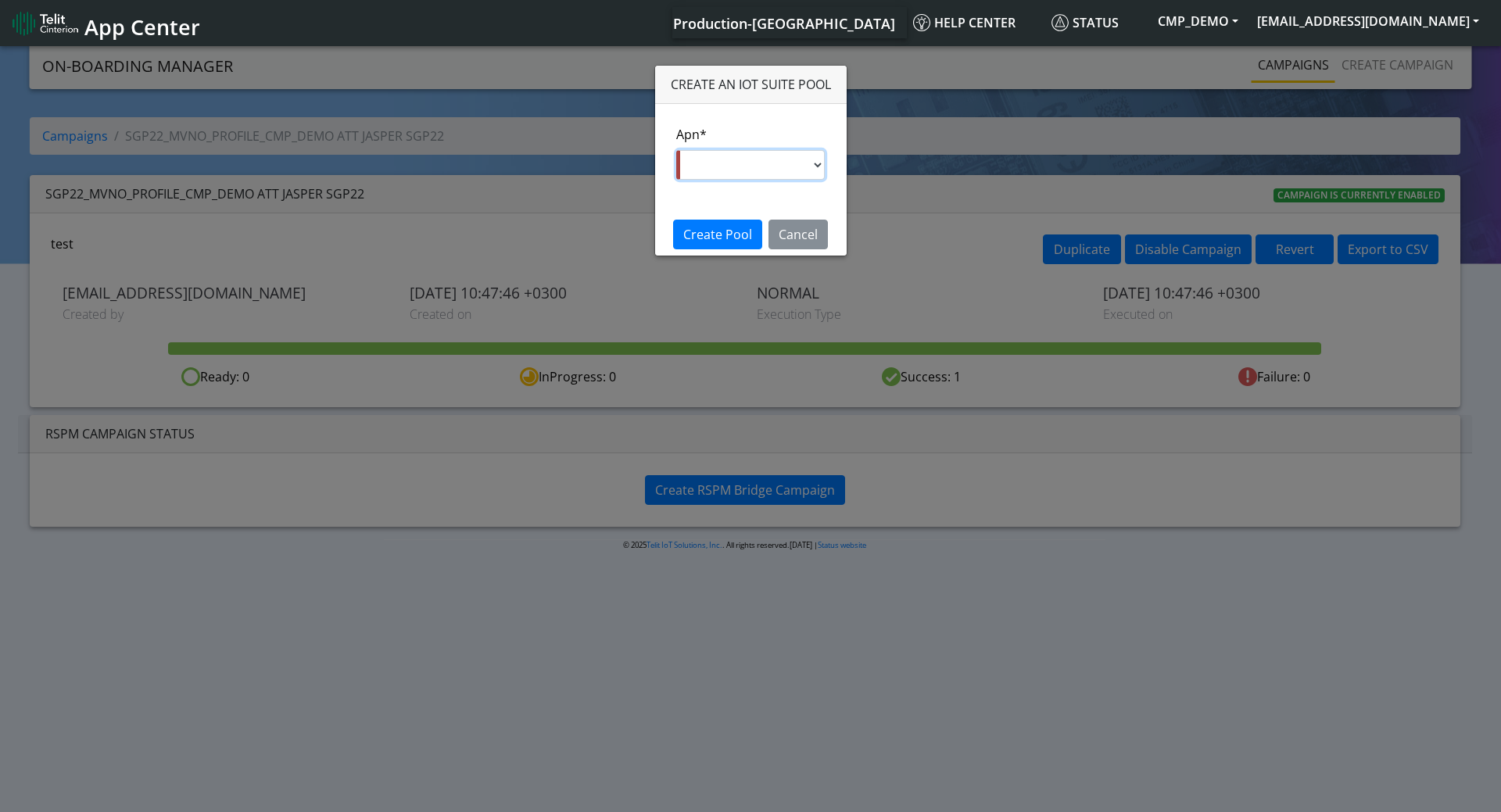
select select "95cc19b0-964e-11ed-b84f-001f716592bc"
click at [676, 150] on select "nxt17.ue s.test [DOMAIN_NAME] [DOMAIN_NAME] [DOMAIN_NAME] [DOMAIN_NAME] [DOMAIN…" at bounding box center [750, 164] width 149 height 30
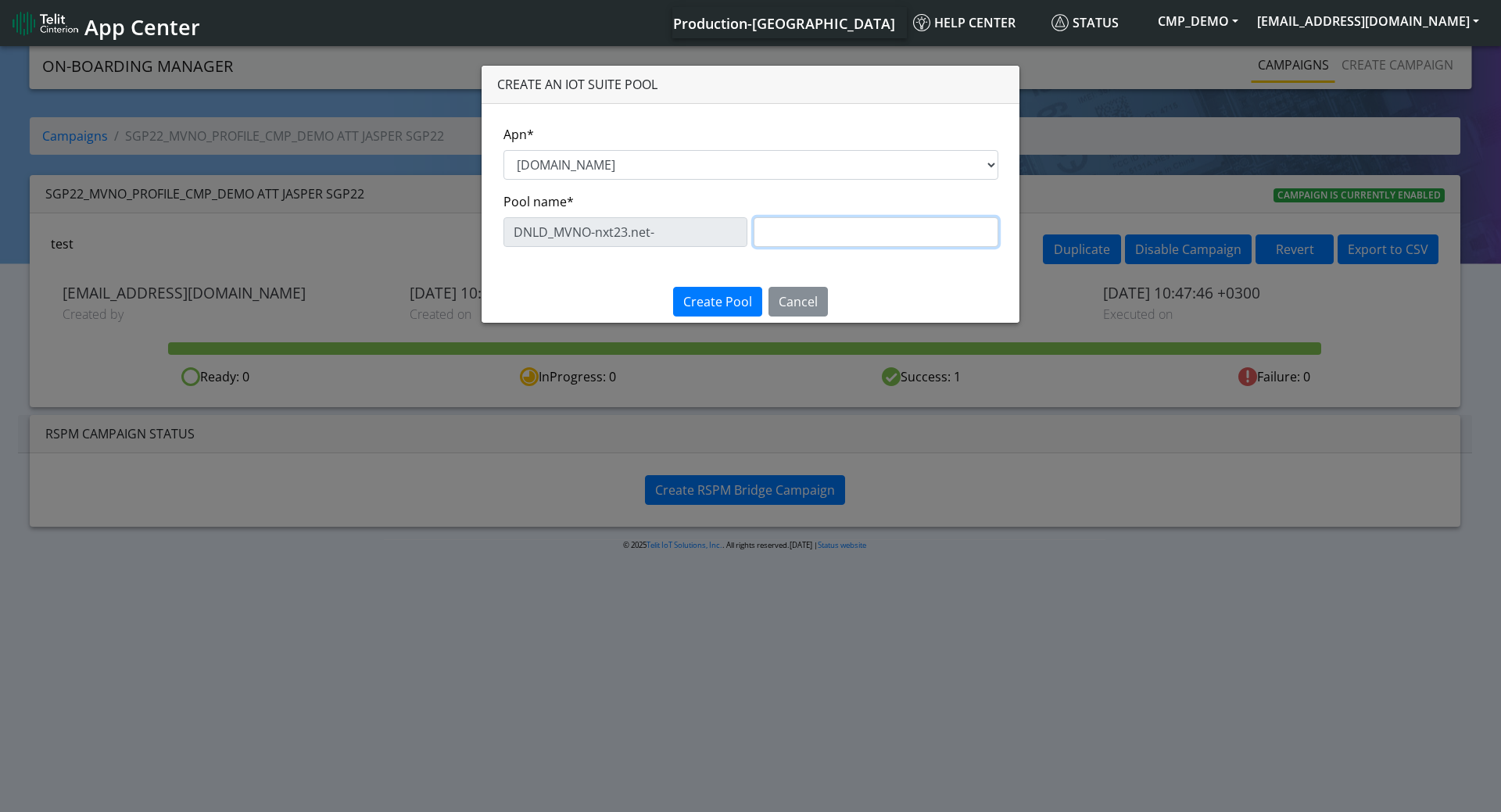
click at [806, 231] on input "text" at bounding box center [875, 232] width 245 height 30
click at [687, 220] on div "DNLD_MVNO-nxt23.net- eProfile6" at bounding box center [751, 232] width 495 height 30
click at [812, 232] on input "eProfile6" at bounding box center [875, 232] width 245 height 30
click at [823, 240] on input "eProfile6" at bounding box center [875, 232] width 245 height 30
click at [808, 228] on input "eProfile6" at bounding box center [875, 232] width 245 height 30
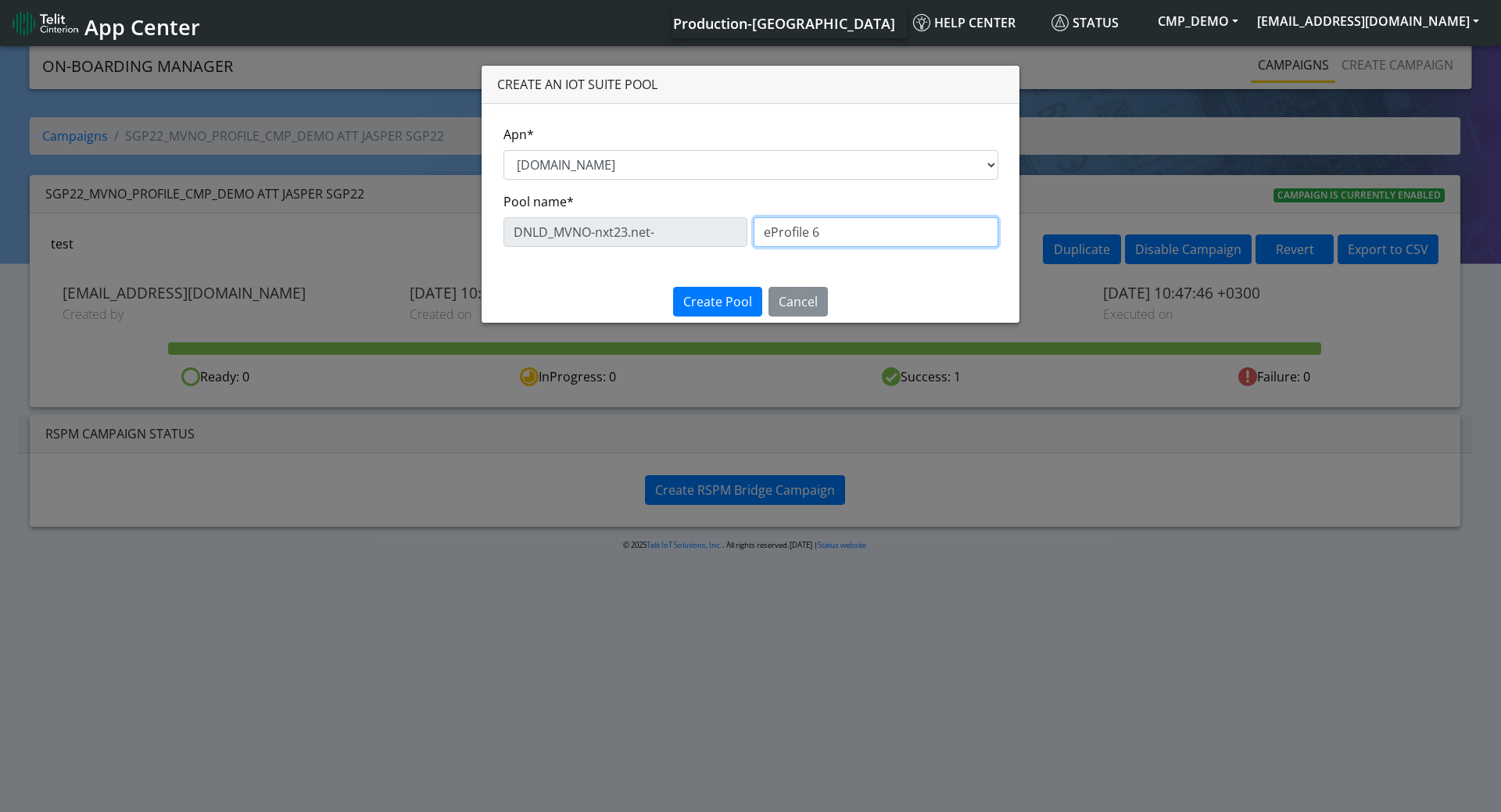
click at [872, 234] on input "eProfile 6" at bounding box center [875, 232] width 245 height 30
click at [729, 226] on div "DNLD_MVNO-nxt23.net- eProfile 6" at bounding box center [751, 232] width 495 height 30
type input "eProfile 6"
click at [604, 296] on div "Create Pool Cancel" at bounding box center [750, 302] width 561 height 43
click at [732, 308] on span "Create Pool" at bounding box center [718, 302] width 69 height 17
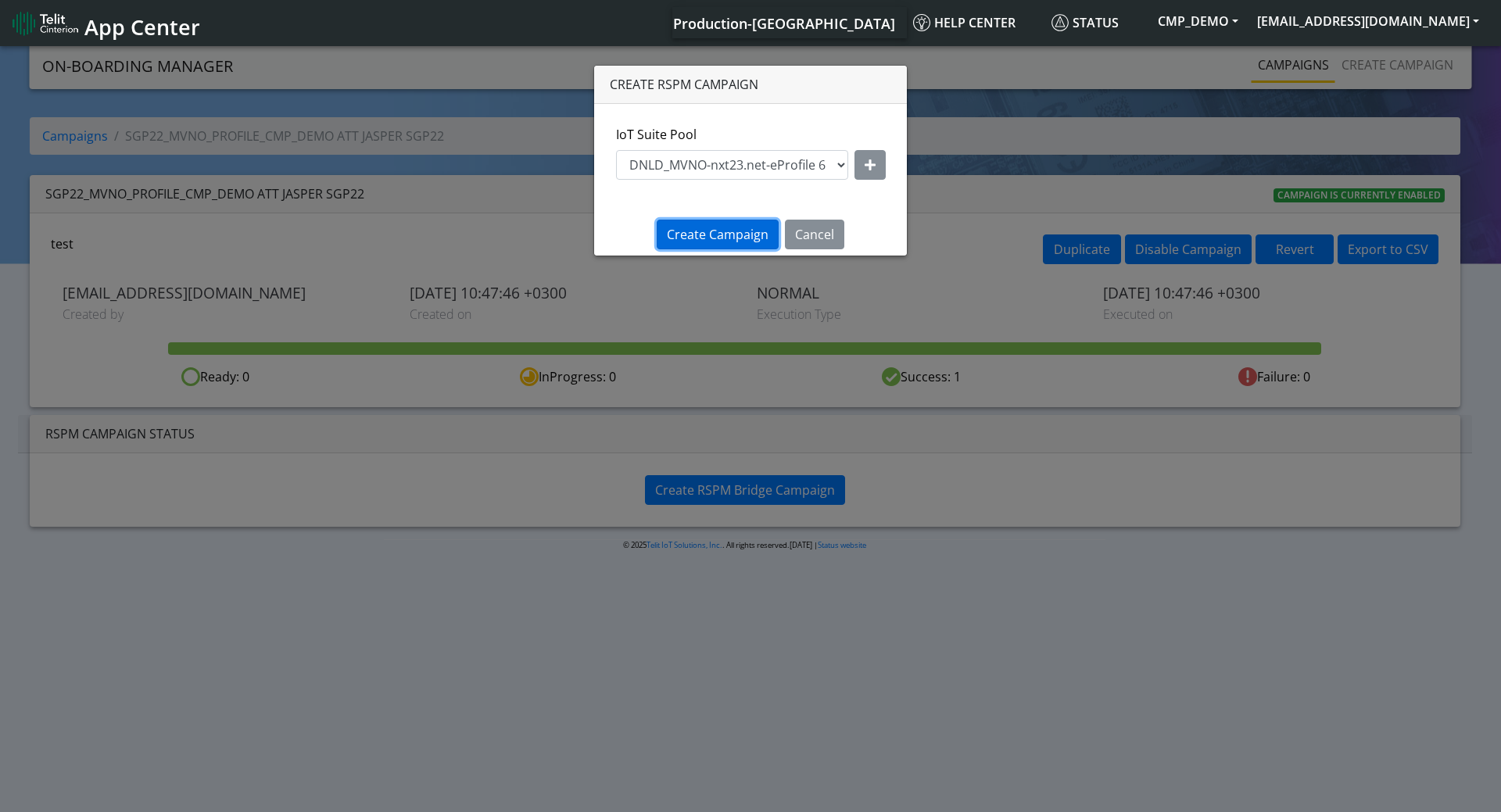
click at [715, 228] on span "Create Campaign" at bounding box center [718, 235] width 102 height 17
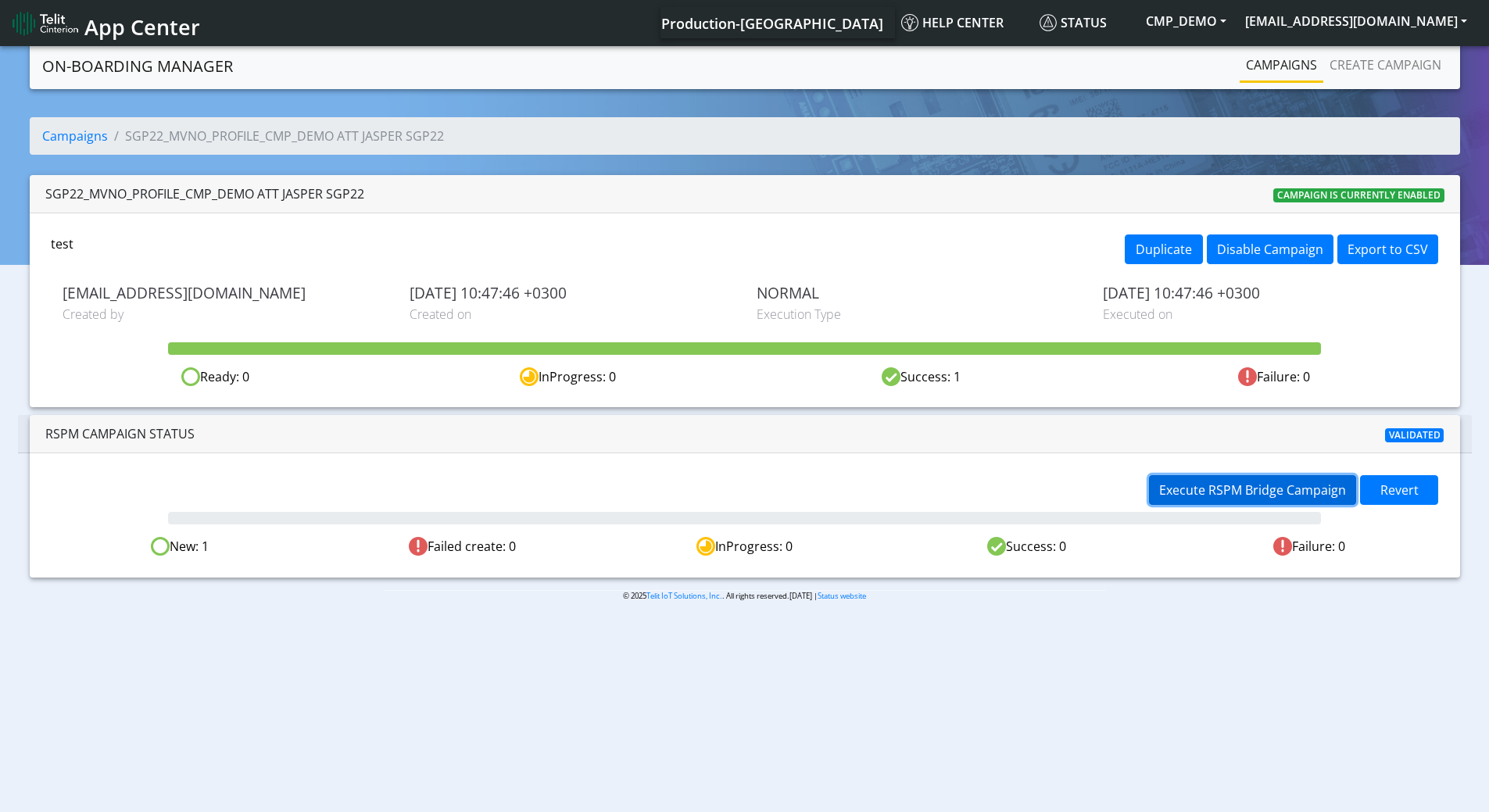
click at [1220, 492] on span "Execute RSPM Bridge Campaign" at bounding box center [1252, 490] width 187 height 17
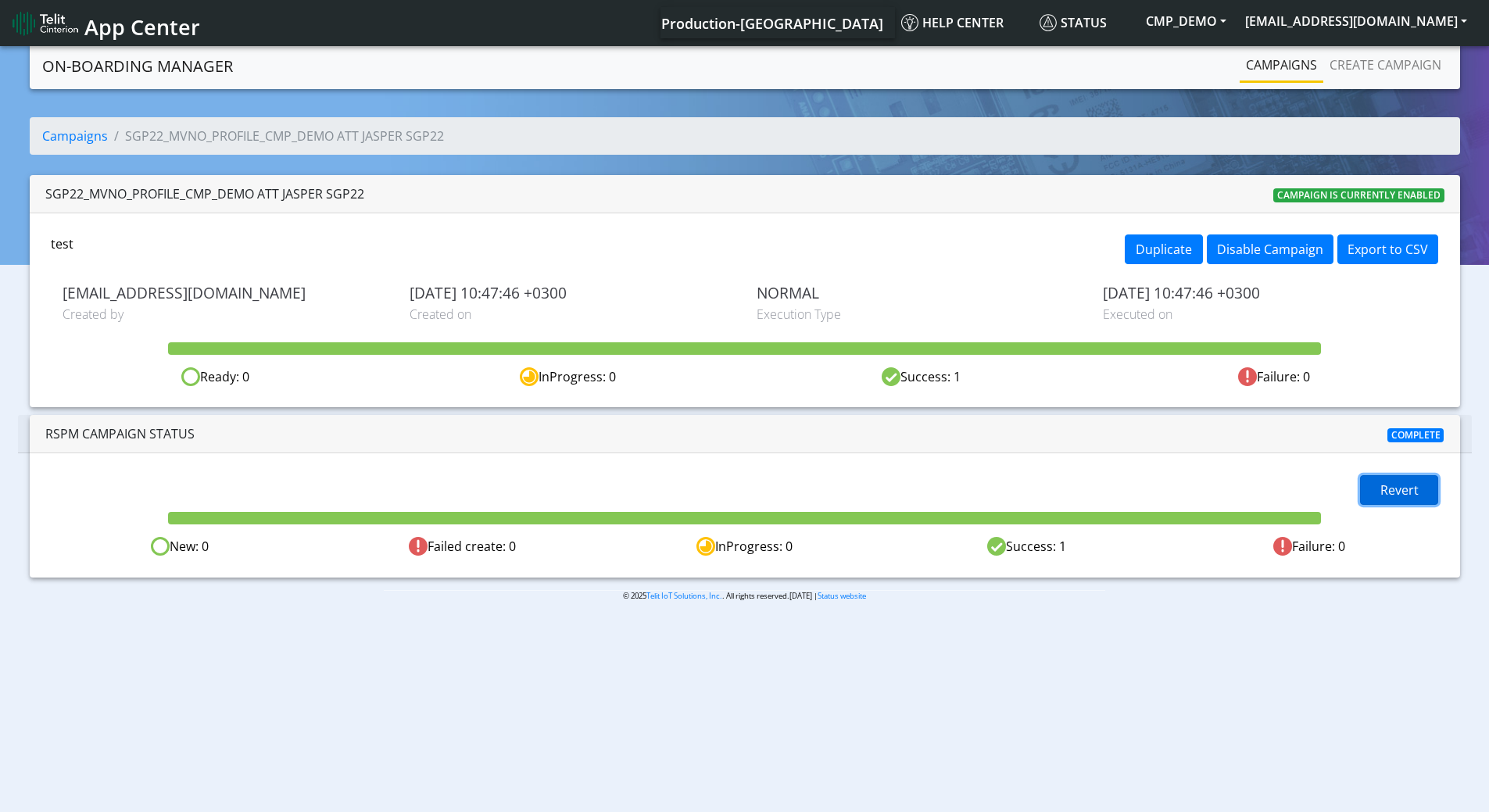
click at [1398, 492] on span "Revert" at bounding box center [1400, 490] width 39 height 17
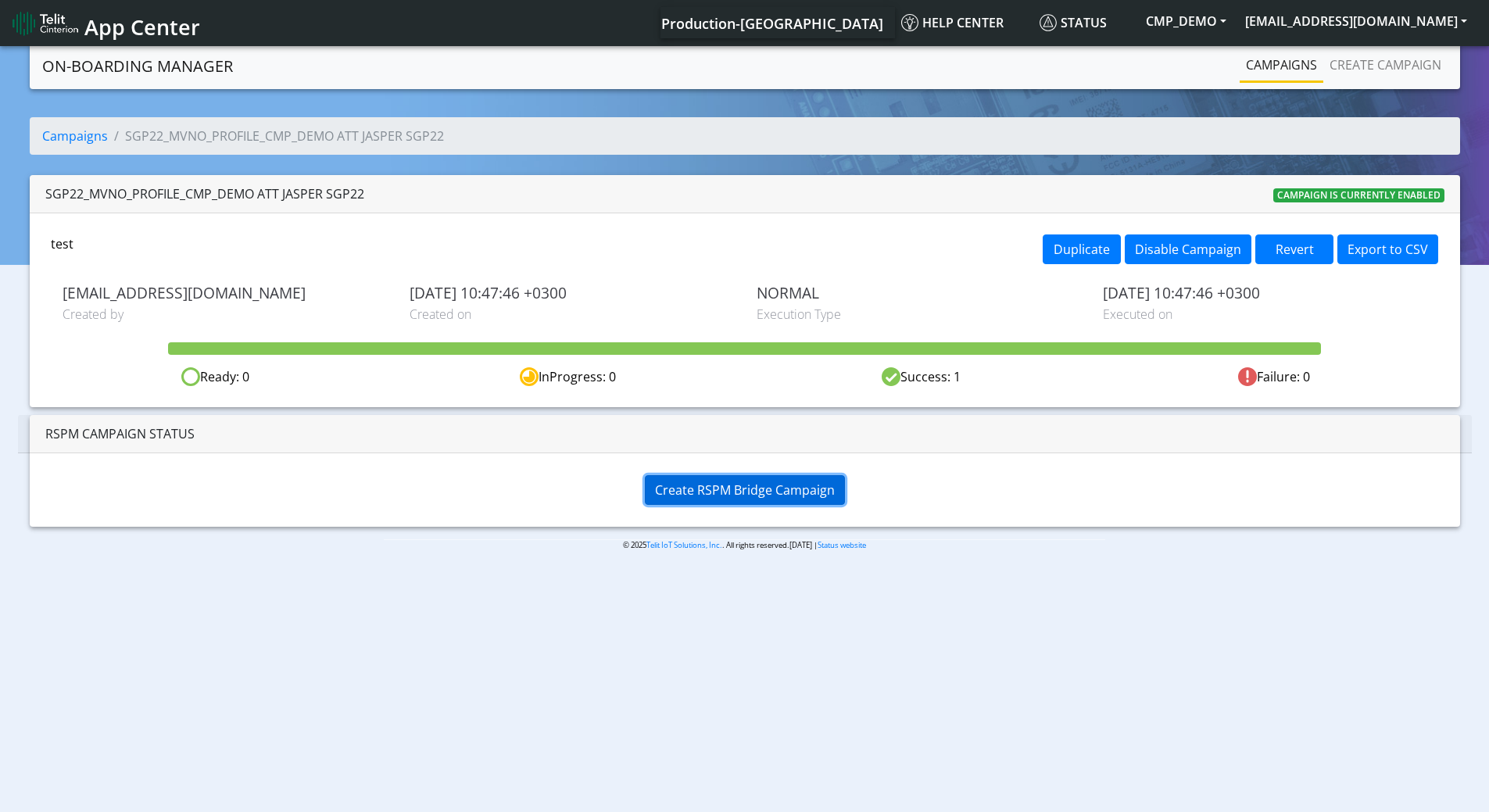
click at [770, 490] on span "Create RSPM Bridge Campaign" at bounding box center [745, 490] width 180 height 17
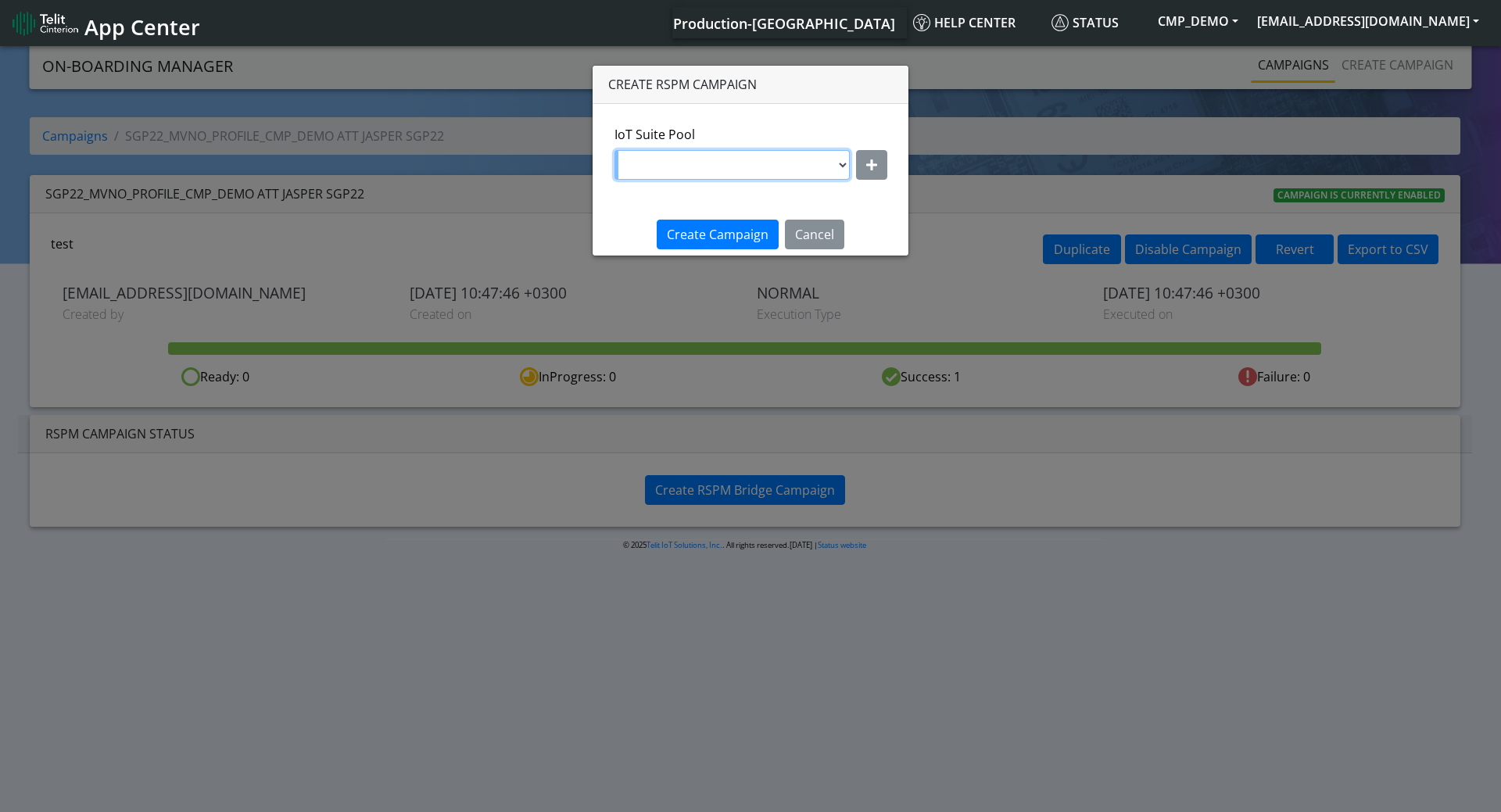
click at [843, 171] on select "DNLD_MVNO-nxt23.net-eProfile 6" at bounding box center [732, 164] width 235 height 30
select select "85a2a4fb-b2d4-4f2b-bf78-f0b9e3d25005"
click at [615, 150] on select "DNLD_MVNO-nxt23.net-eProfile 6" at bounding box center [732, 164] width 235 height 30
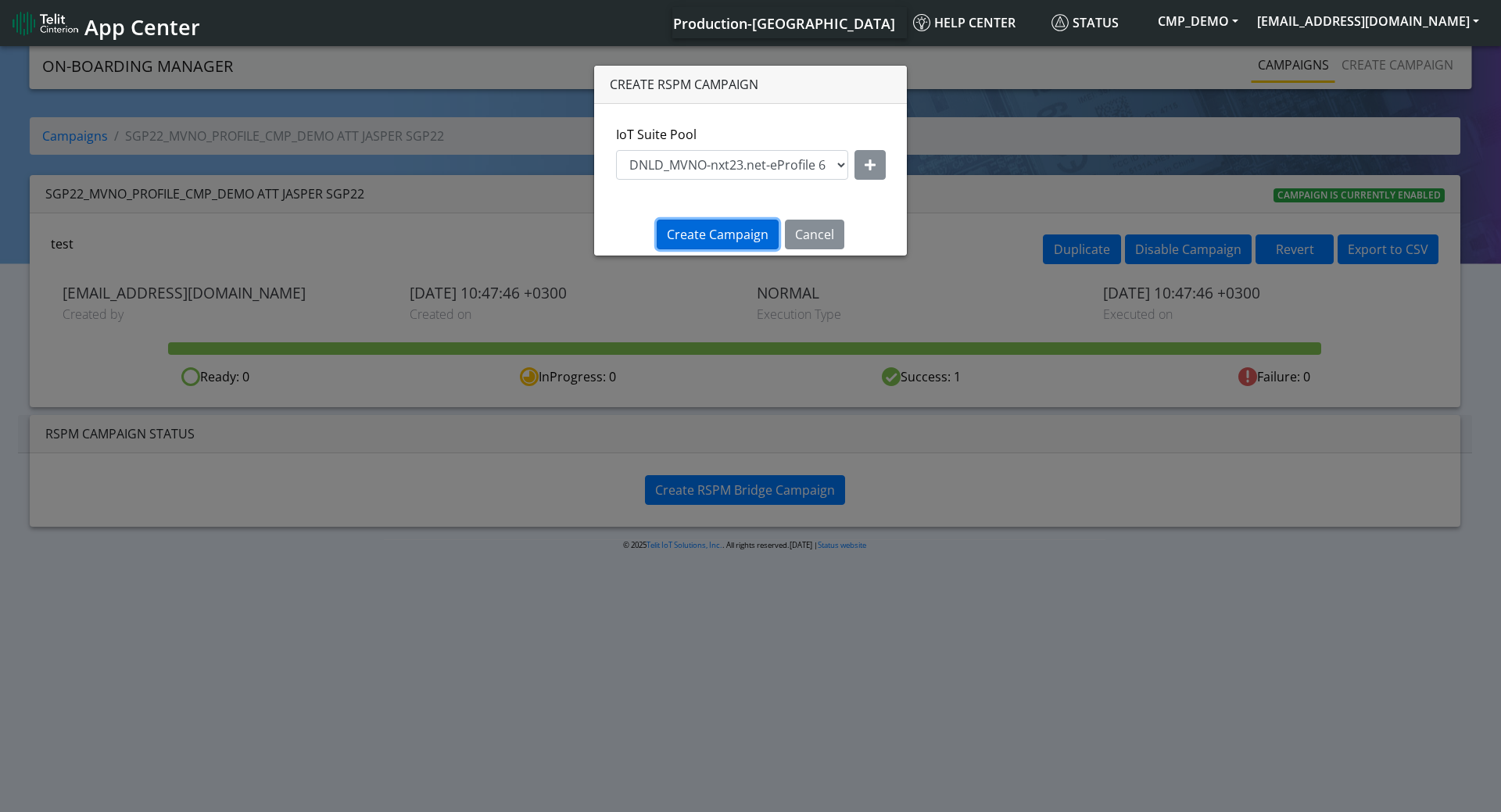
click at [737, 234] on span "Create Campaign" at bounding box center [718, 235] width 102 height 17
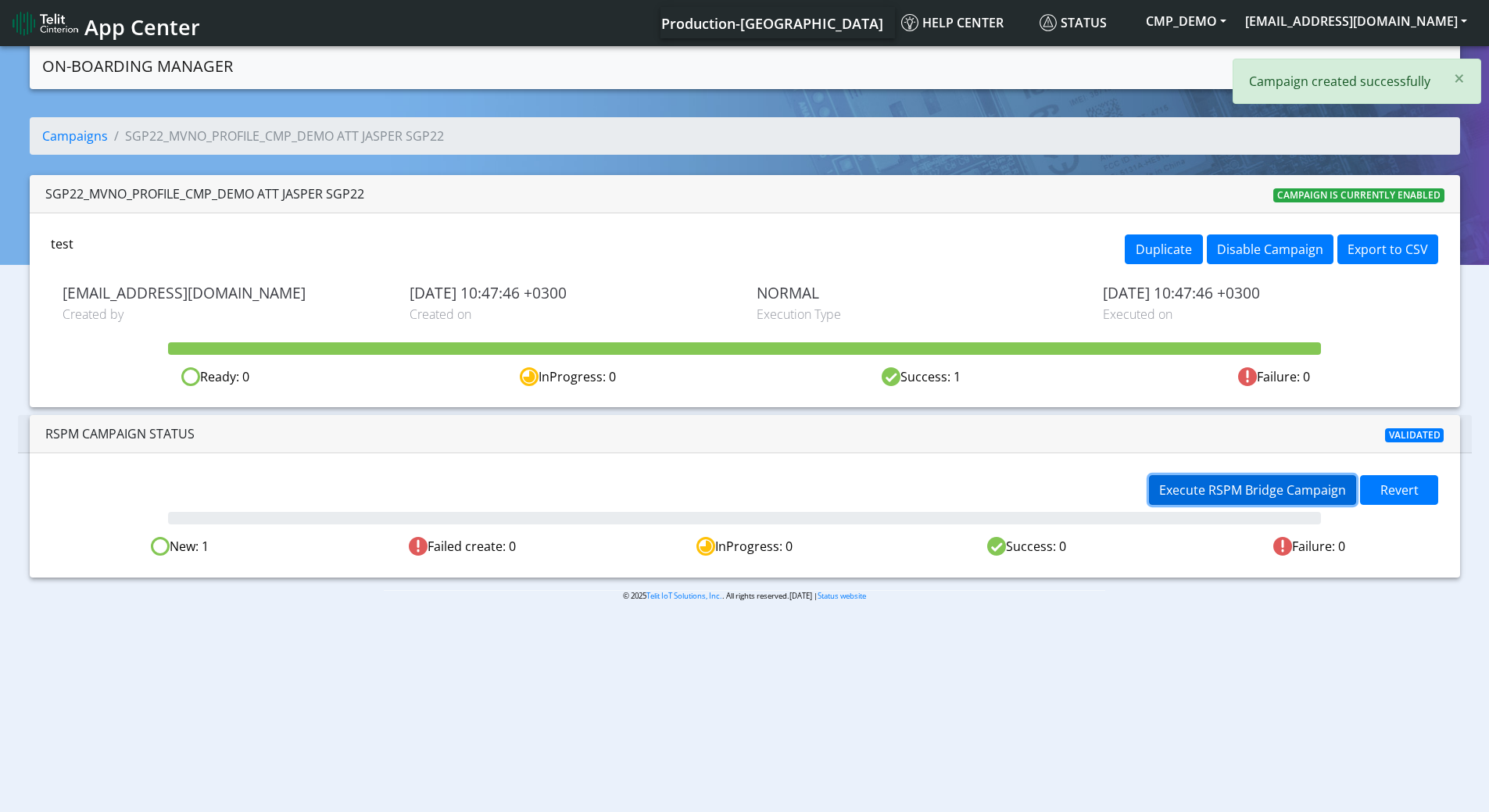
click at [1270, 481] on span "Execute RSPM Bridge Campaign" at bounding box center [1252, 490] width 187 height 17
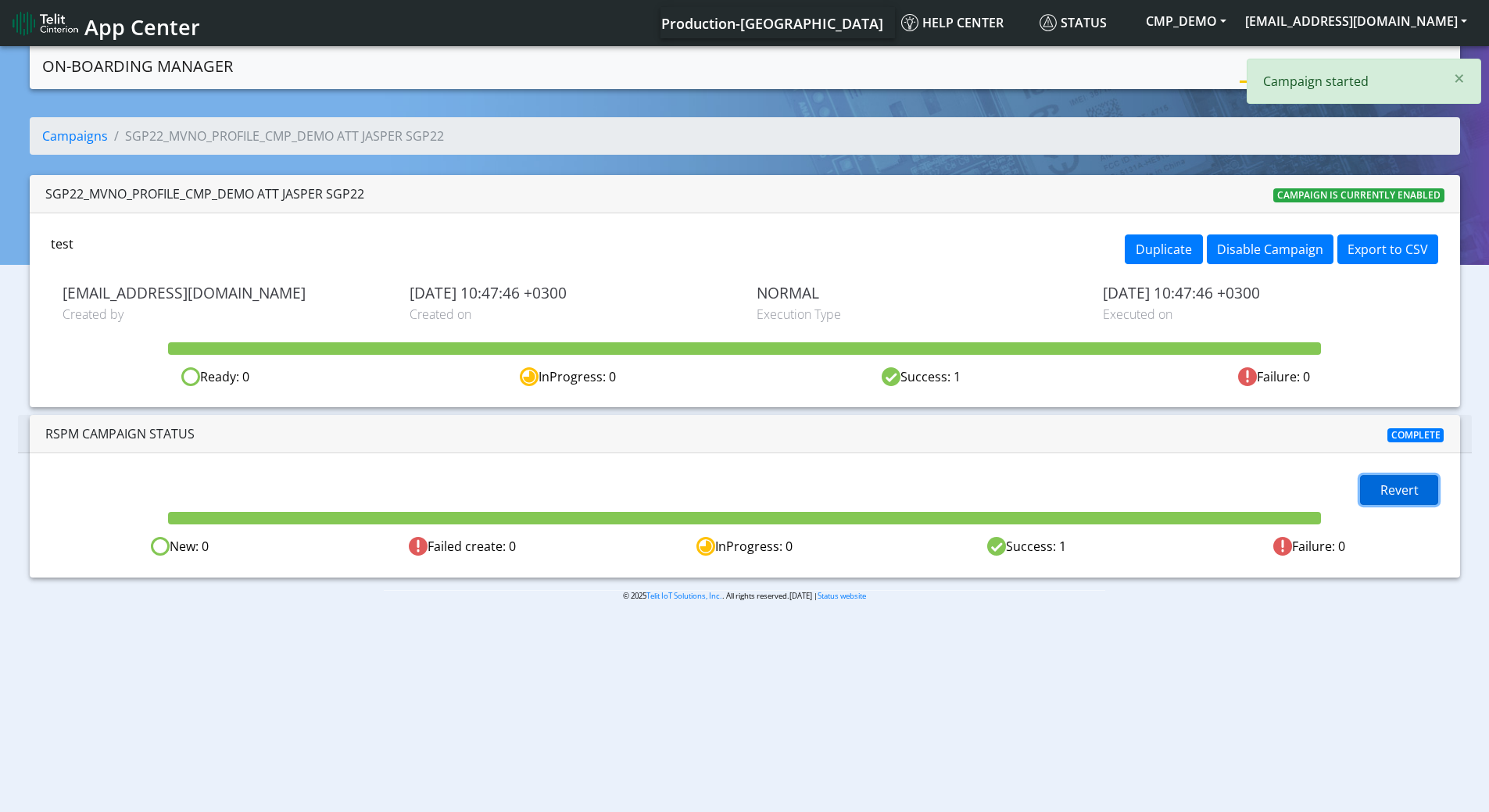
click at [1387, 484] on span "Revert" at bounding box center [1400, 490] width 39 height 17
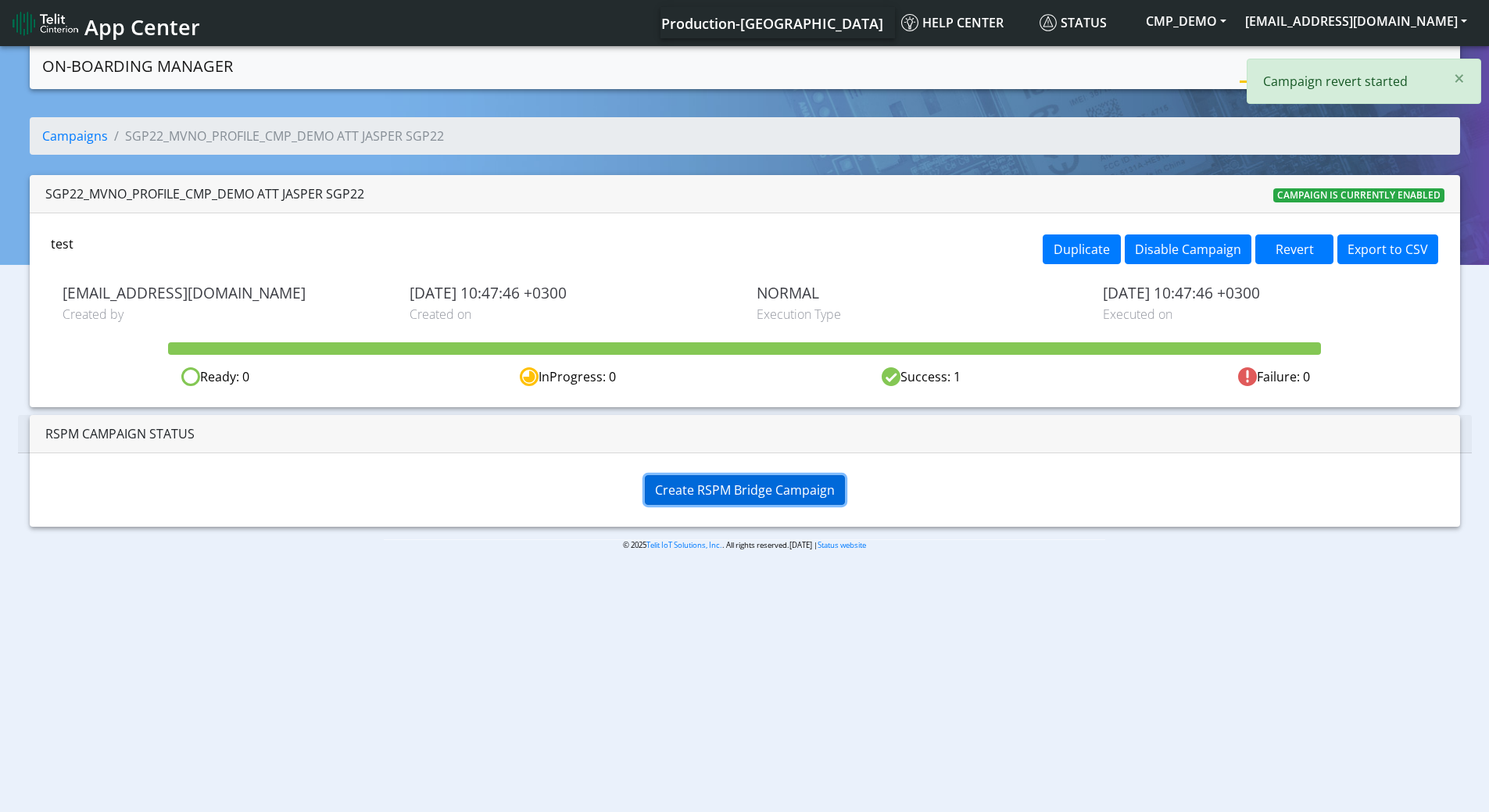
click at [727, 482] on span "Create RSPM Bridge Campaign" at bounding box center [745, 490] width 180 height 17
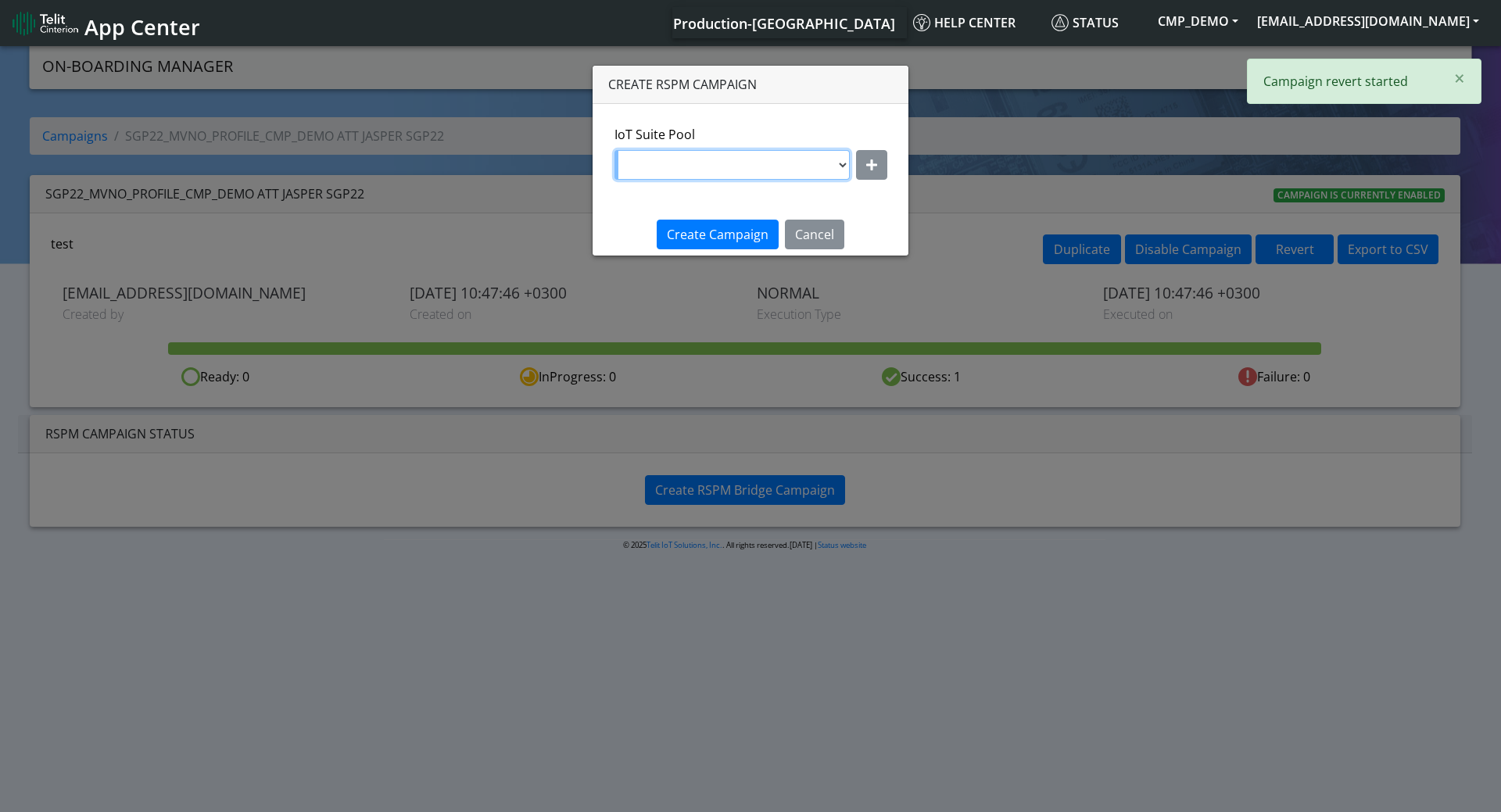
click at [757, 165] on select "DNLD_MVNO-nxt23.net-eProfile 6" at bounding box center [732, 164] width 235 height 30
select select "85a2a4fb-b2d4-4f2b-bf78-f0b9e3d25005"
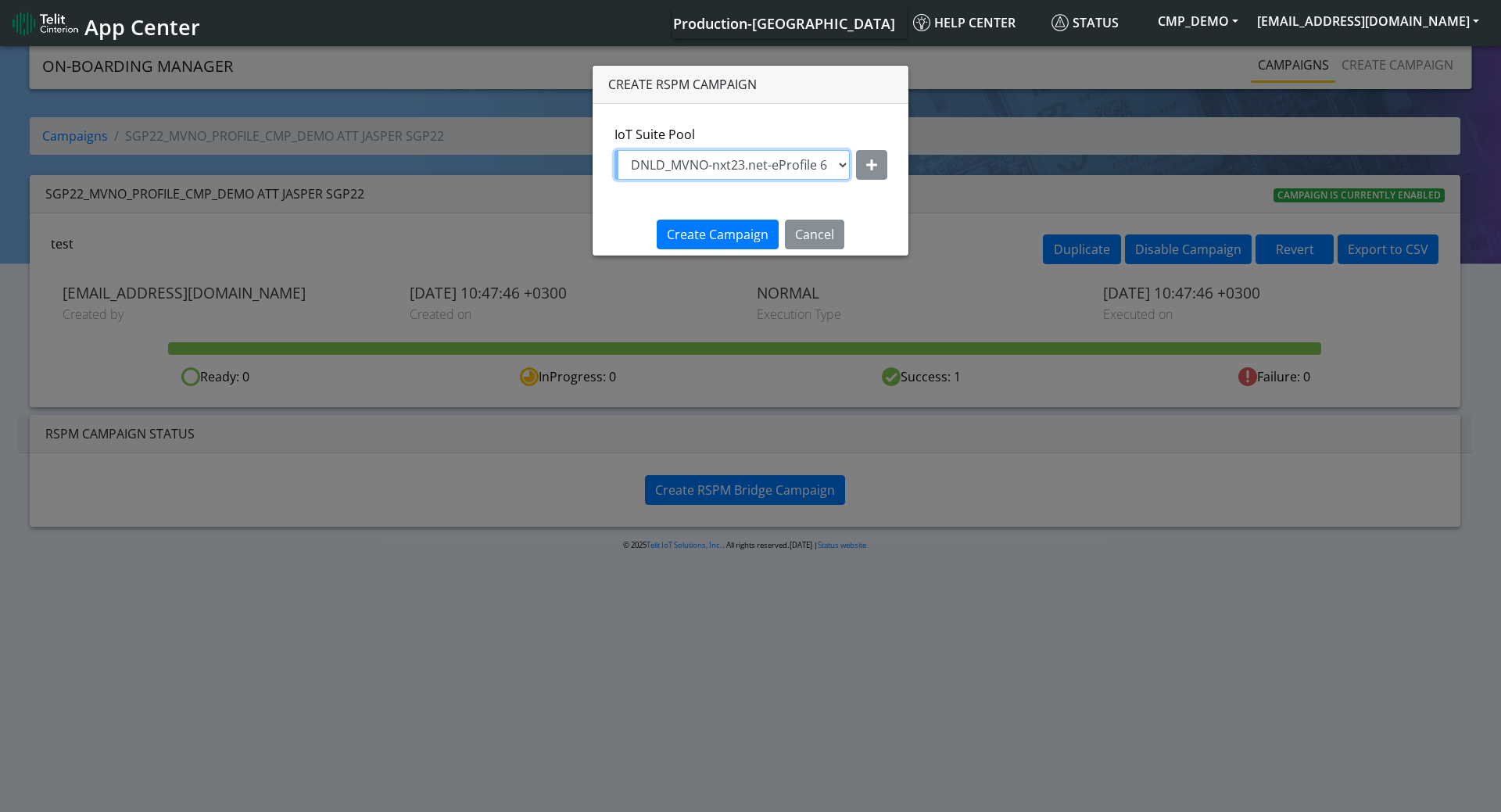
click at [615, 150] on select "DNLD_MVNO-nxt23.net-eProfile 6" at bounding box center [732, 164] width 235 height 30
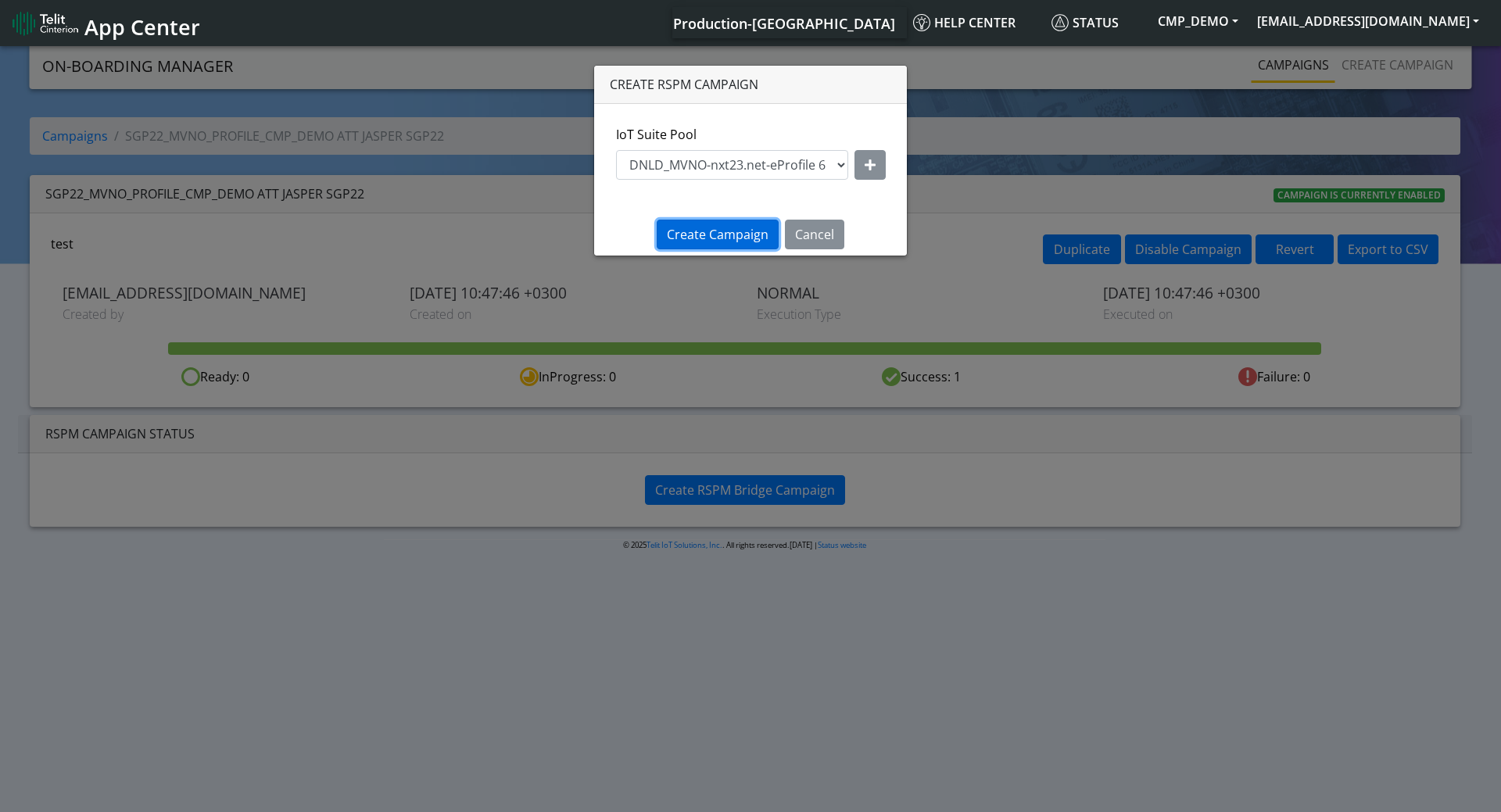
click at [713, 221] on button "Create Campaign" at bounding box center [718, 234] width 122 height 30
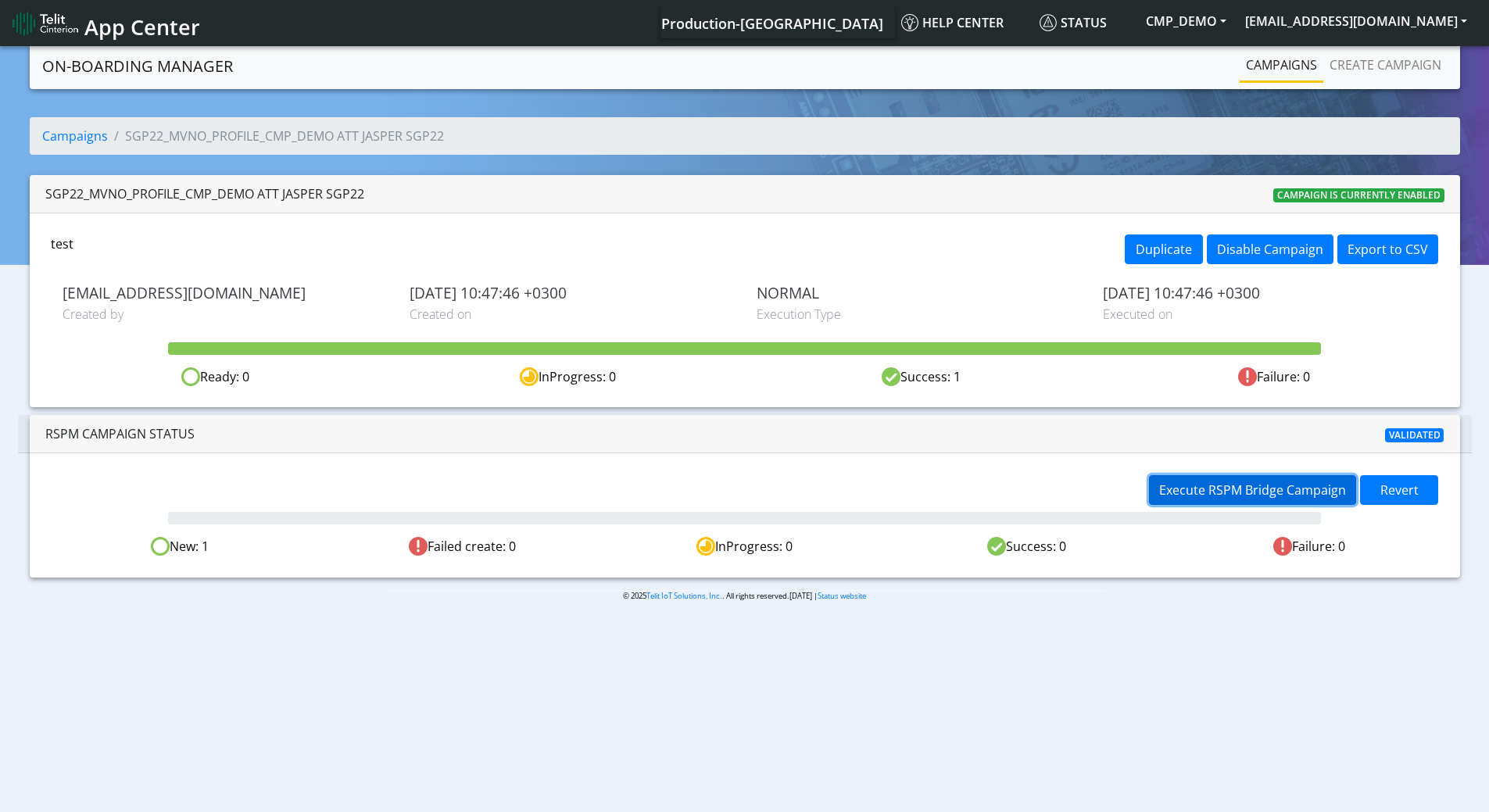
click at [1196, 482] on span "Execute RSPM Bridge Campaign" at bounding box center [1252, 490] width 187 height 17
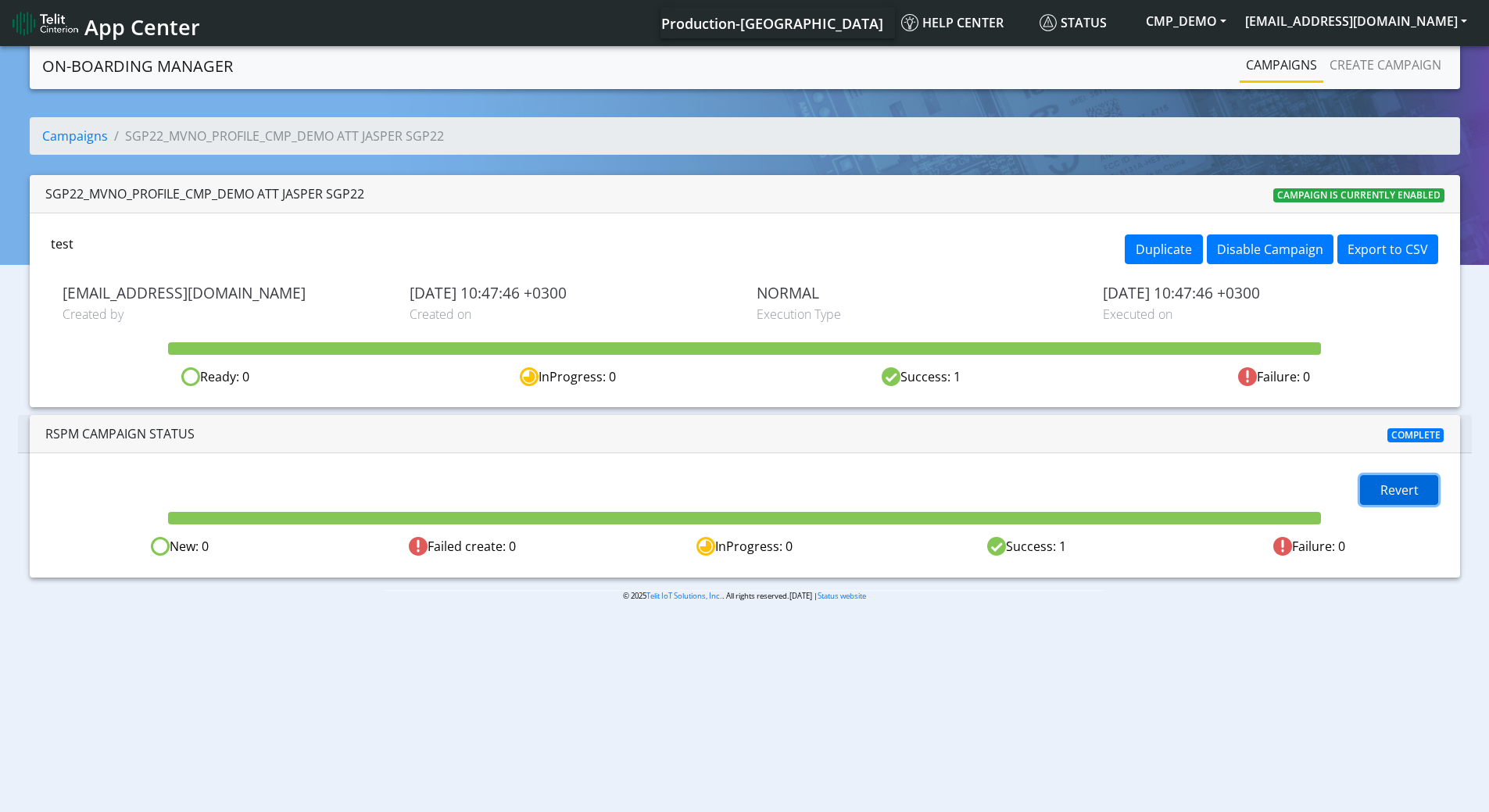
click at [1410, 481] on span "Revert" at bounding box center [1400, 490] width 39 height 17
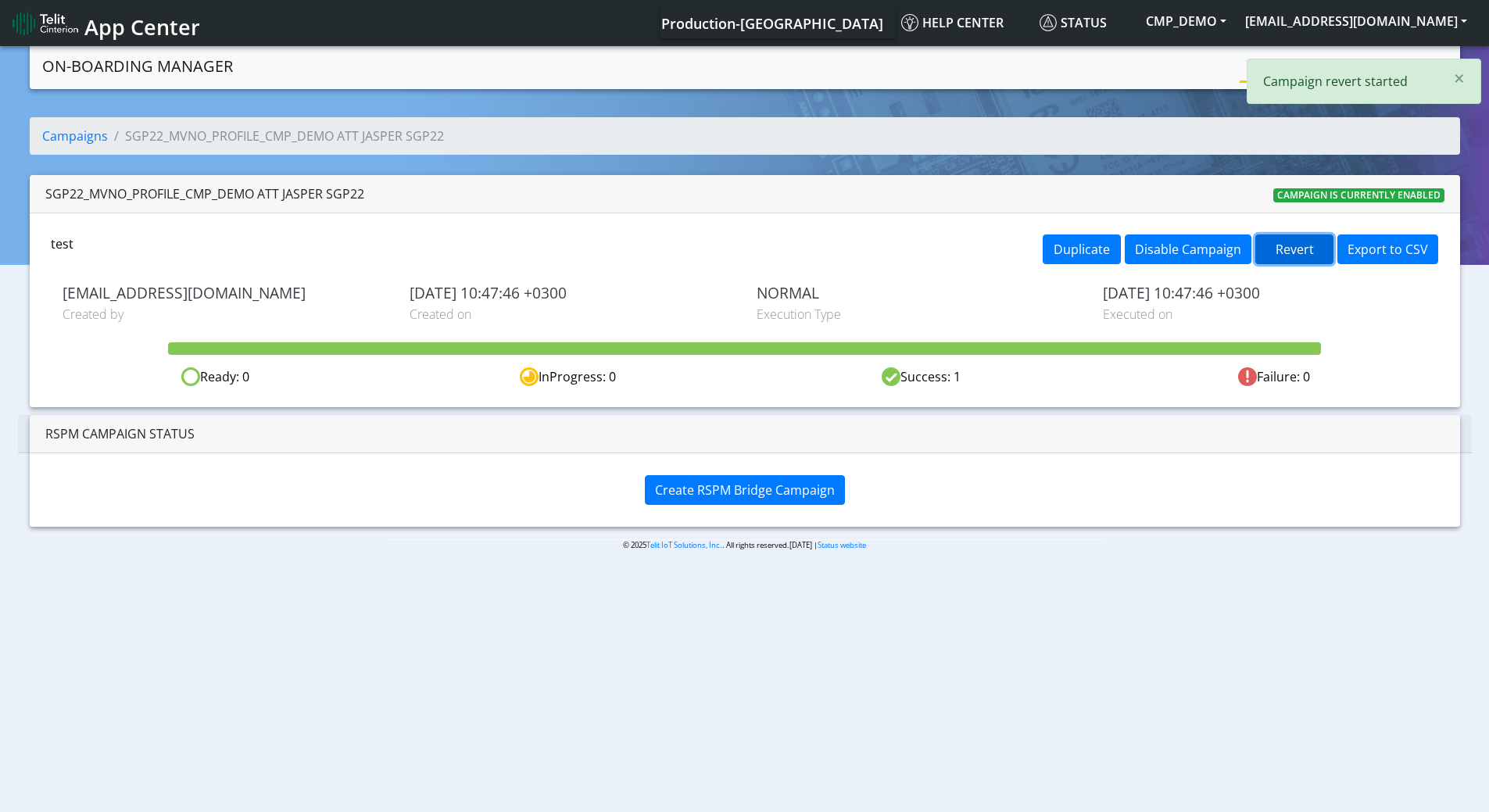
click at [1288, 249] on button "Revert" at bounding box center [1295, 249] width 78 height 30
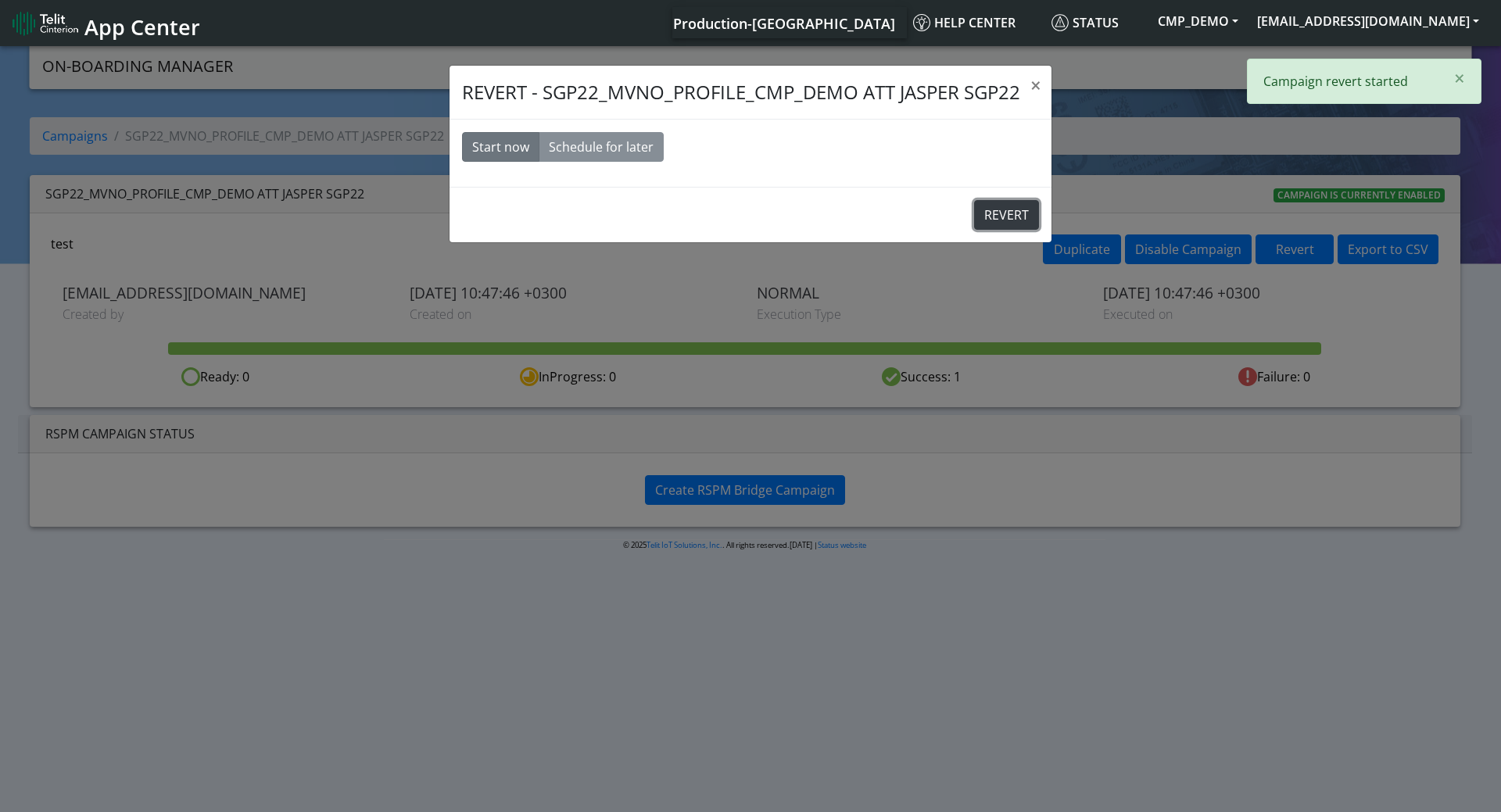
click at [1006, 218] on button "REVERT" at bounding box center [1006, 215] width 65 height 30
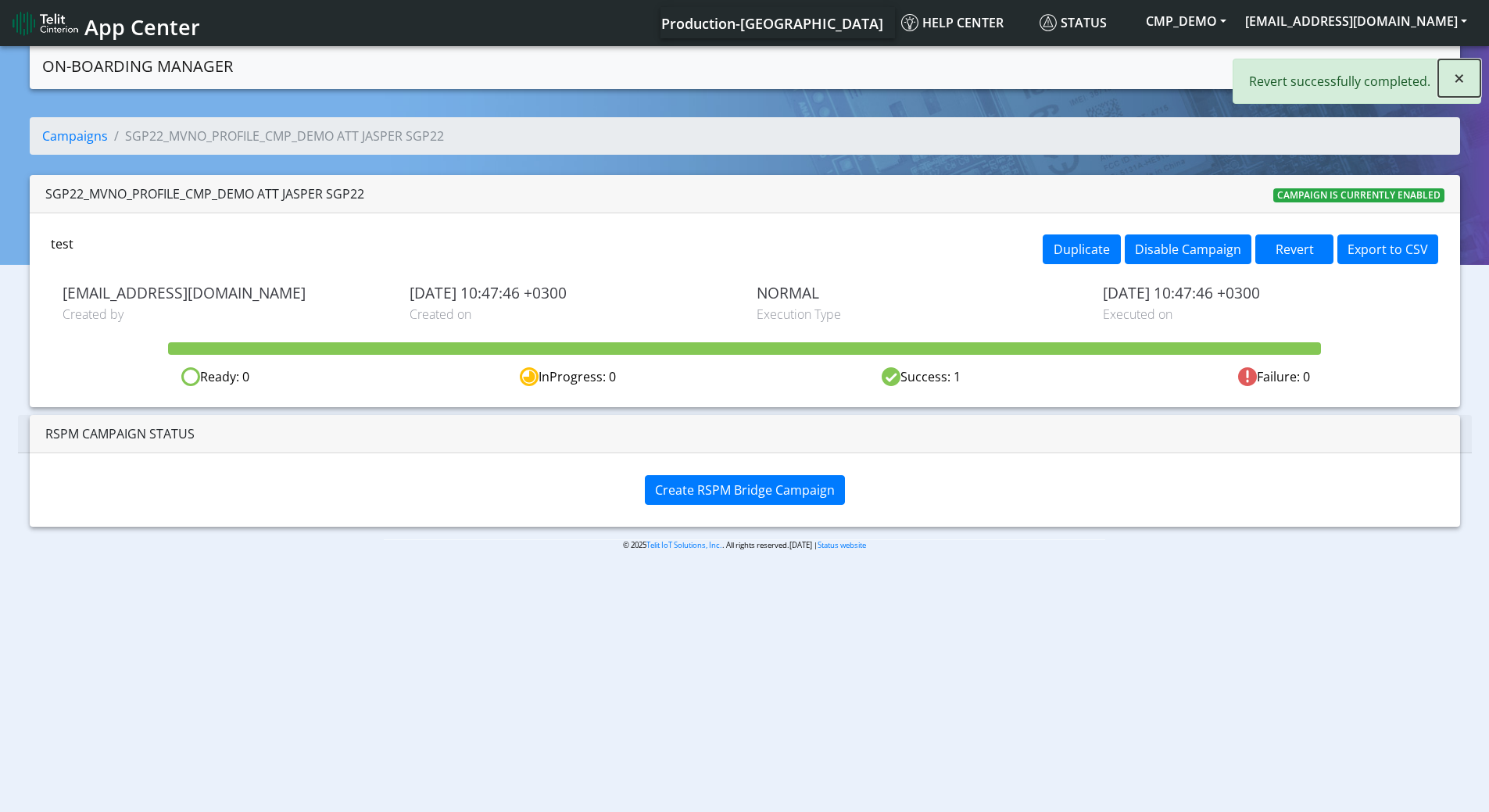
click at [1460, 72] on span "×" at bounding box center [1459, 77] width 11 height 26
click at [1307, 59] on link "Campaigns" at bounding box center [1281, 65] width 84 height 31
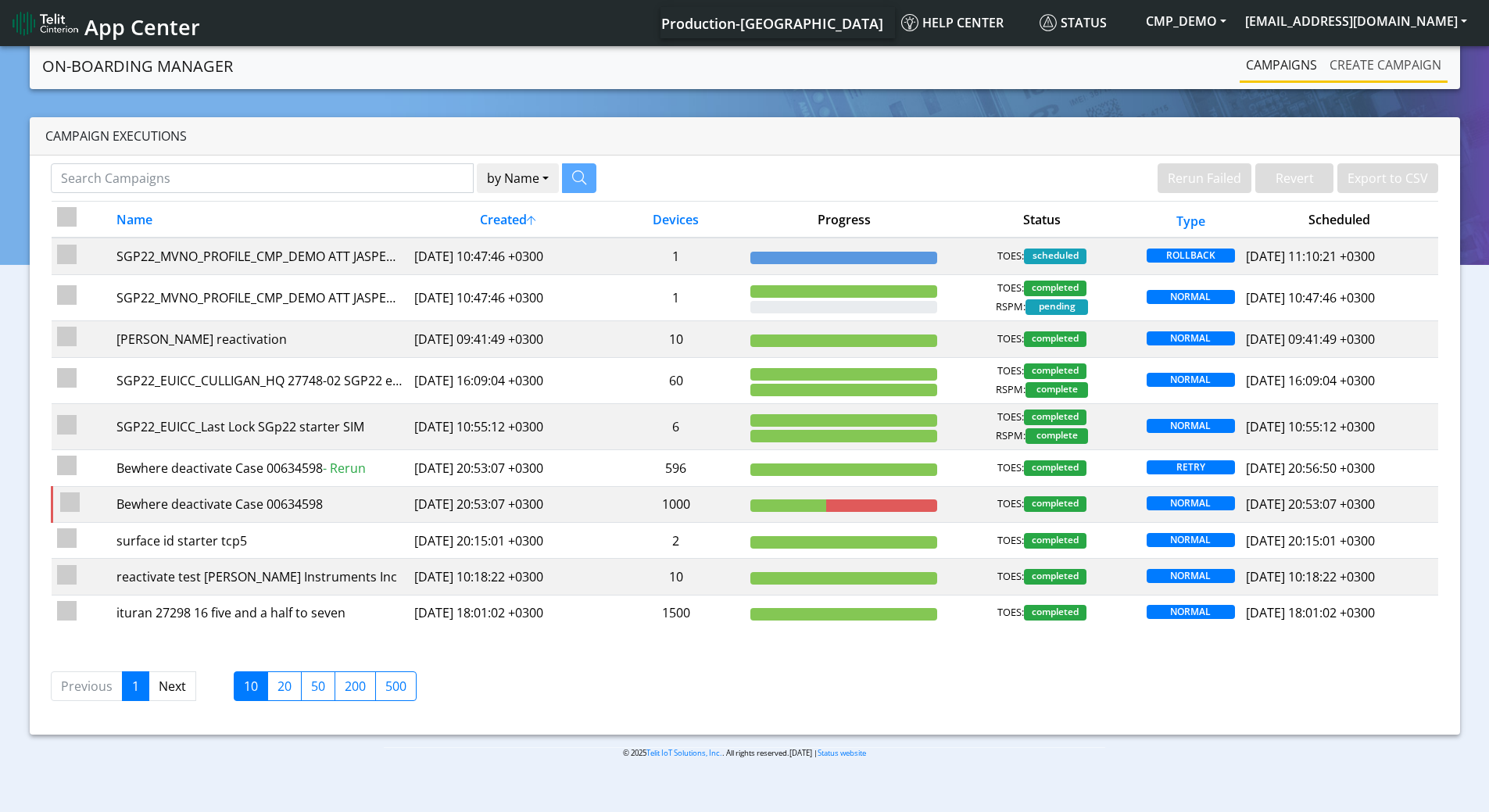
click at [1395, 51] on link "Create campaign" at bounding box center [1386, 65] width 125 height 31
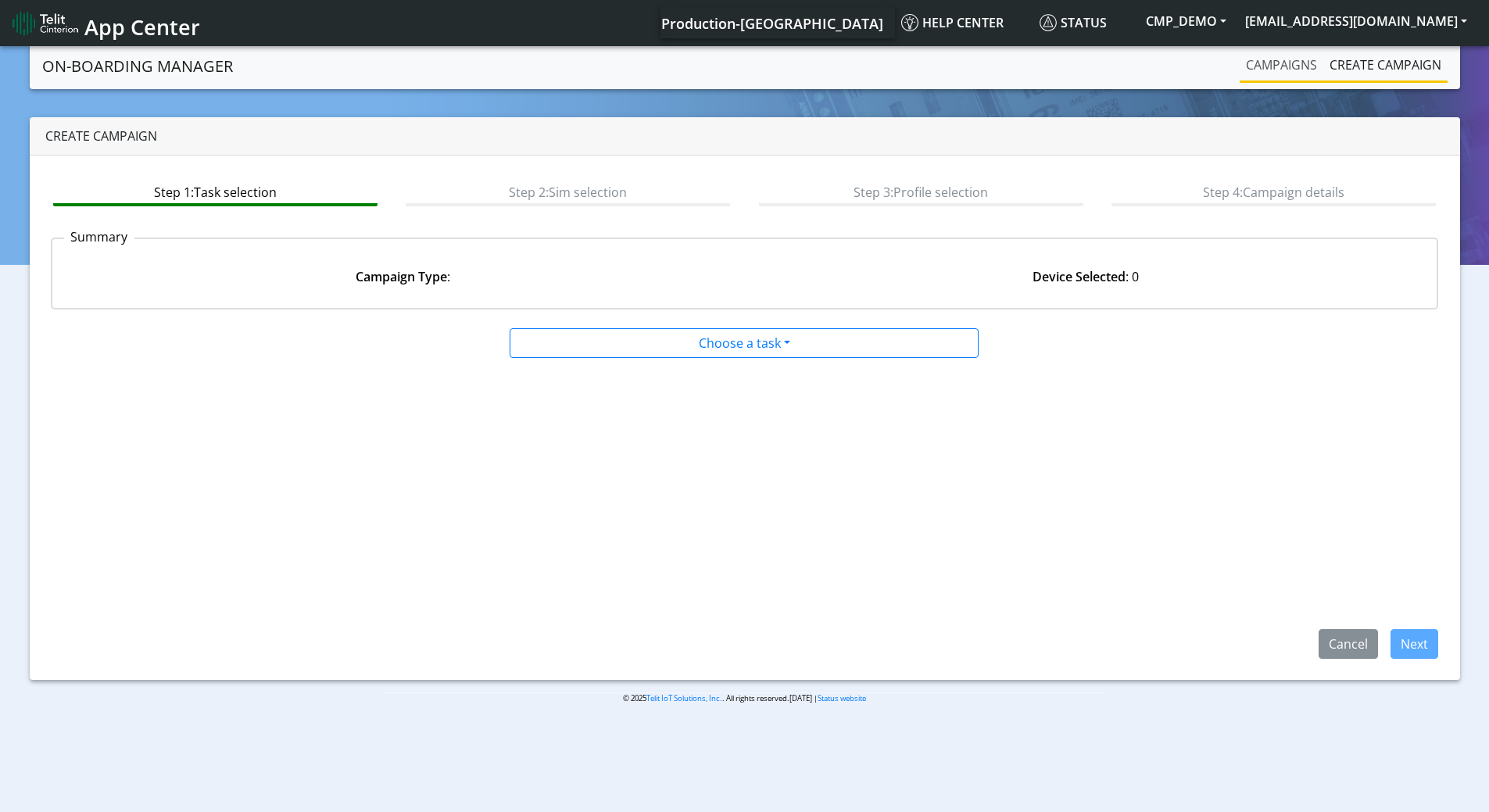
click at [1286, 60] on link "Campaigns" at bounding box center [1281, 65] width 84 height 31
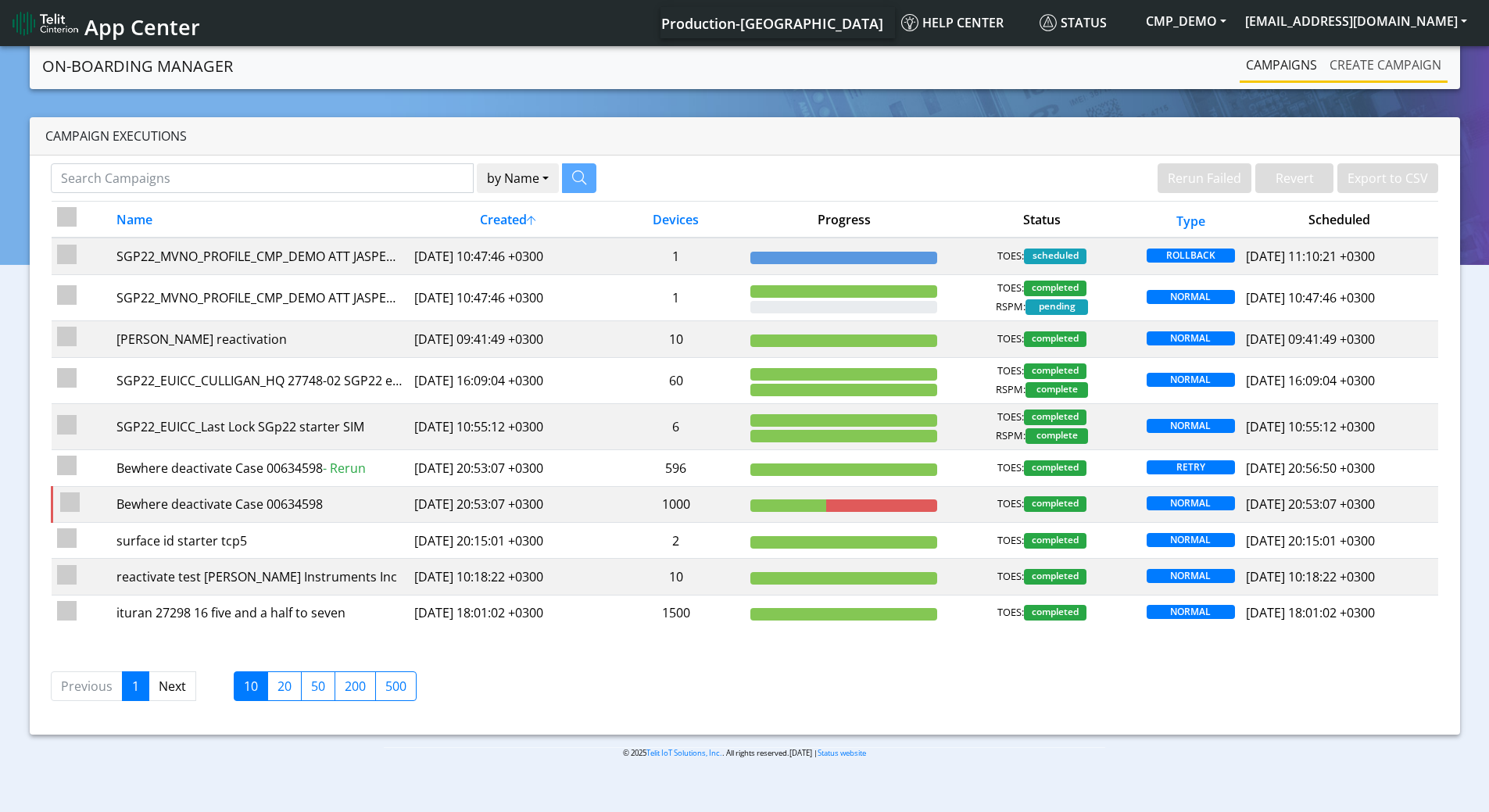
drag, startPoint x: 1376, startPoint y: 71, endPoint x: 1358, endPoint y: 68, distance: 18.2
click at [1374, 68] on link "Create campaign" at bounding box center [1386, 65] width 125 height 31
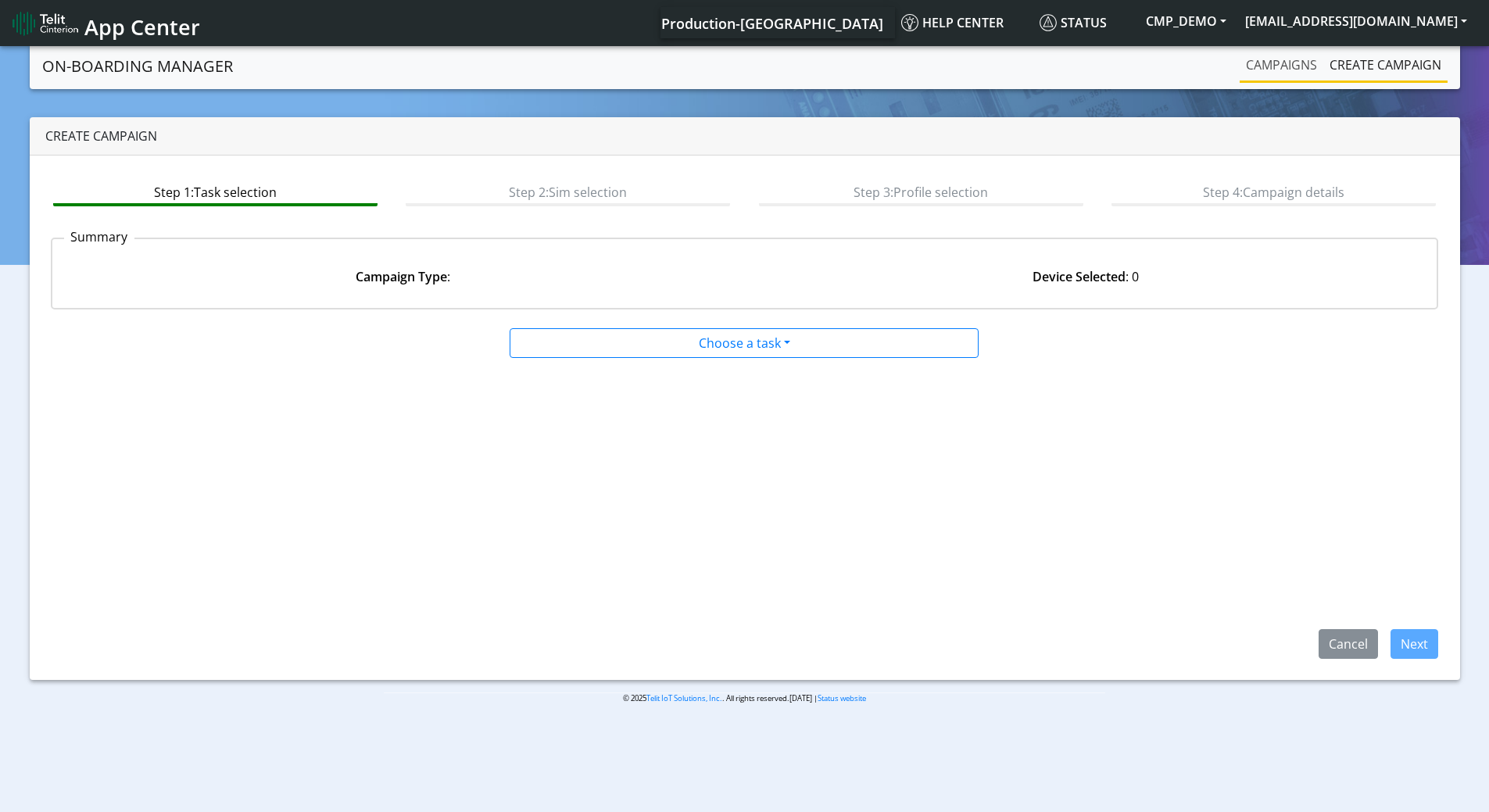
click at [1280, 61] on link "Campaigns" at bounding box center [1281, 65] width 84 height 31
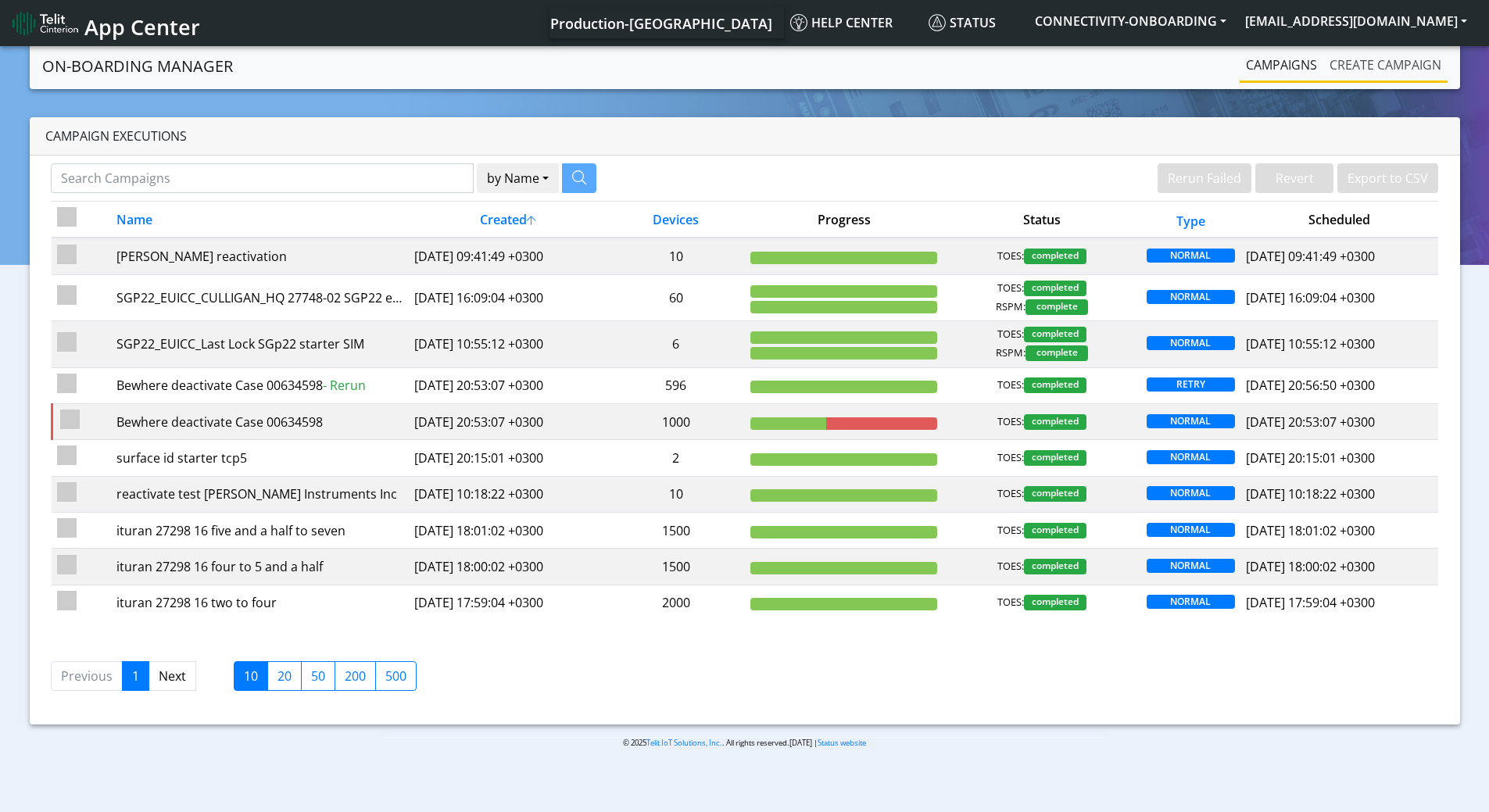
click at [1415, 72] on link "Create campaign" at bounding box center [1386, 65] width 125 height 31
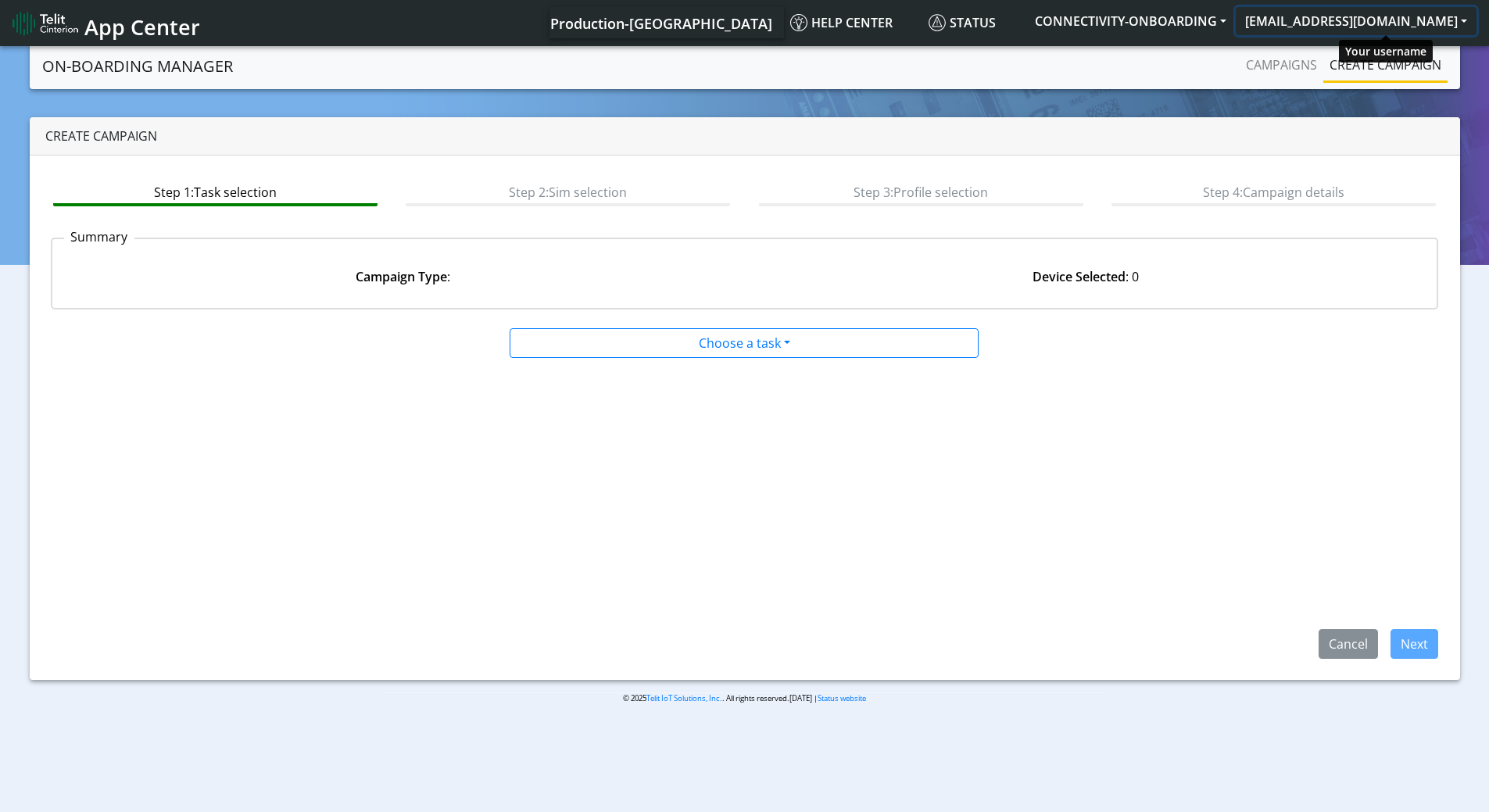
click at [1405, 26] on button "[EMAIL_ADDRESS][DOMAIN_NAME]" at bounding box center [1356, 20] width 241 height 28
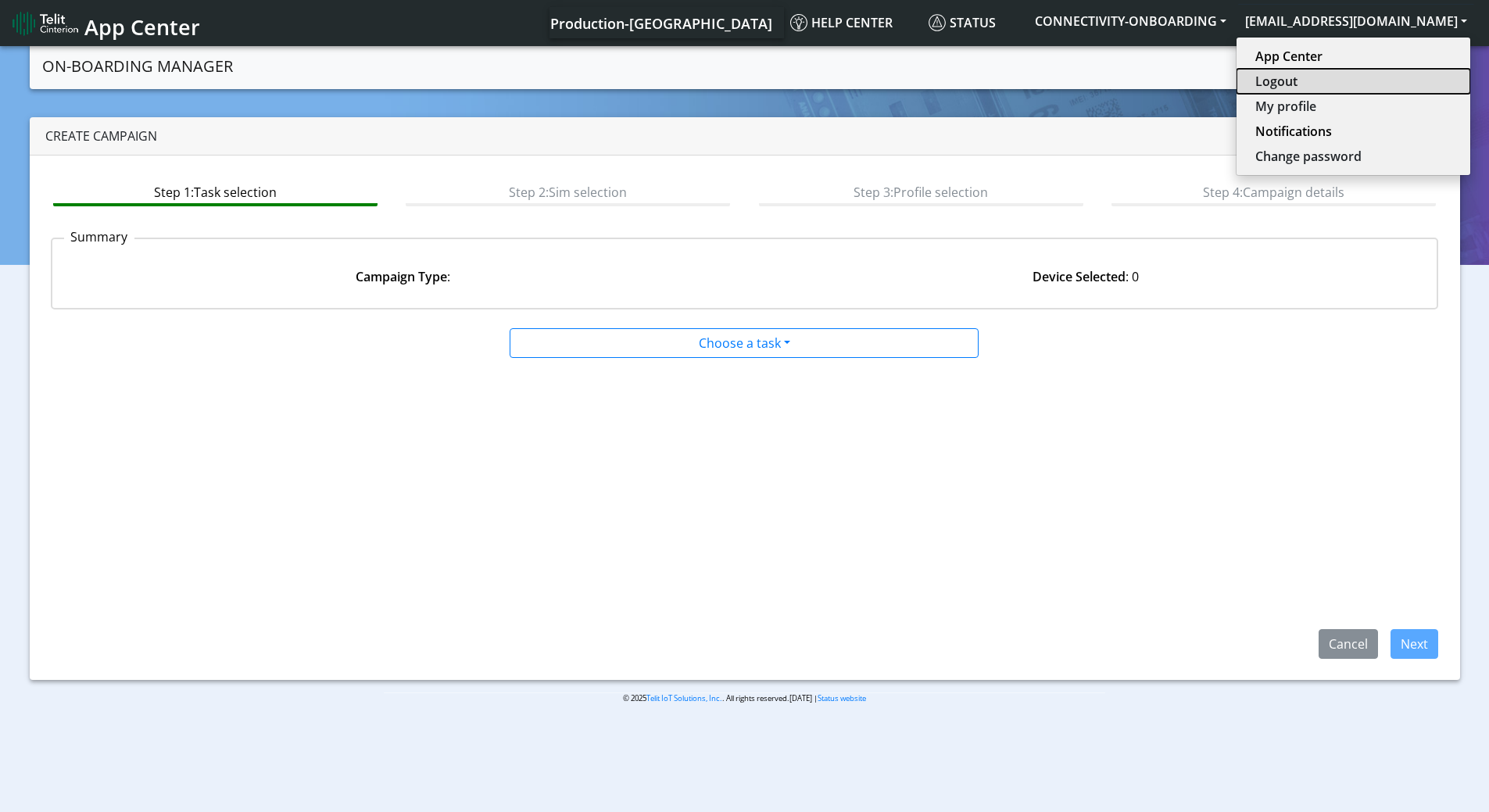
click at [1333, 76] on button "Logout" at bounding box center [1354, 81] width 234 height 25
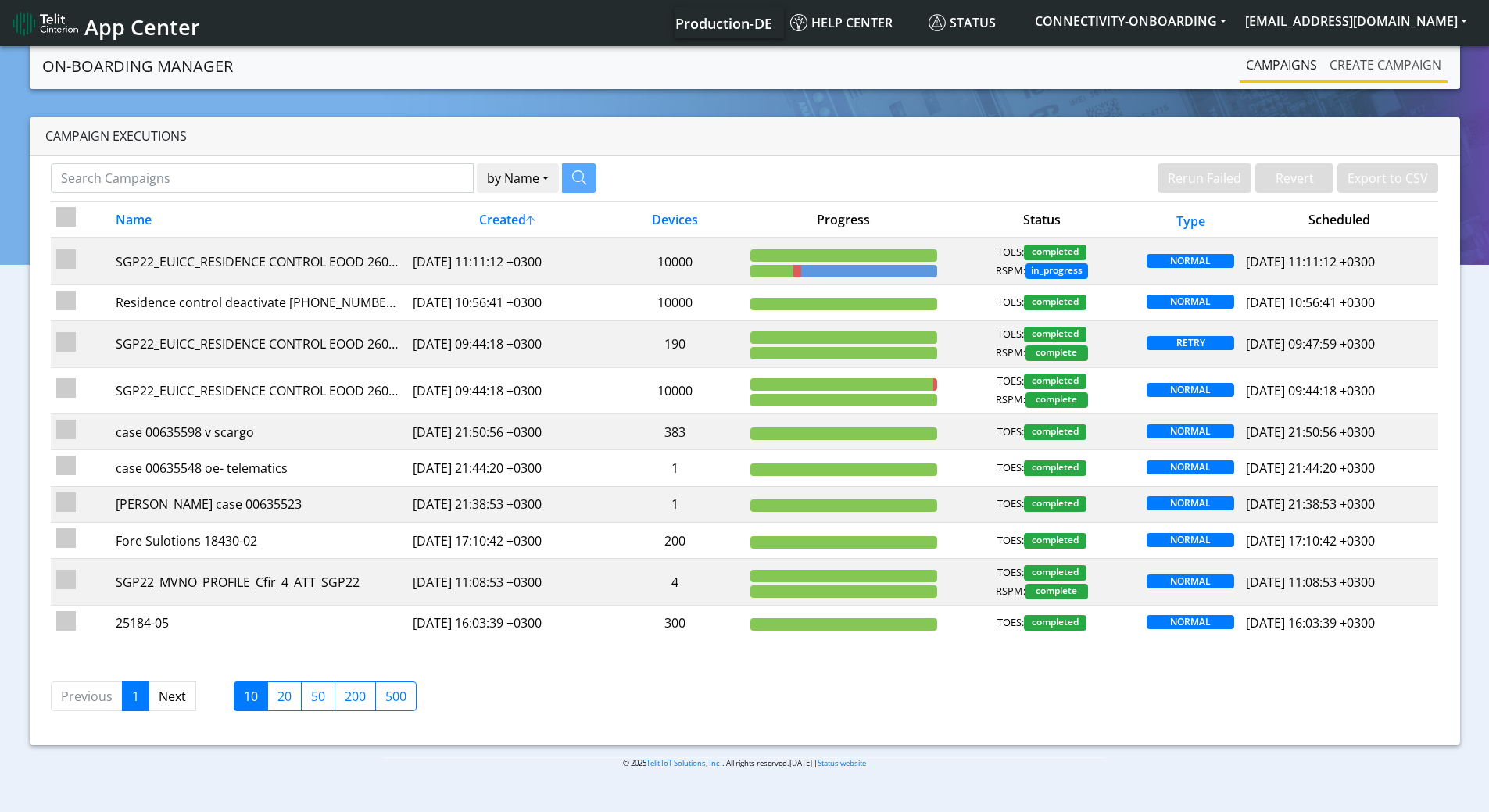
click at [1350, 64] on link "Create campaign" at bounding box center [1386, 65] width 125 height 31
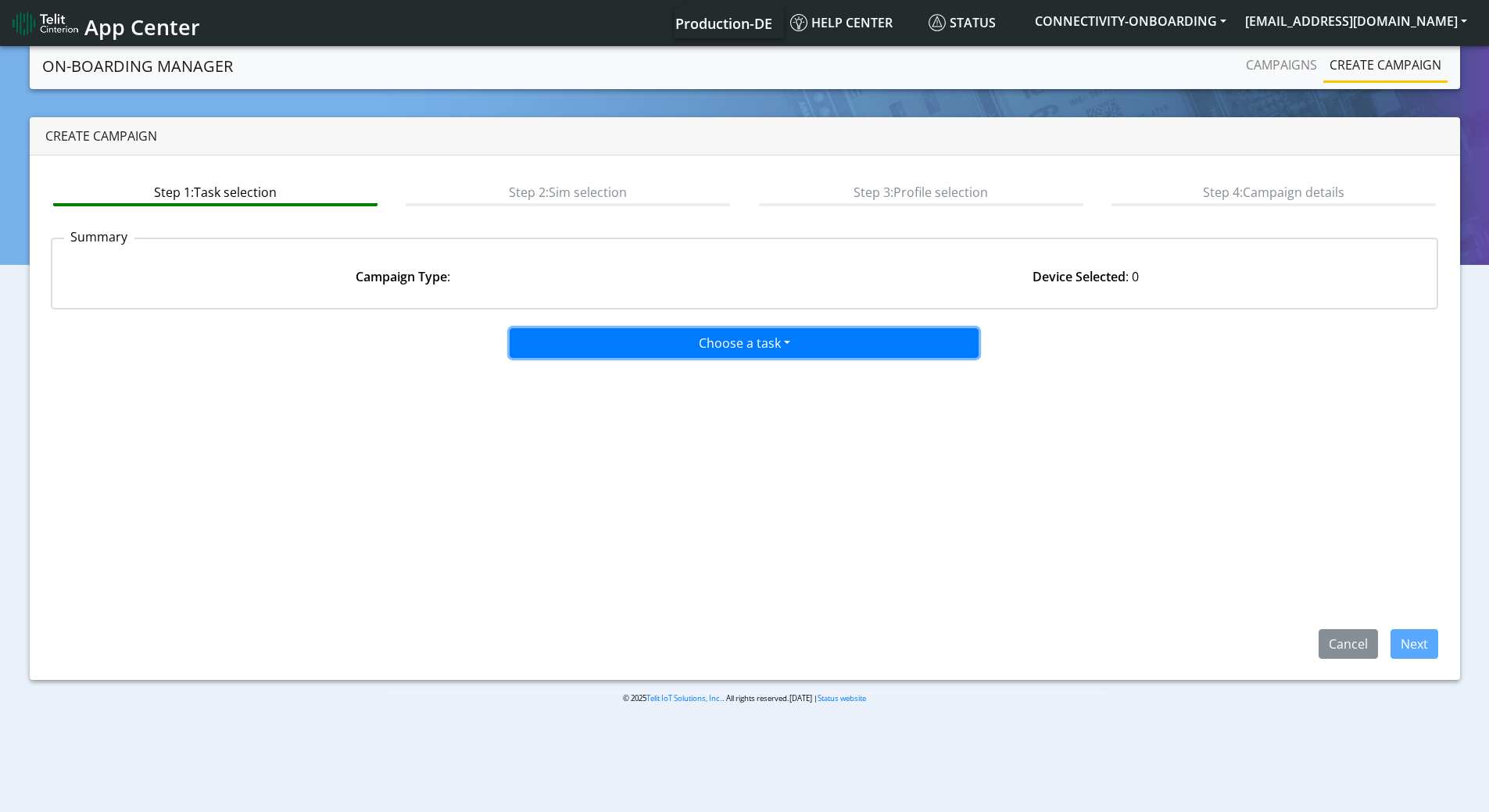
click at [626, 329] on button "Choose a task" at bounding box center [744, 343] width 469 height 30
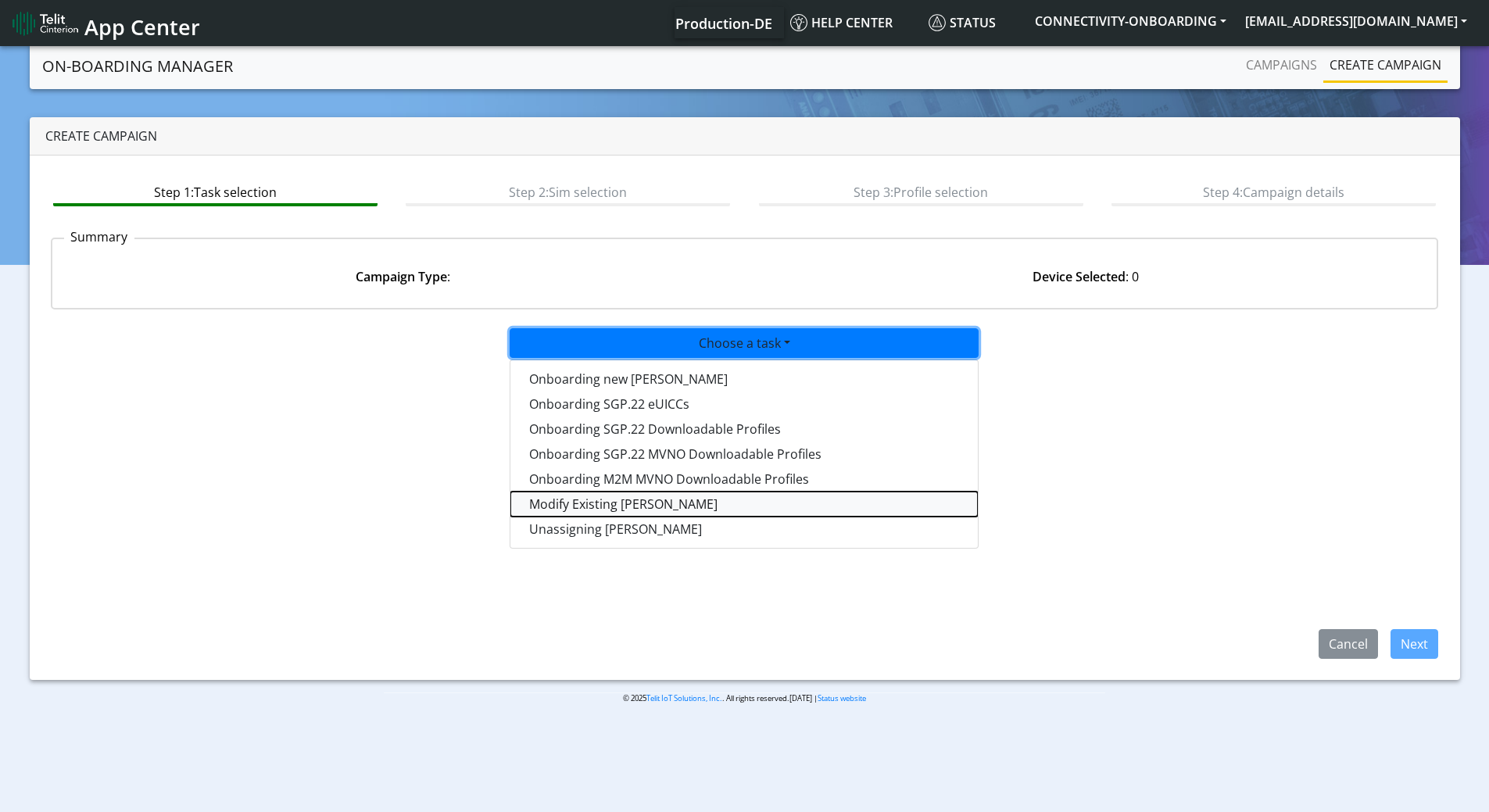
click at [602, 508] on taskiotp-dropdown "Modify Existing [PERSON_NAME]" at bounding box center [744, 505] width 468 height 25
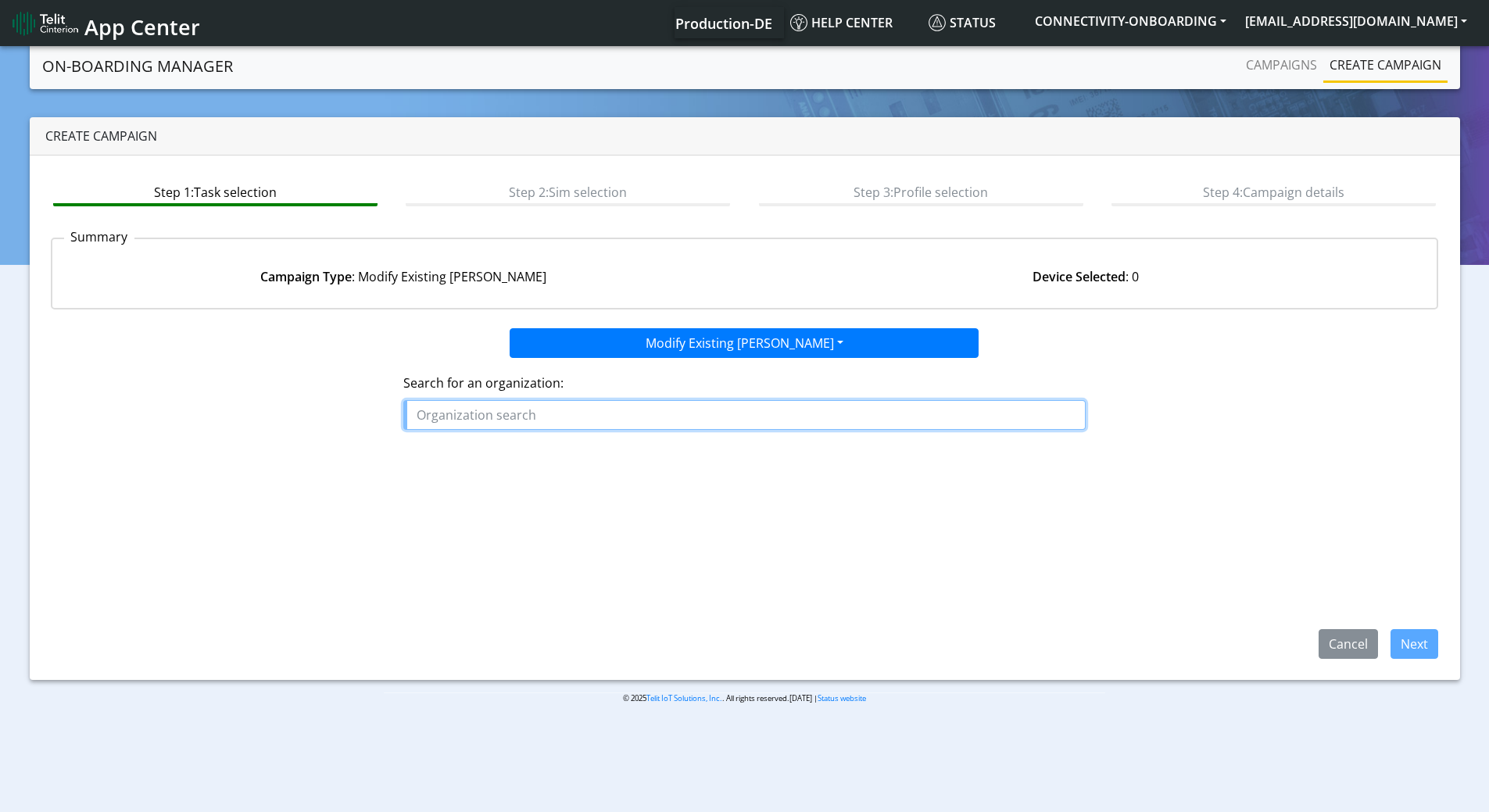
click at [572, 420] on input "text" at bounding box center [744, 415] width 683 height 30
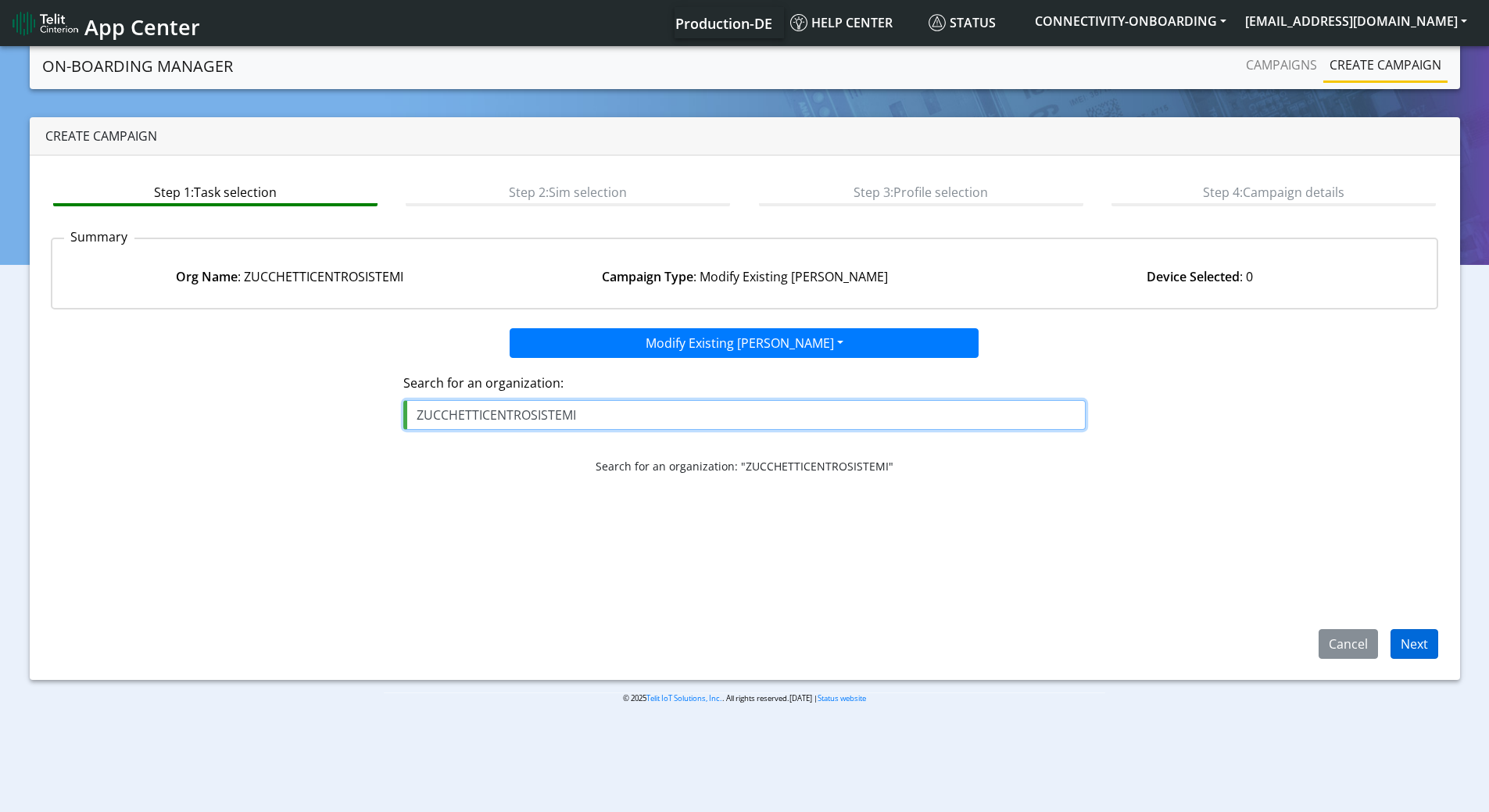
type input "ZUCCHETTICENTROSISTEMI"
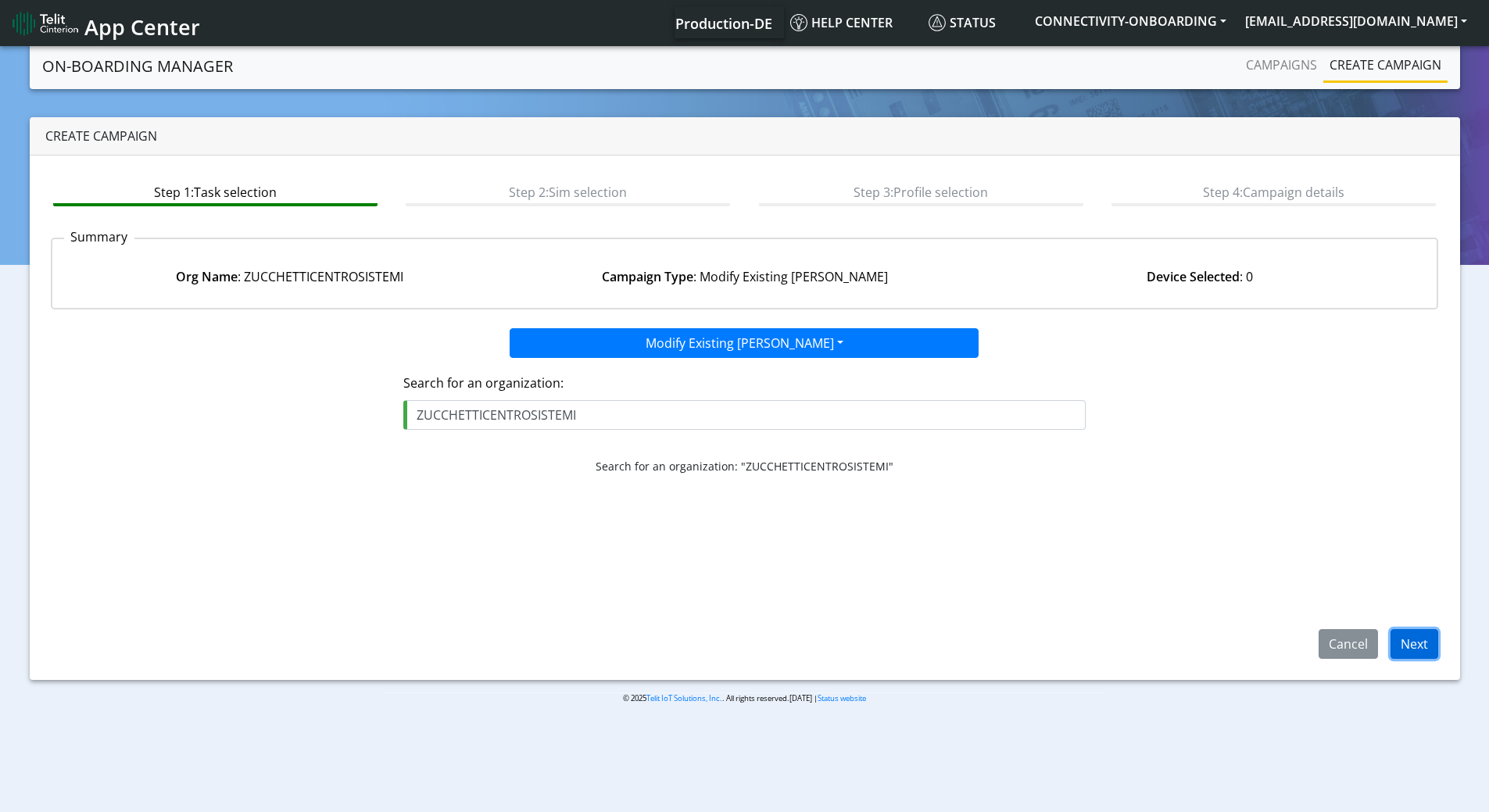
click at [1434, 634] on button "Next" at bounding box center [1414, 644] width 47 height 30
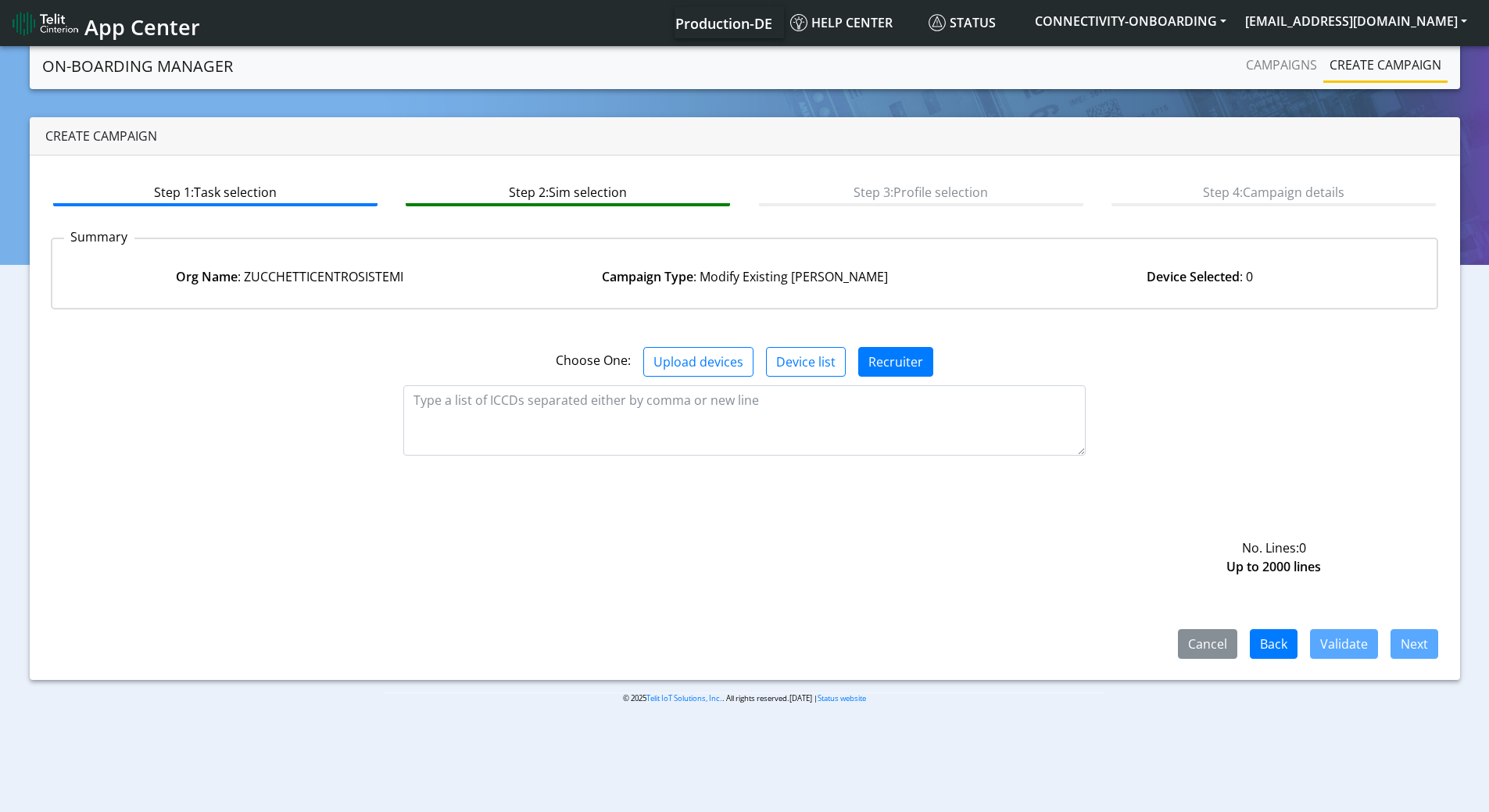
drag, startPoint x: 902, startPoint y: 468, endPoint x: 883, endPoint y: 425, distance: 47.0
click at [892, 455] on div "No. Lines: 0 Up to 2000 lines" at bounding box center [744, 434] width 1412 height 89
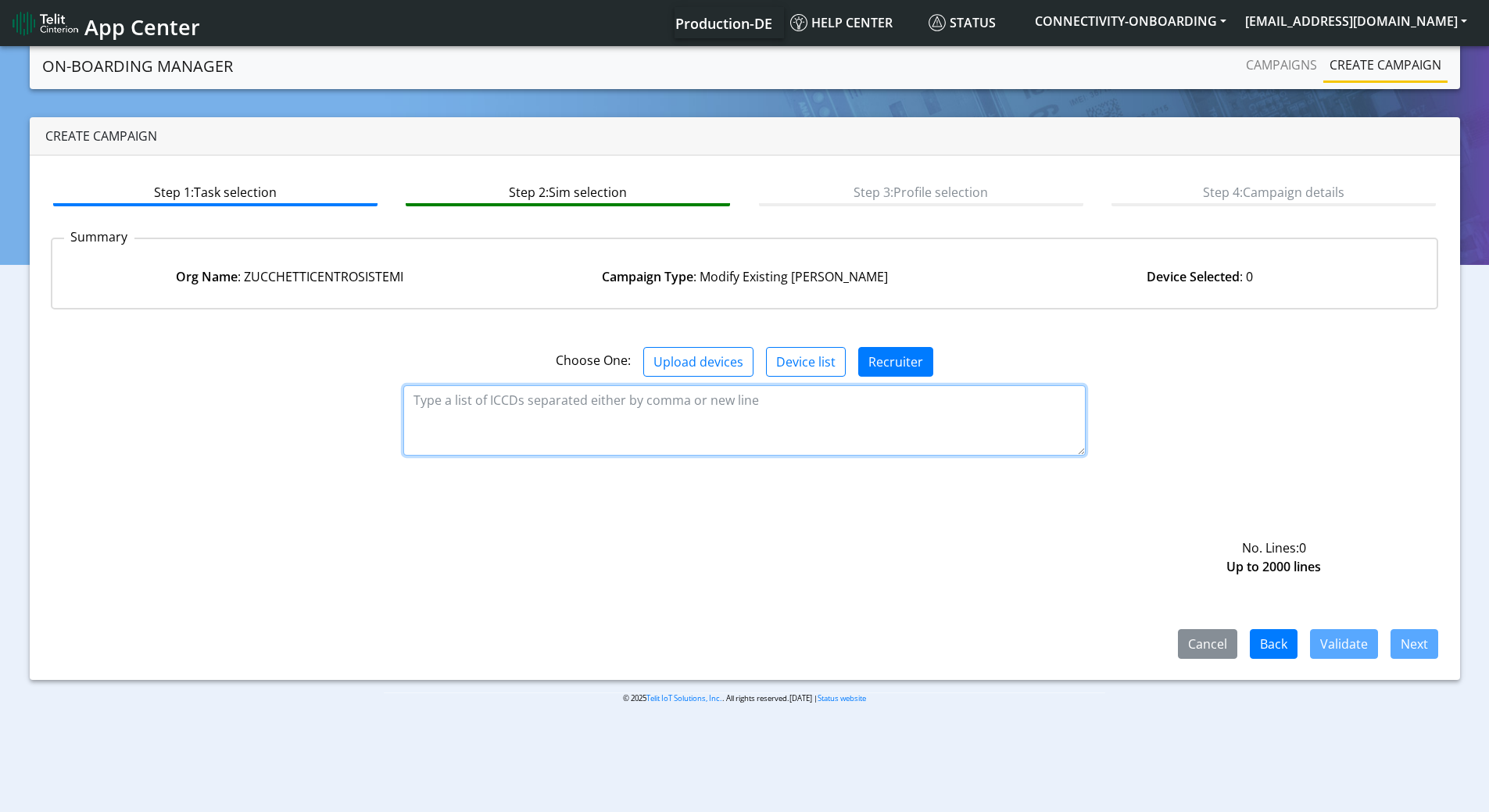
click at [883, 425] on textarea at bounding box center [744, 420] width 683 height 71
paste textarea "89358151000010213810"
type textarea "89358151000010213810"
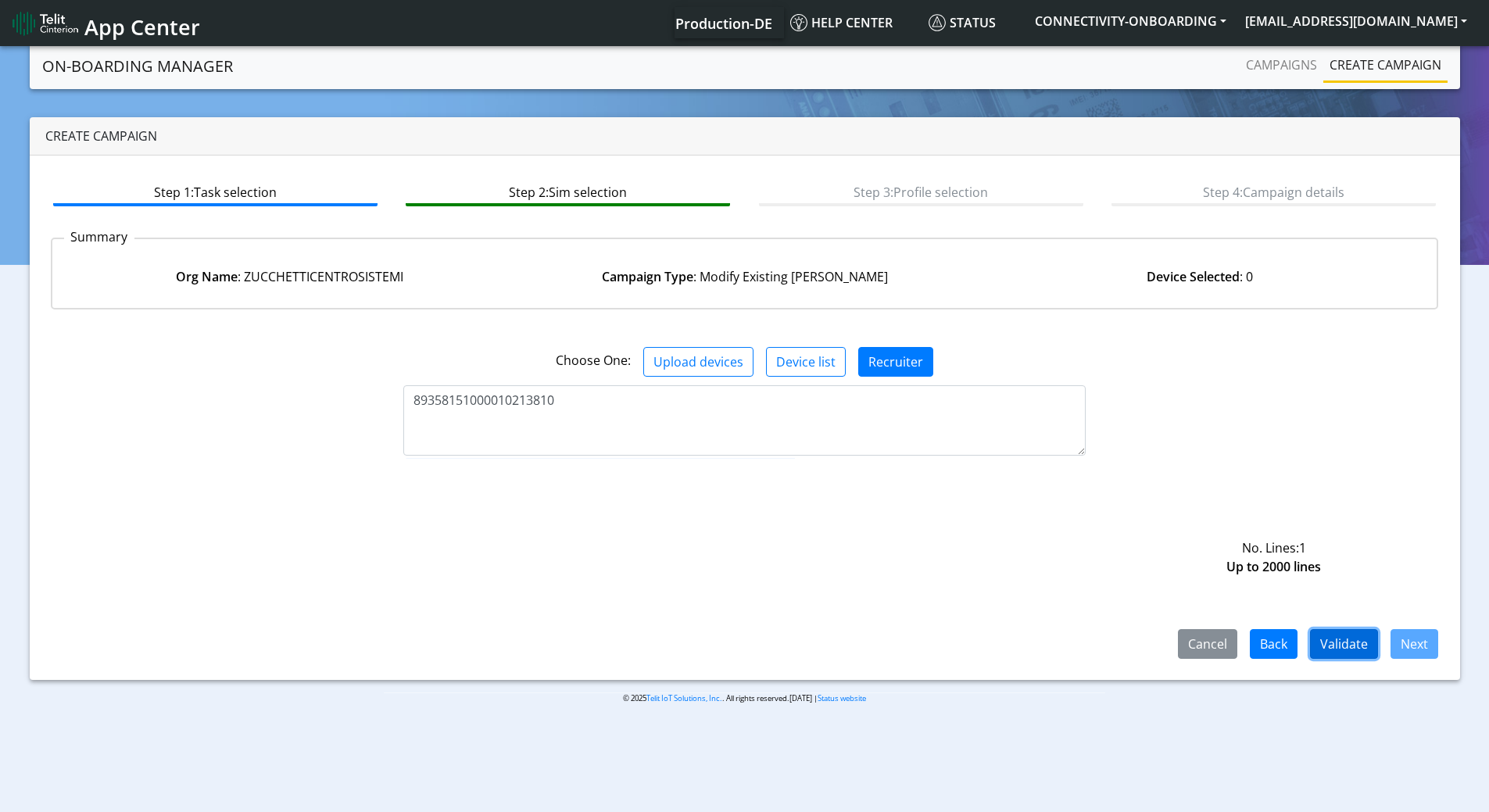
click at [1320, 633] on button "Validate" at bounding box center [1344, 644] width 68 height 30
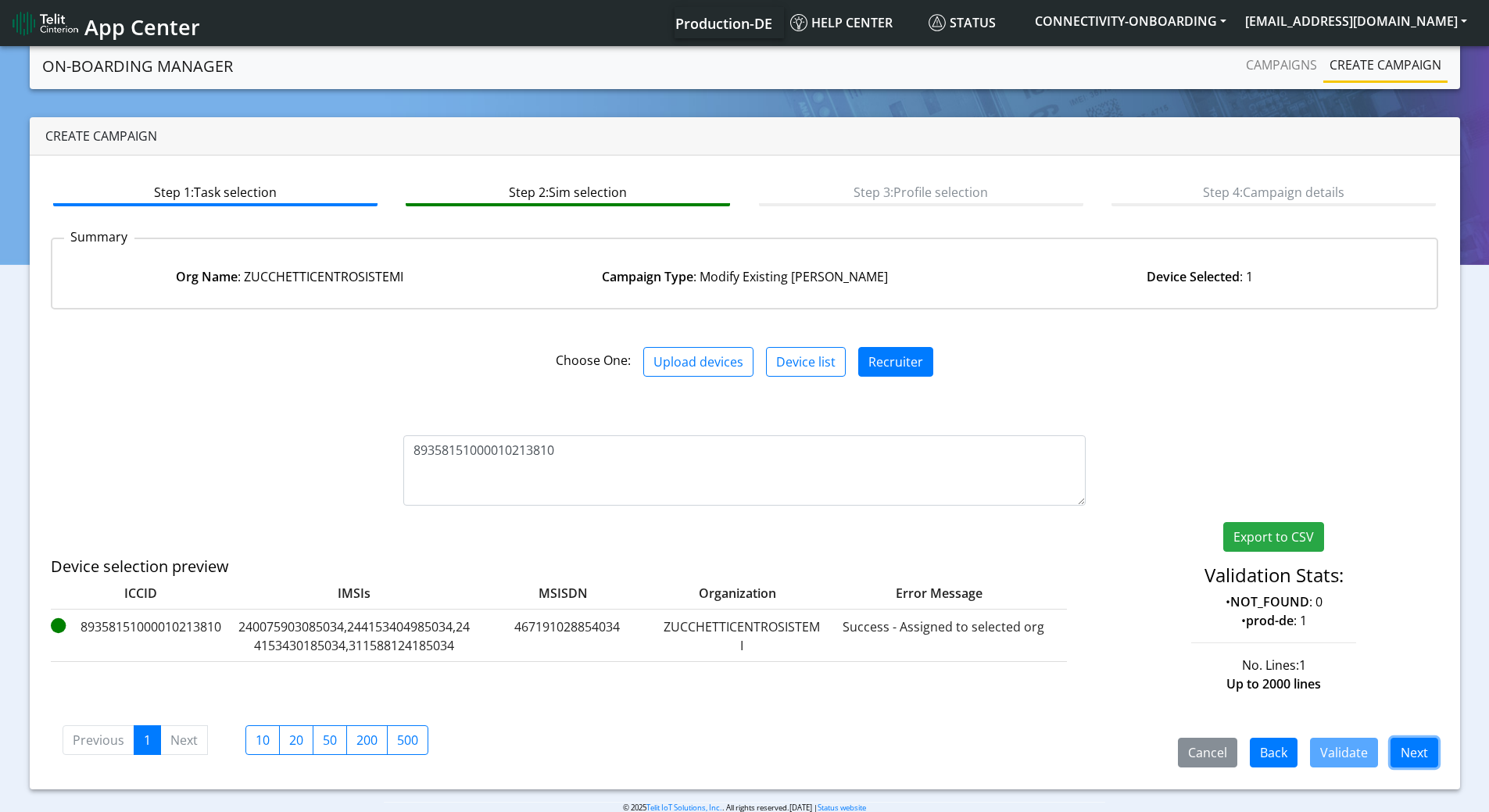
click at [1413, 749] on button "Next" at bounding box center [1414, 752] width 47 height 30
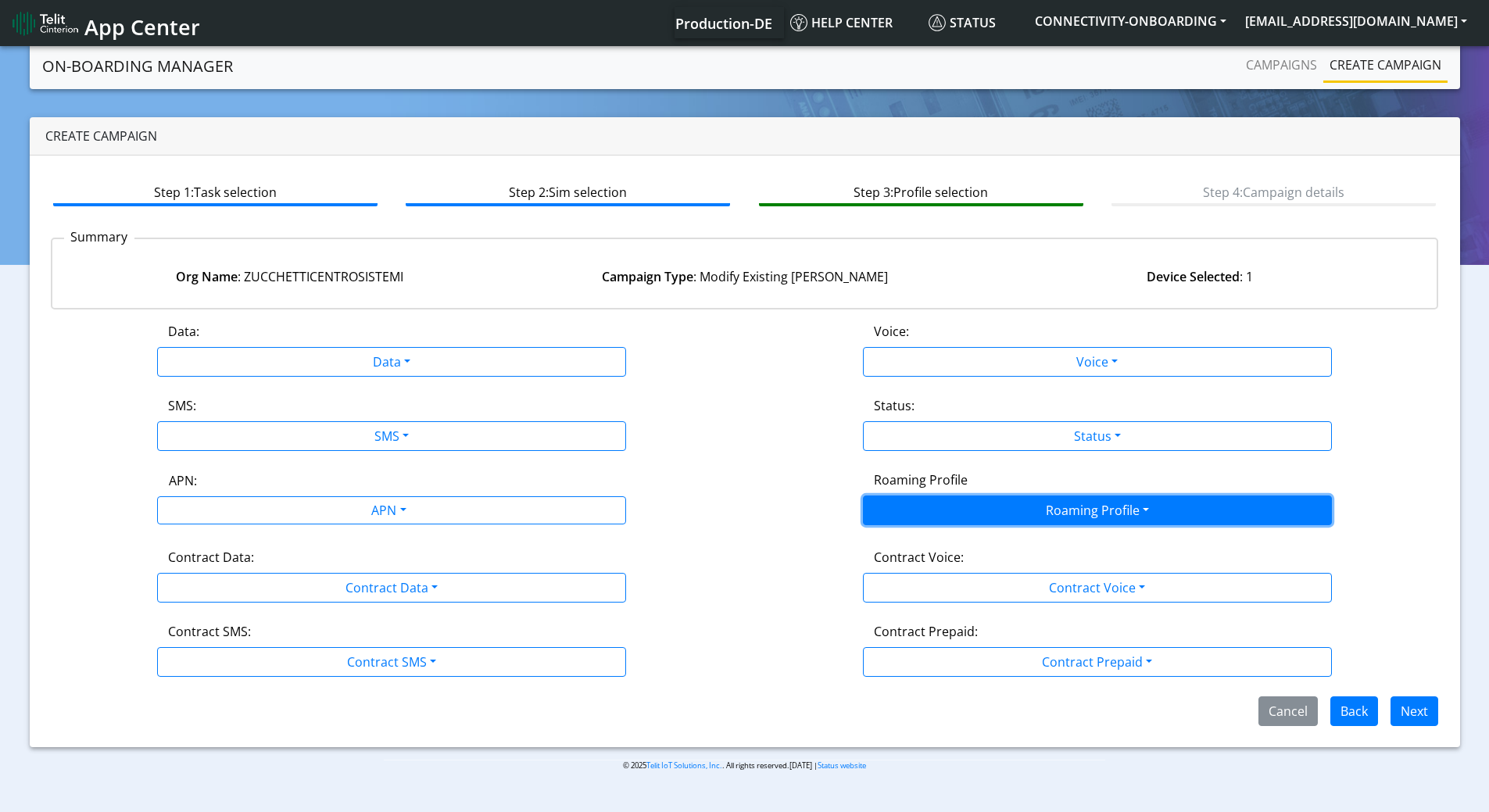
click at [1049, 500] on button "Roaming Profile" at bounding box center [1097, 510] width 469 height 30
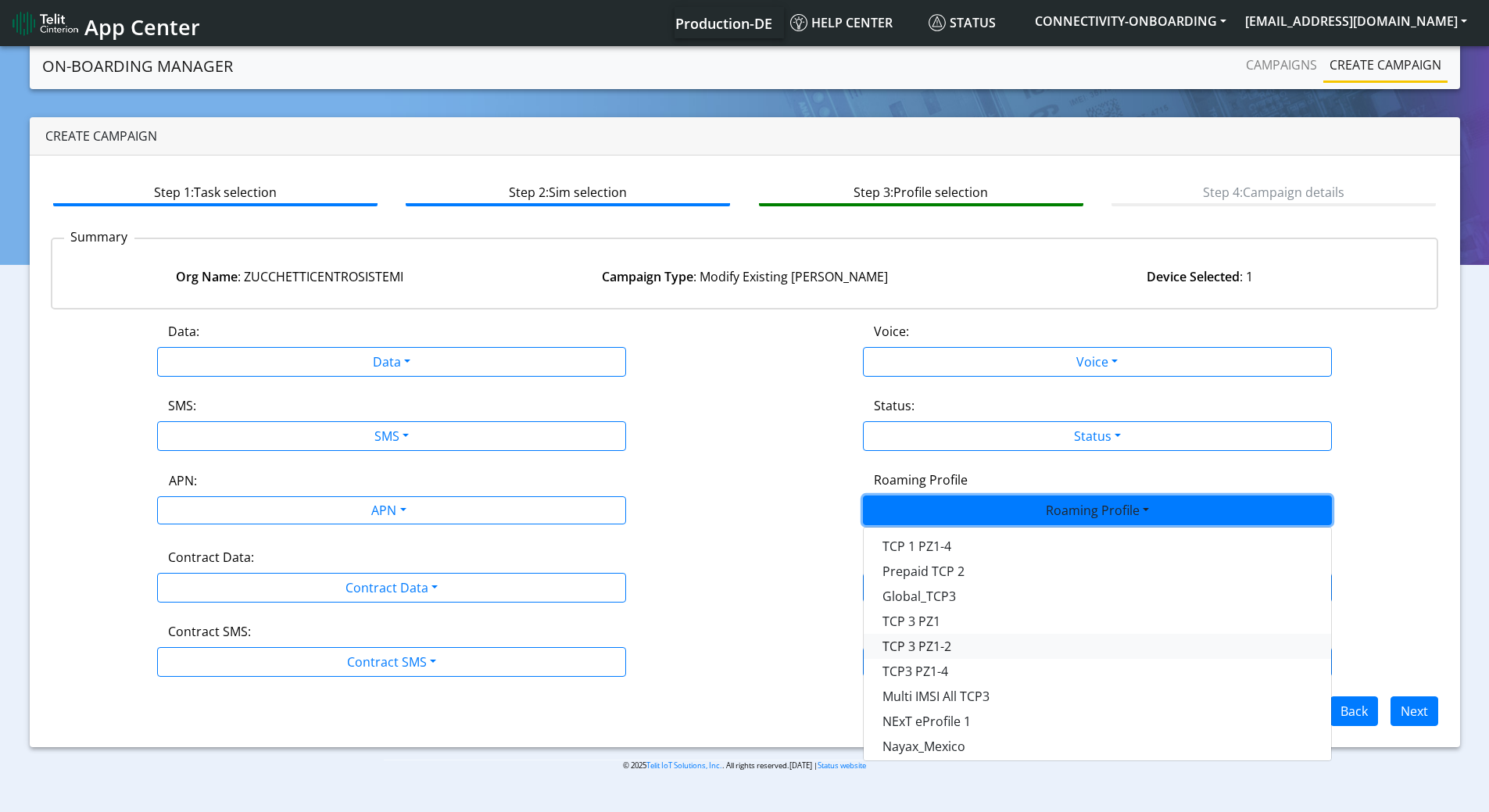
scroll to position [283, 0]
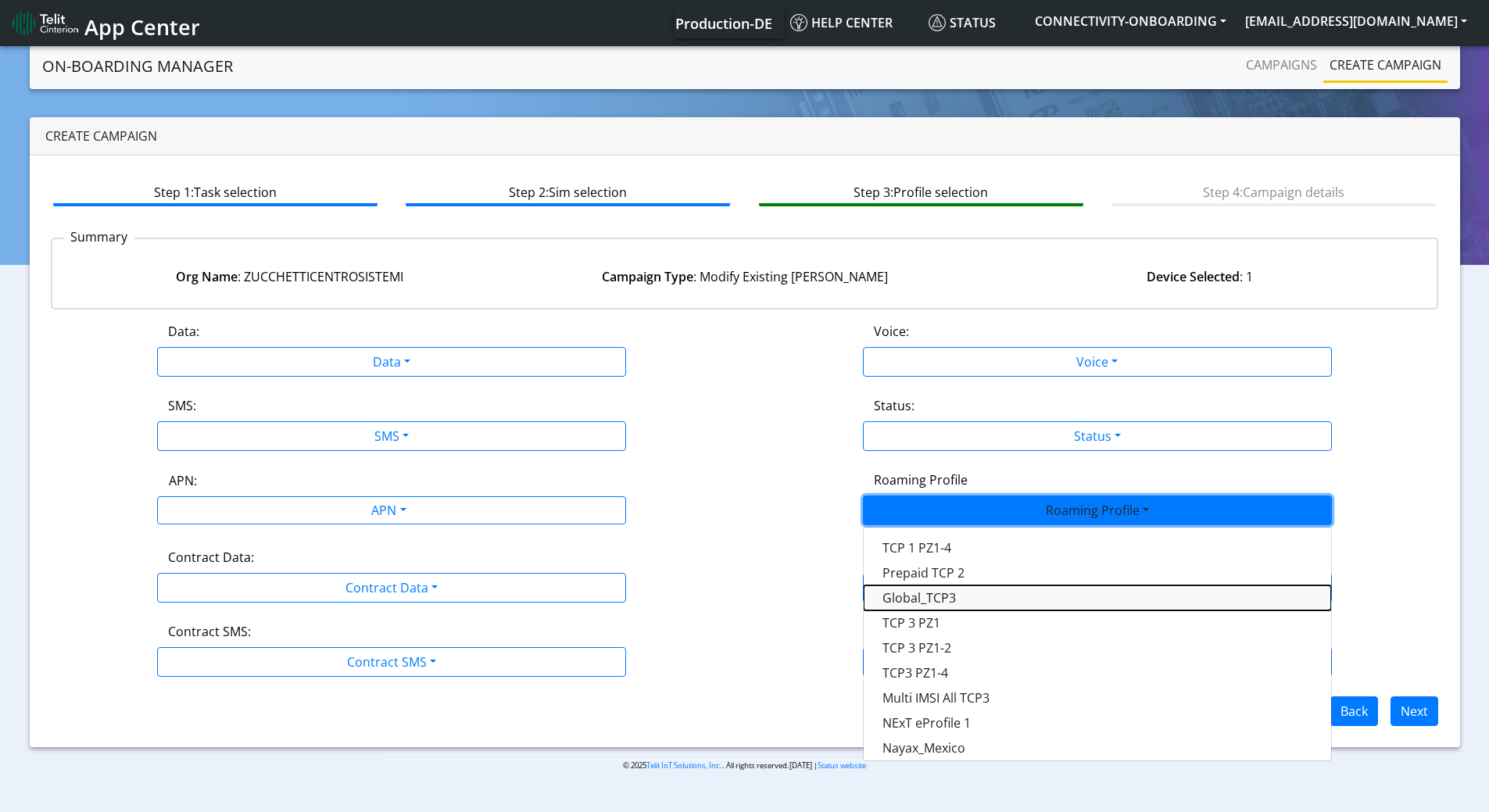
click at [961, 590] on Profile-dropdown "Global_TCP3" at bounding box center [1097, 598] width 468 height 25
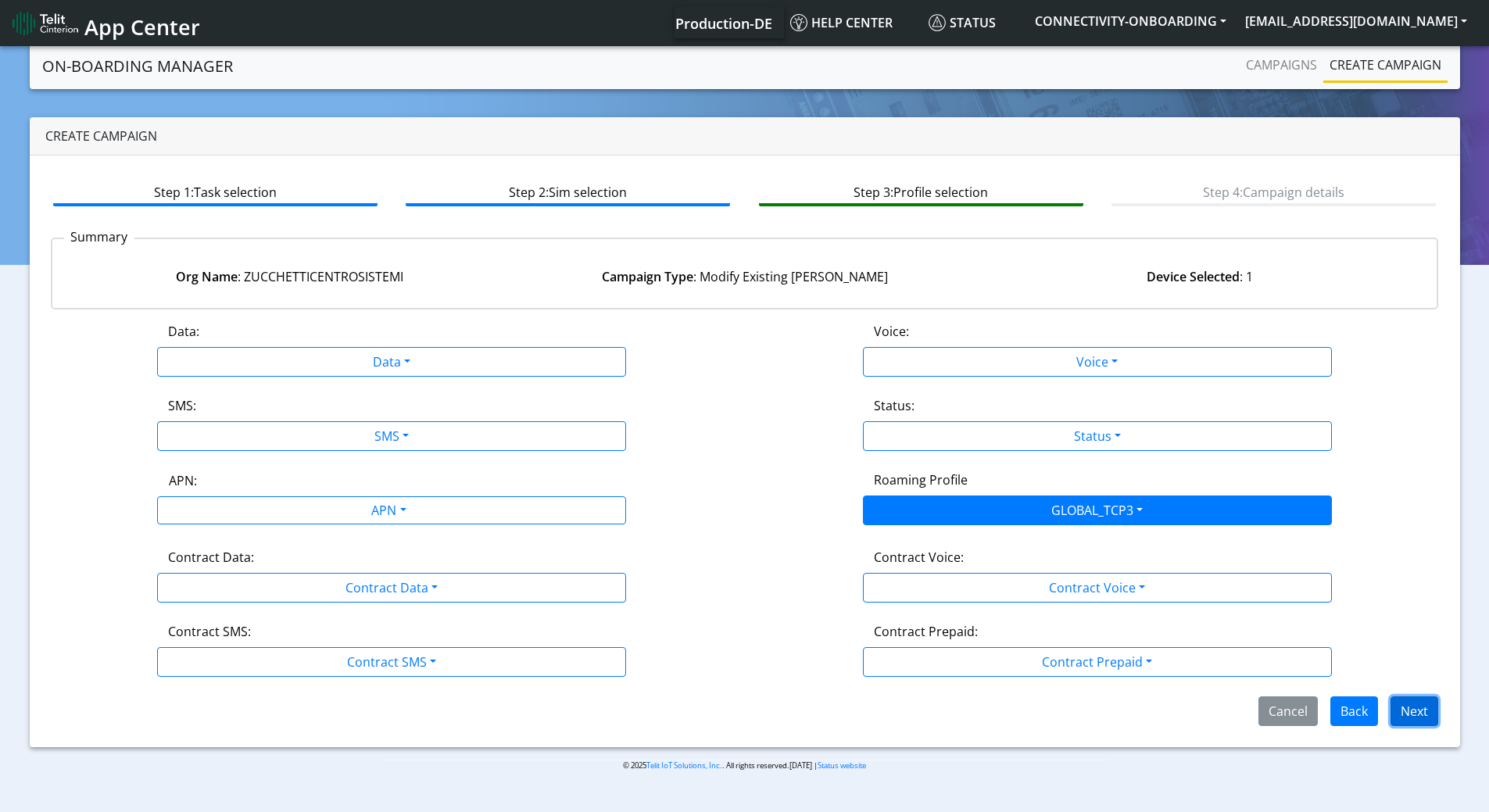
click at [1425, 716] on button "Next" at bounding box center [1414, 710] width 47 height 30
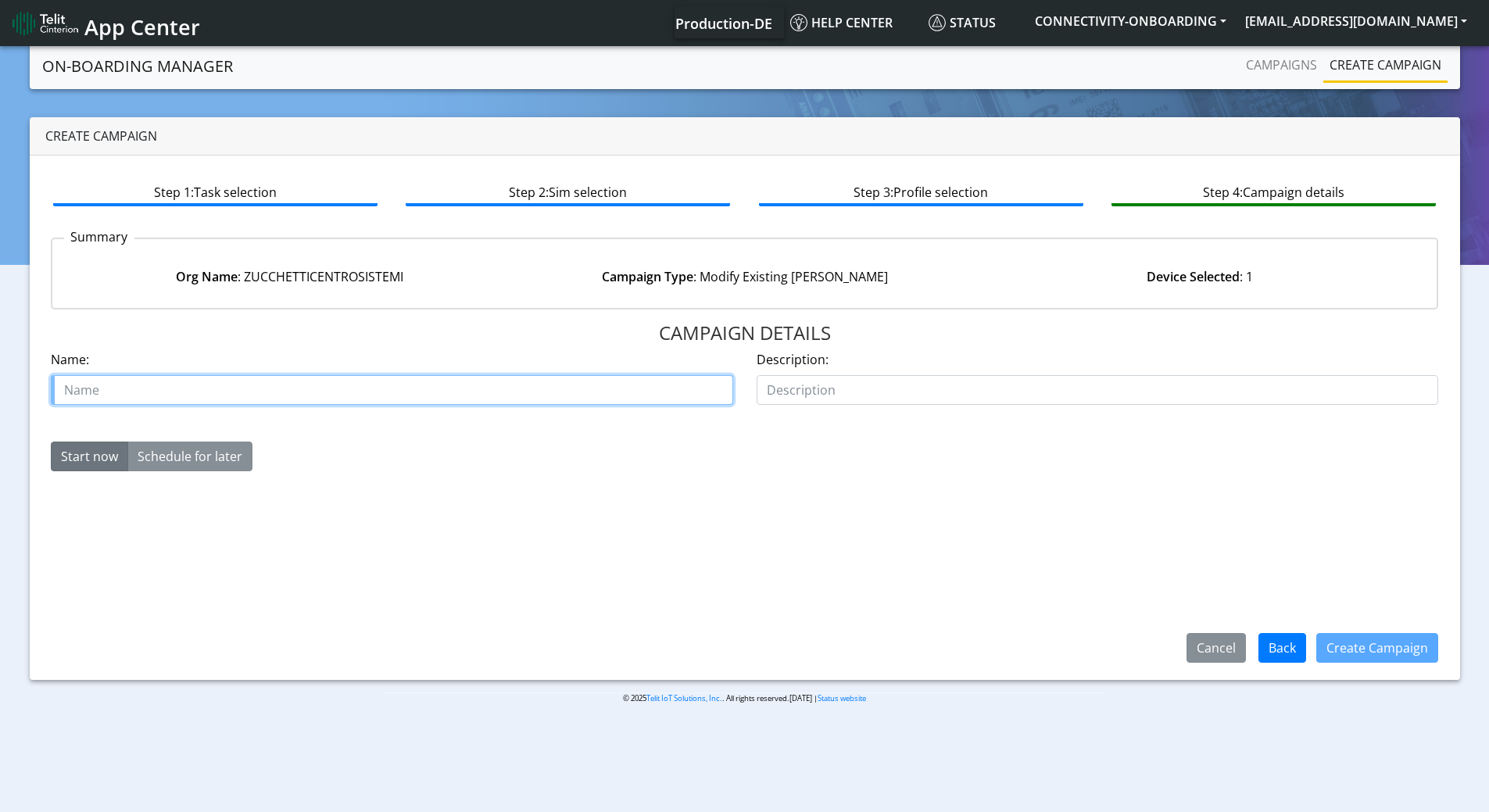
click at [394, 390] on input "text" at bounding box center [393, 390] width 683 height 30
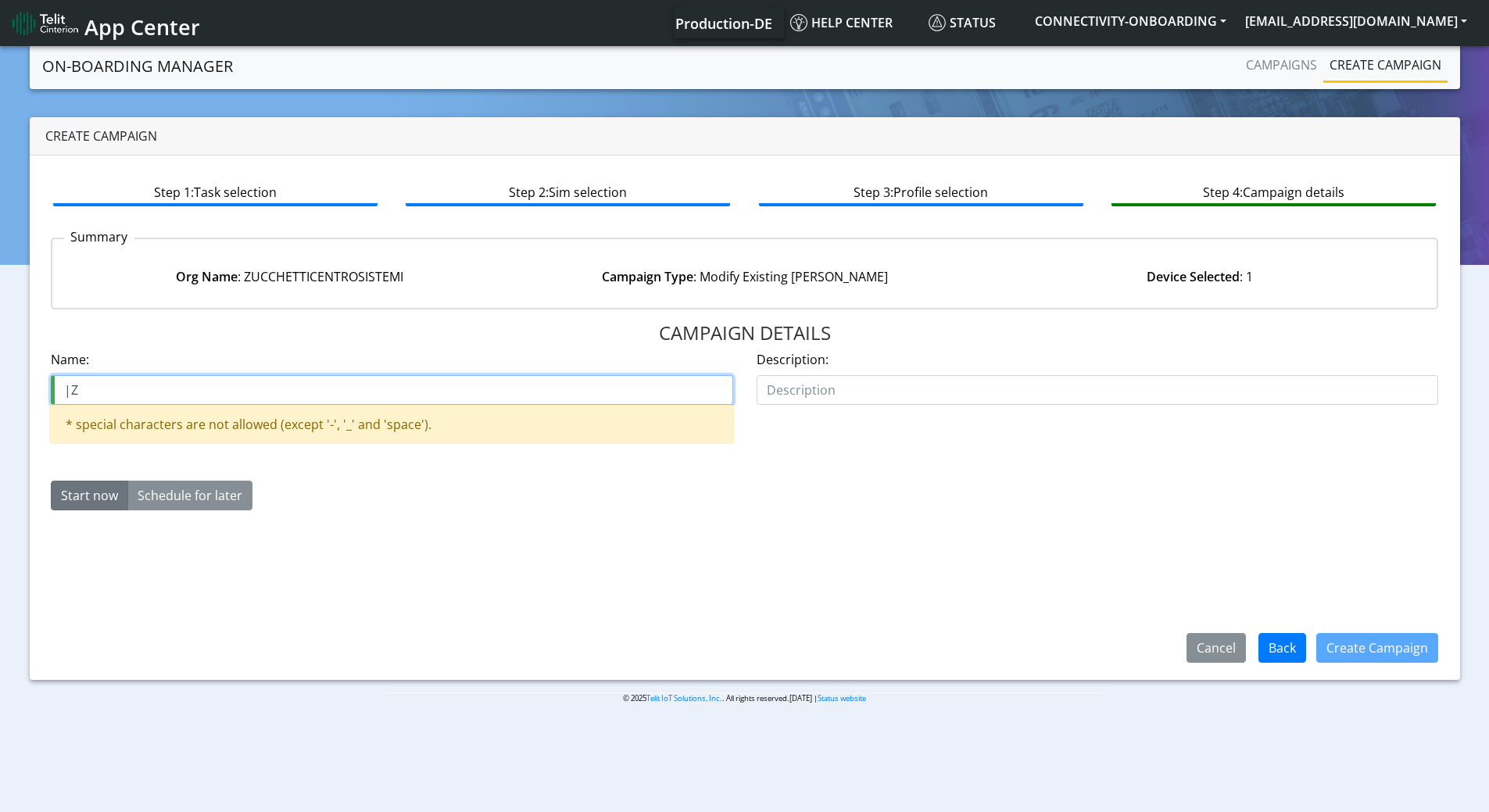
type input "|"
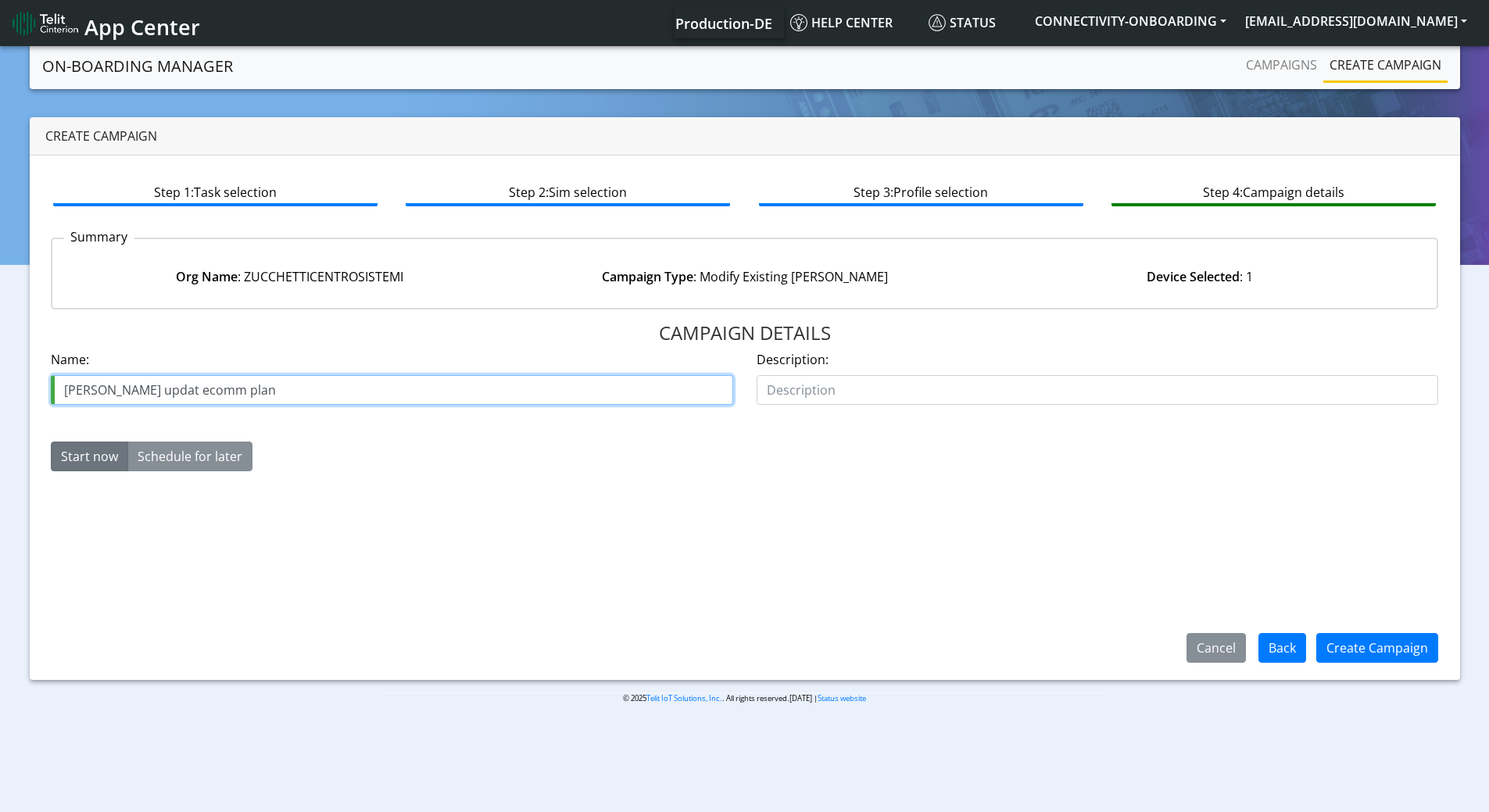
click at [155, 382] on input "Zuchetti updat ecomm plan" at bounding box center [393, 390] width 683 height 30
click at [158, 386] on input "Zuchetti updatecomm plan" at bounding box center [393, 390] width 683 height 30
type input "Zuchetti update comm plan"
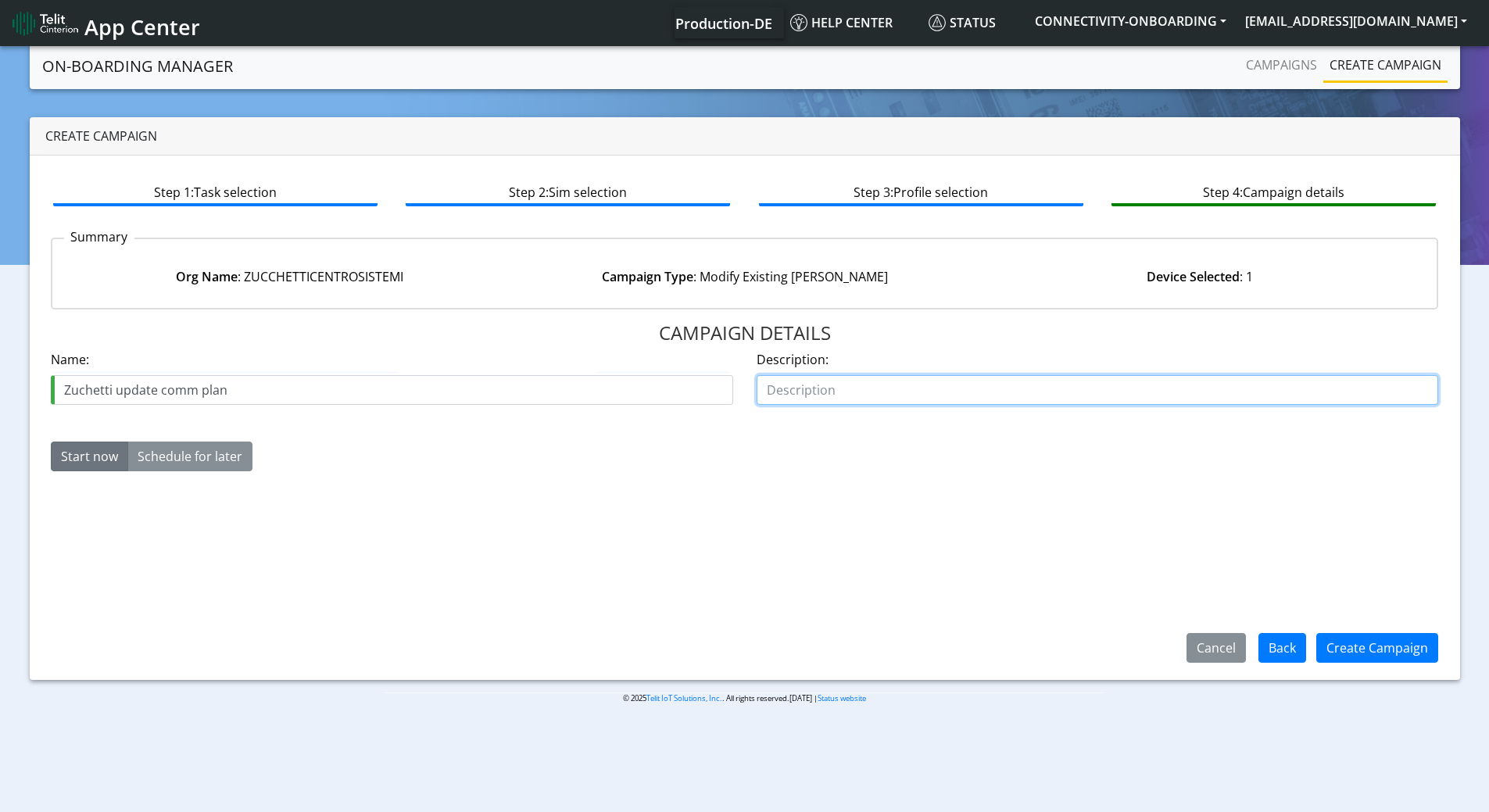
click at [800, 390] on input "text" at bounding box center [1098, 390] width 683 height 30
click at [1385, 657] on button "Create Campaign" at bounding box center [1378, 648] width 122 height 30
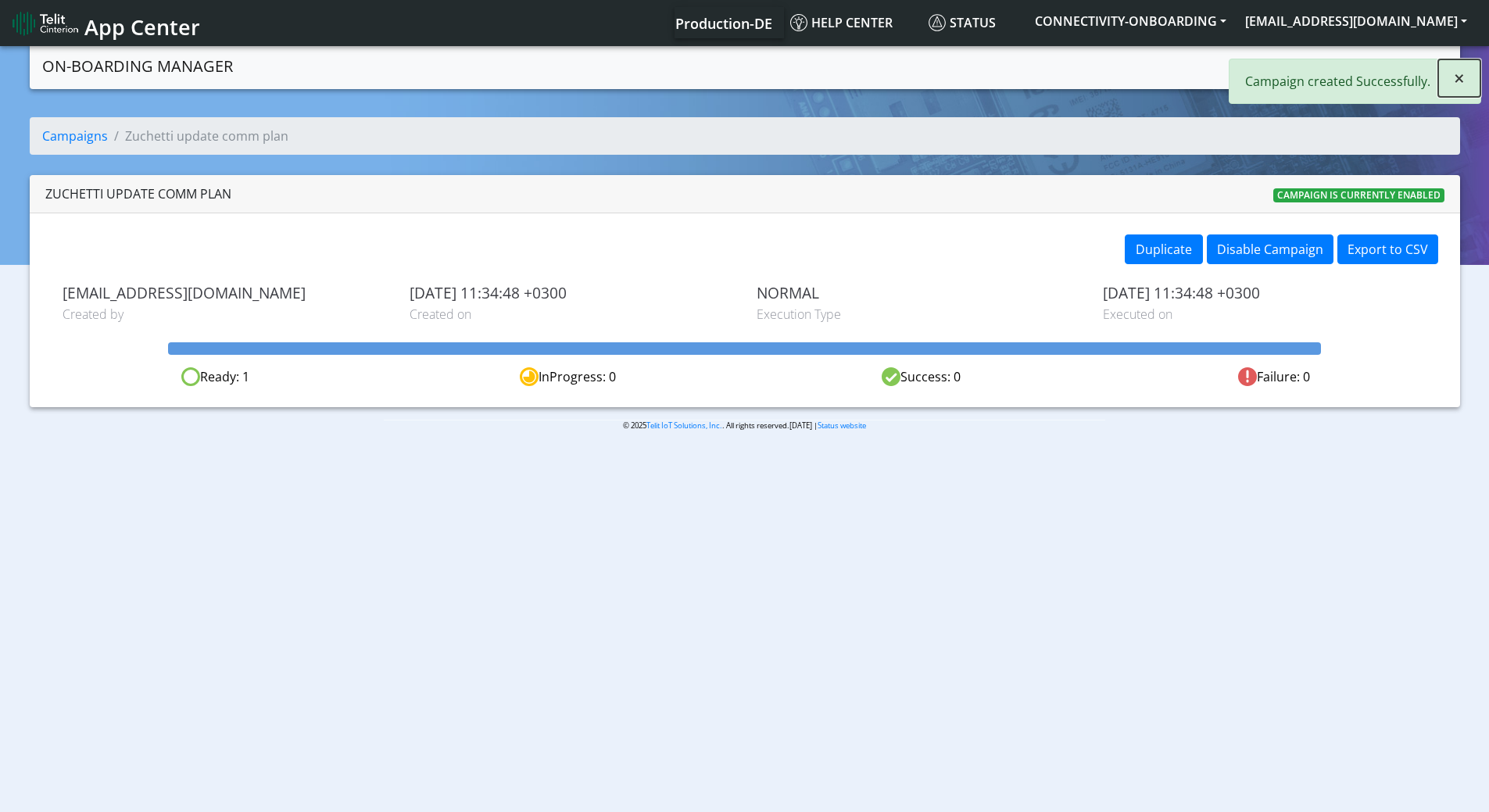
click at [1463, 72] on span "×" at bounding box center [1459, 77] width 11 height 26
click at [1271, 64] on link "Campaigns" at bounding box center [1281, 65] width 84 height 31
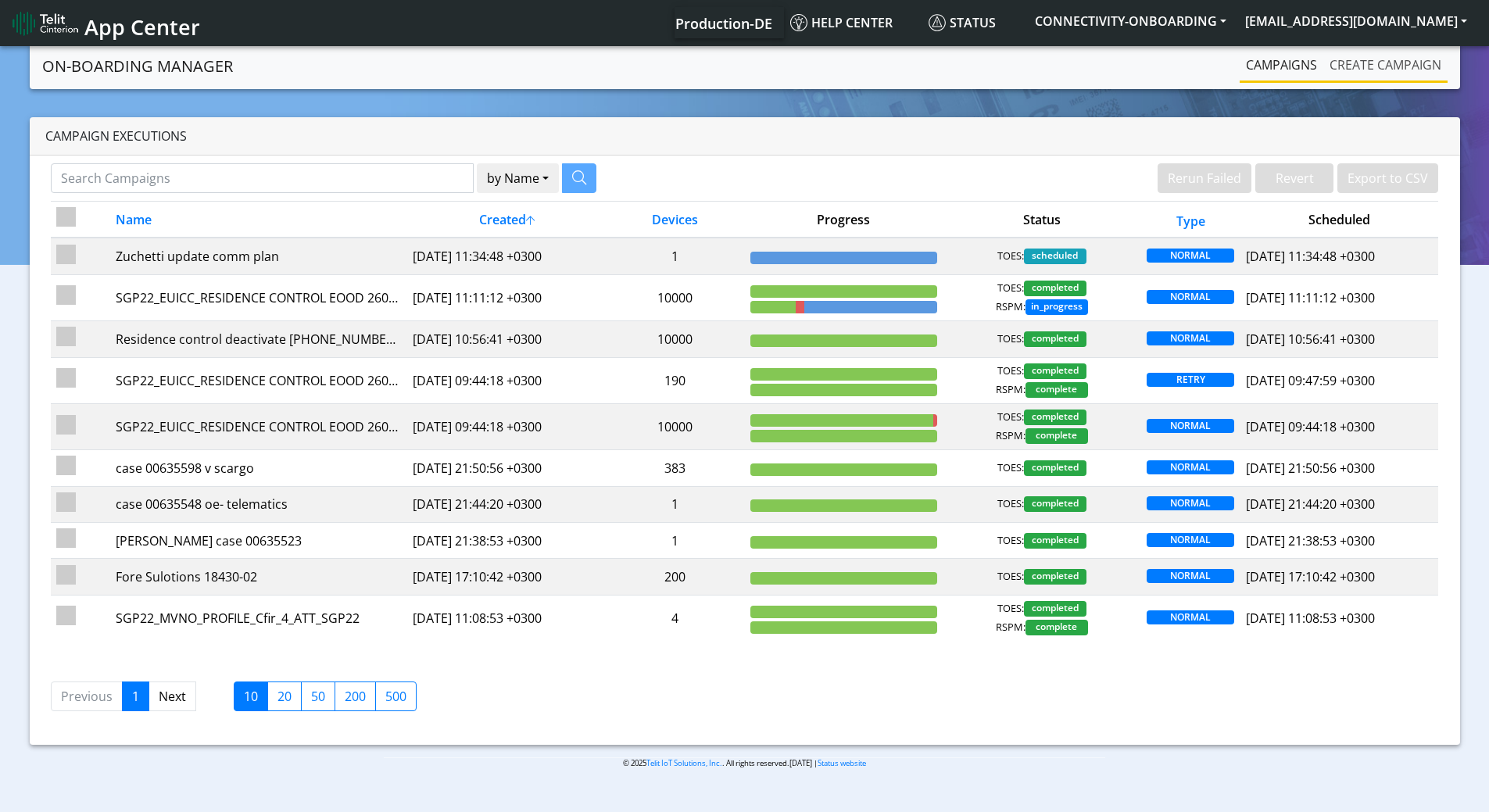
click at [1358, 64] on link "Create campaign" at bounding box center [1386, 65] width 125 height 31
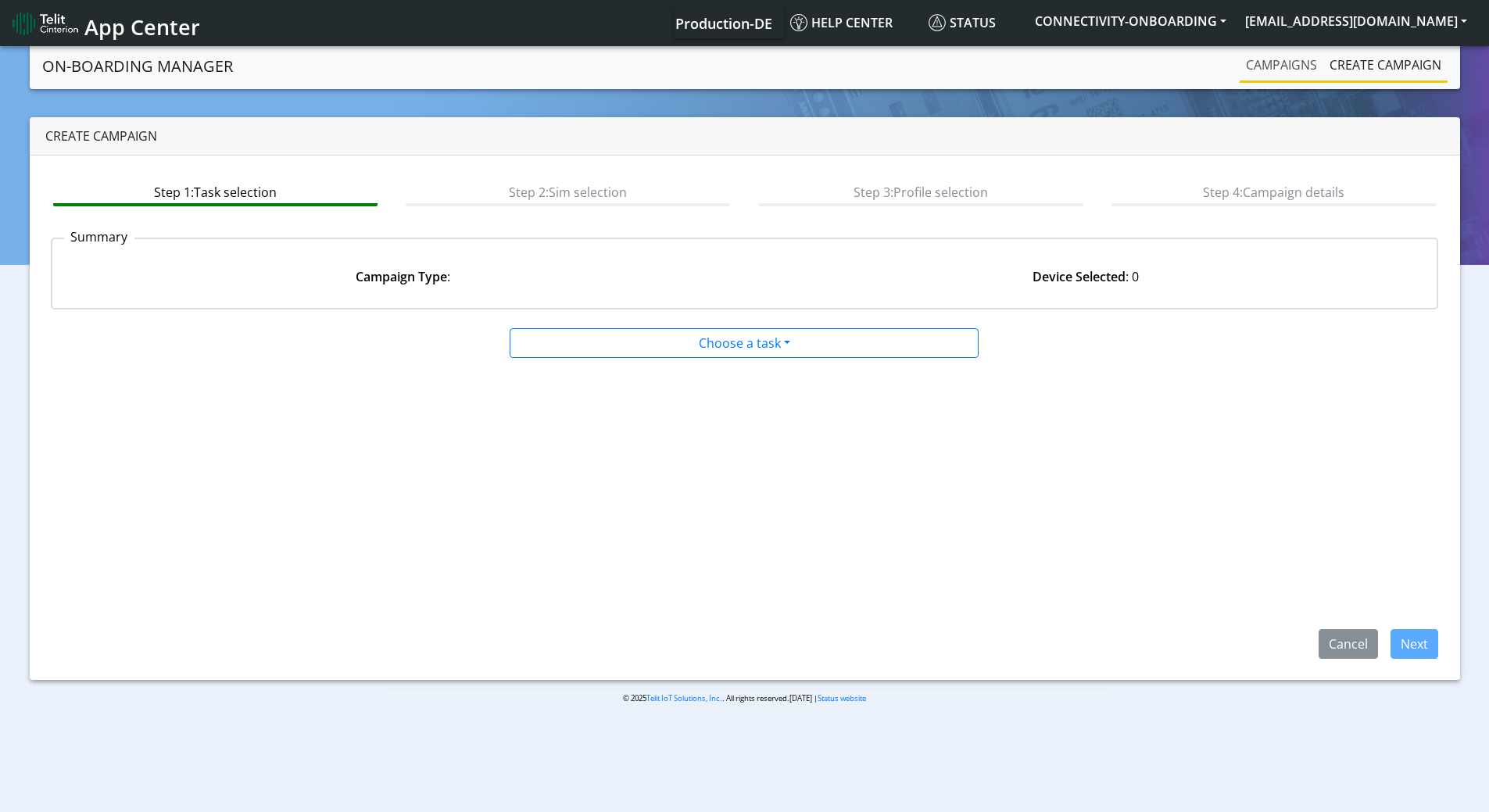
click at [1273, 68] on link "Campaigns" at bounding box center [1281, 65] width 84 height 31
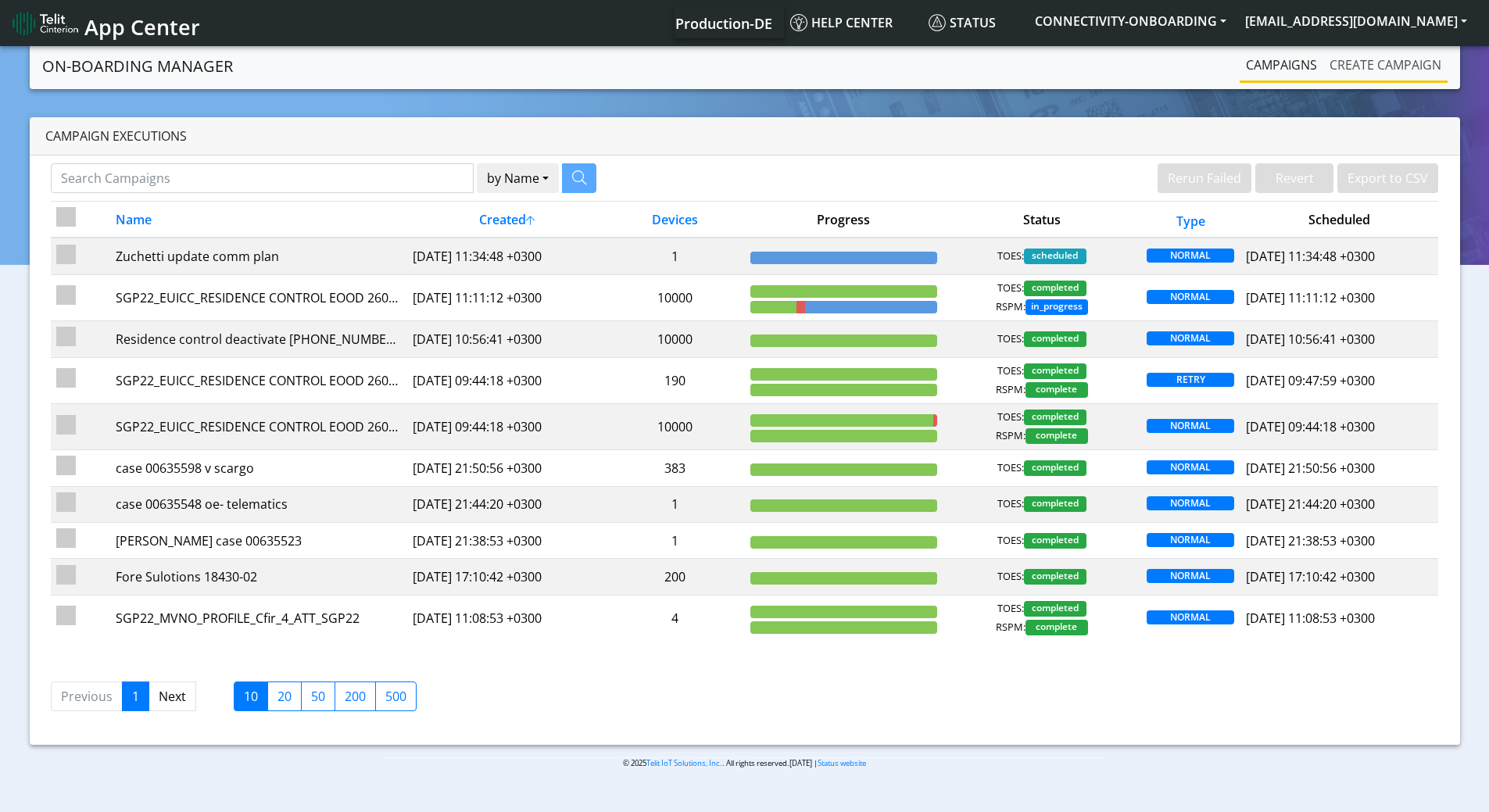
click at [1325, 69] on link "Create campaign" at bounding box center [1386, 65] width 125 height 31
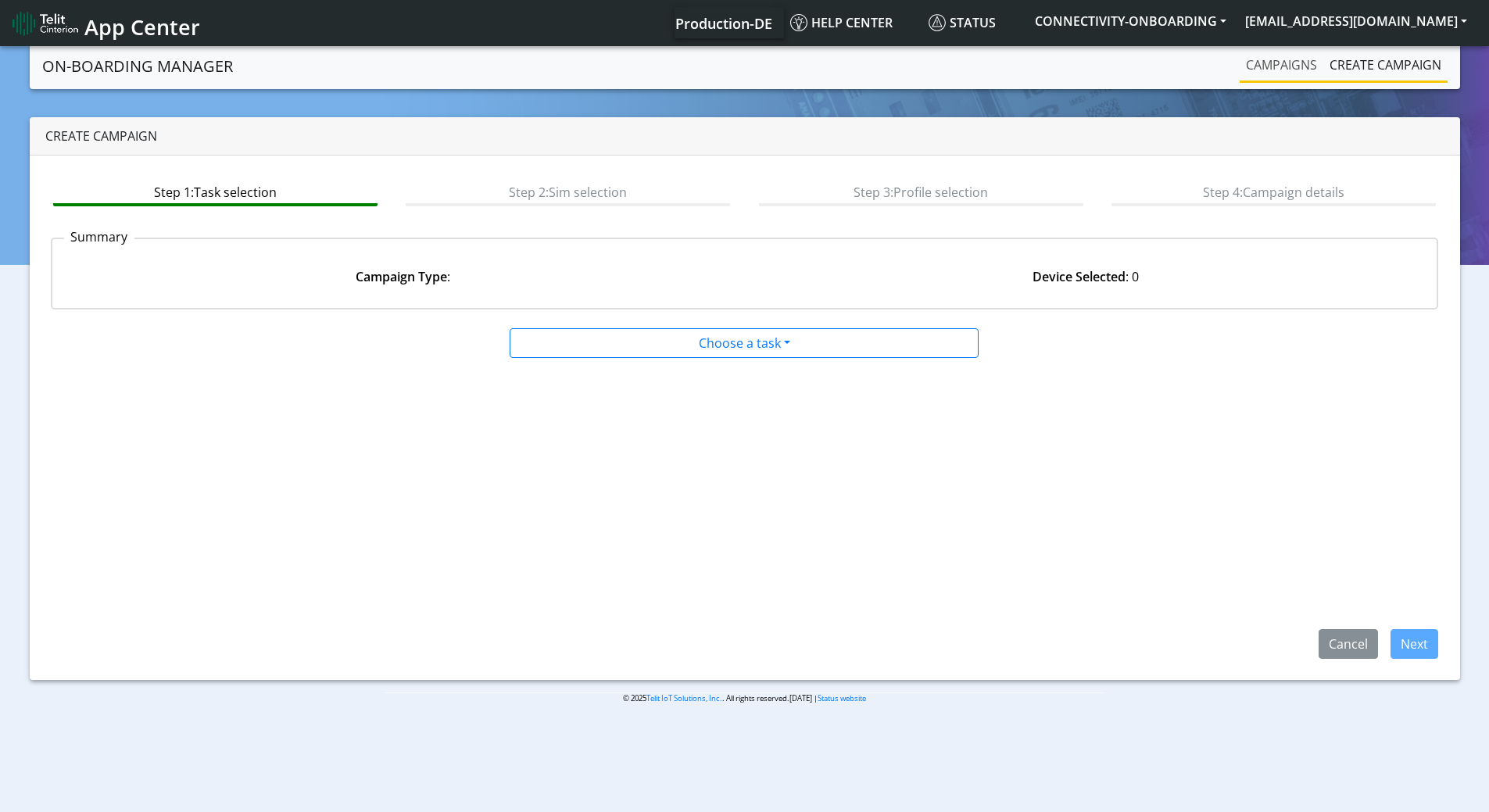
click at [1293, 66] on link "Campaigns" at bounding box center [1281, 65] width 84 height 31
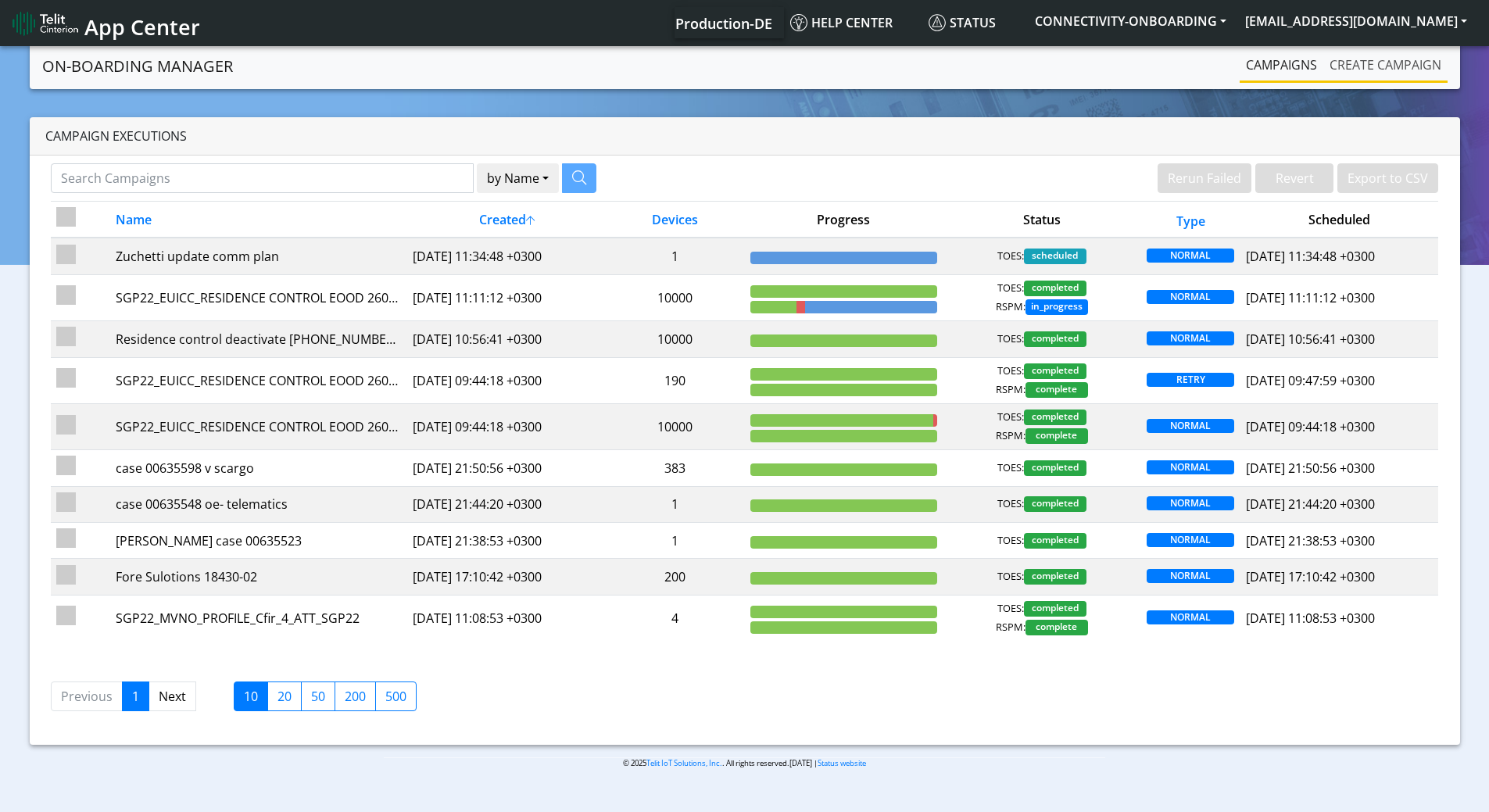
click at [1371, 59] on link "Create campaign" at bounding box center [1386, 65] width 125 height 31
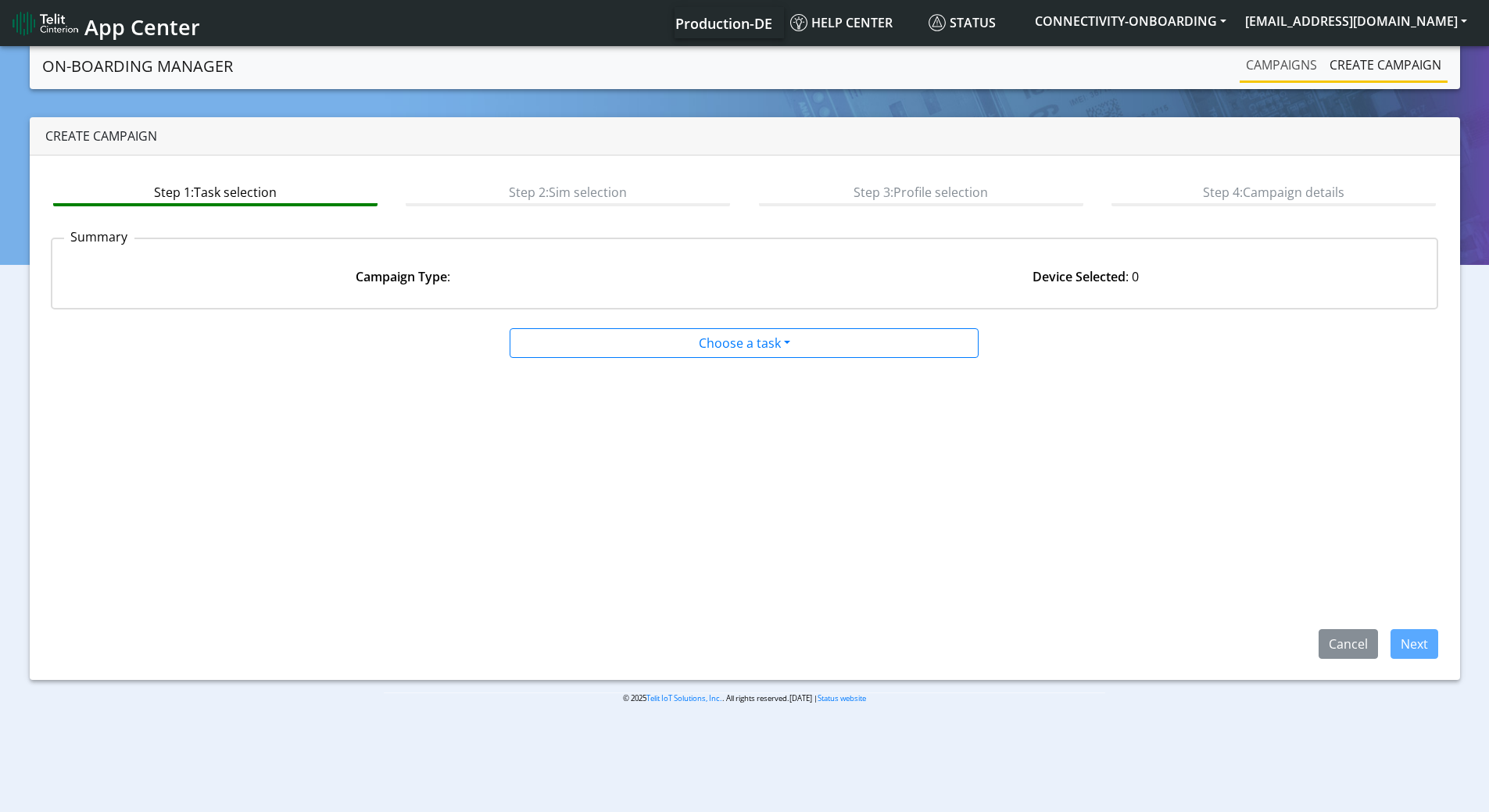
click at [1268, 69] on link "Campaigns" at bounding box center [1281, 65] width 84 height 31
